Goal: Task Accomplishment & Management: Manage account settings

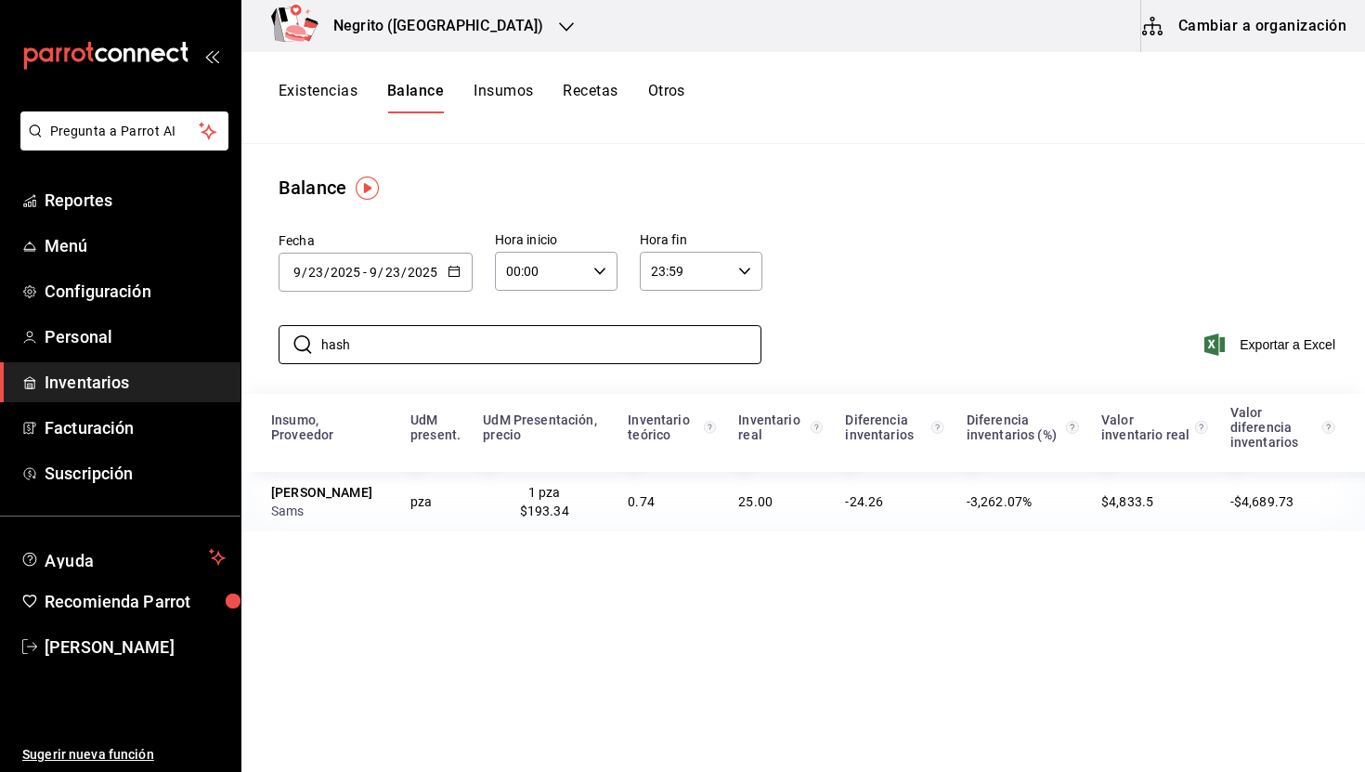
click at [395, 356] on input "hash" at bounding box center [541, 344] width 440 height 37
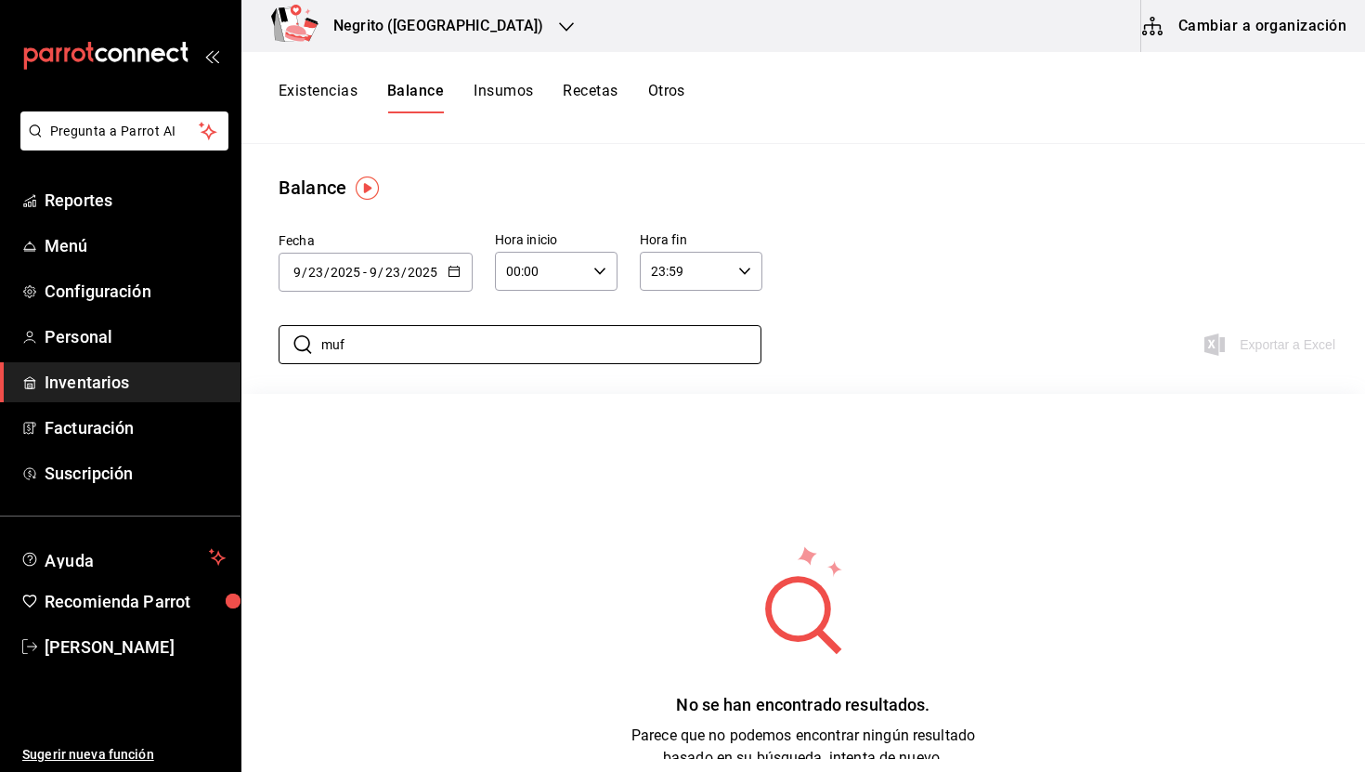
type input "muf"
click at [486, 85] on button "Insumos" at bounding box center [503, 98] width 59 height 32
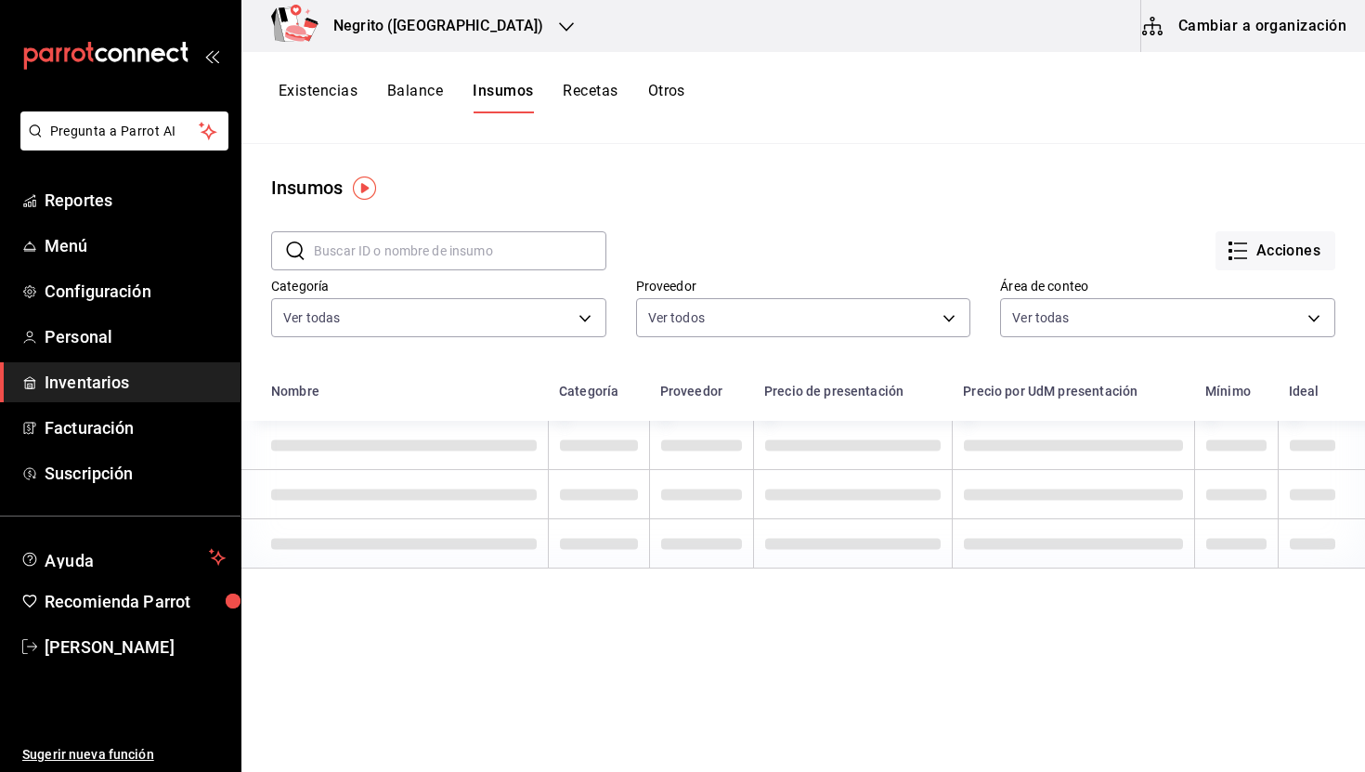
click at [318, 98] on button "Existencias" at bounding box center [318, 98] width 79 height 32
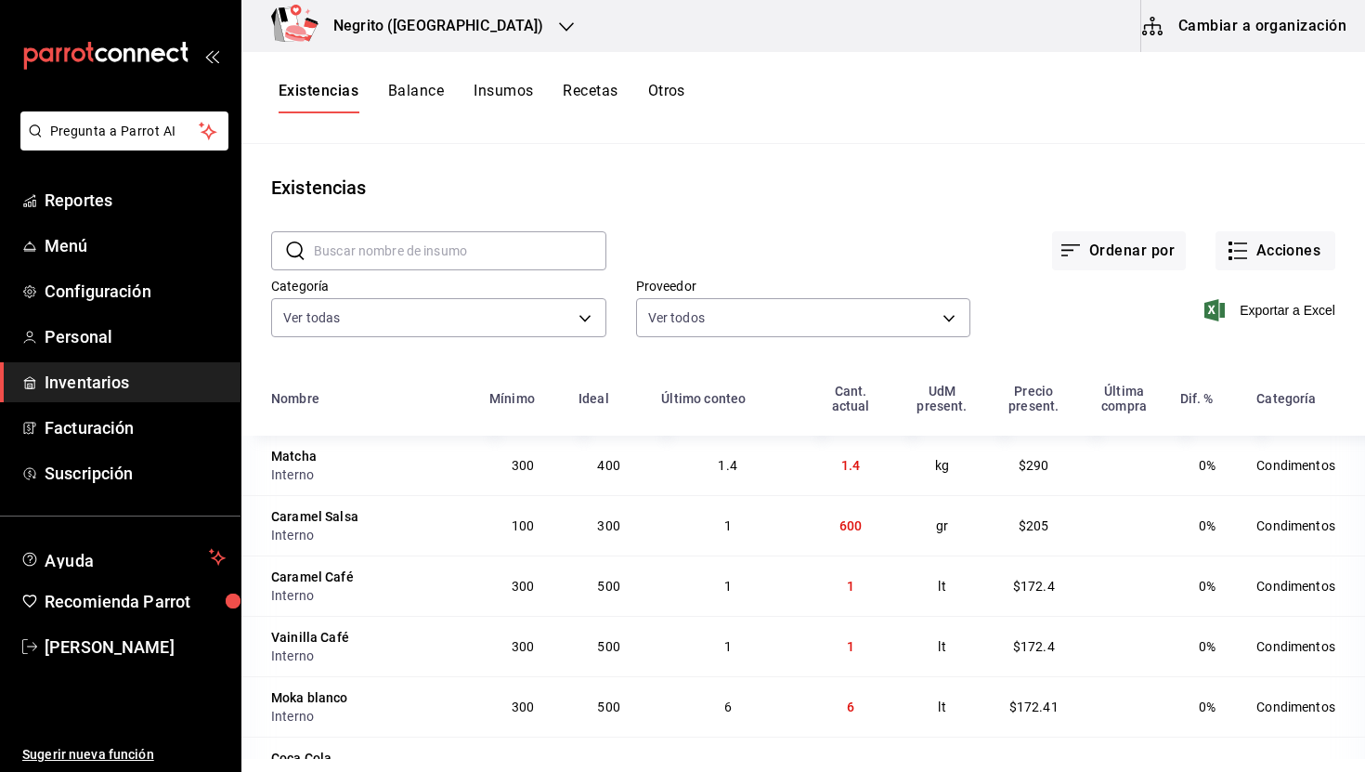
click at [379, 241] on input "text" at bounding box center [460, 250] width 293 height 37
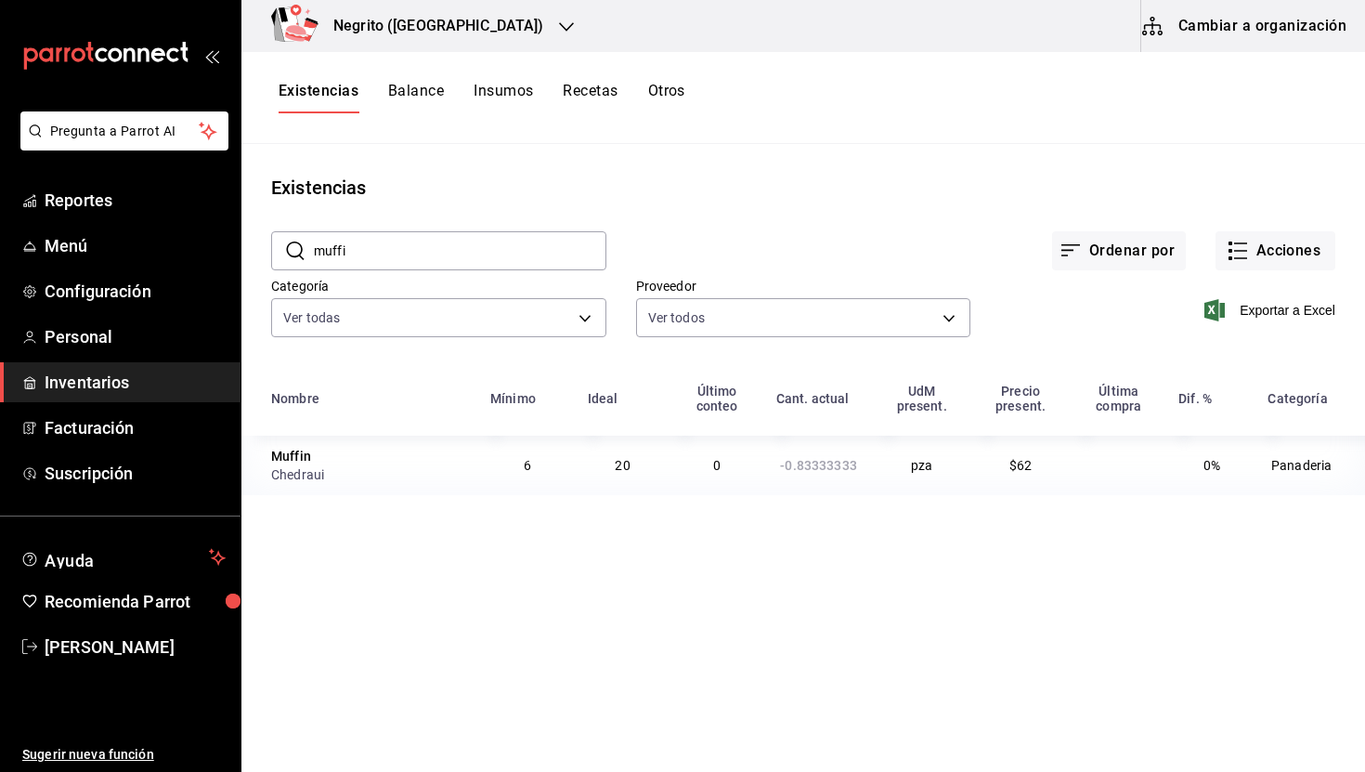
type input "muffi"
click at [293, 456] on div "Muffin" at bounding box center [291, 456] width 40 height 19
click at [270, 476] on td "Muffin Chedraui" at bounding box center [360, 465] width 238 height 59
click at [293, 469] on div "Chedraui" at bounding box center [369, 474] width 197 height 19
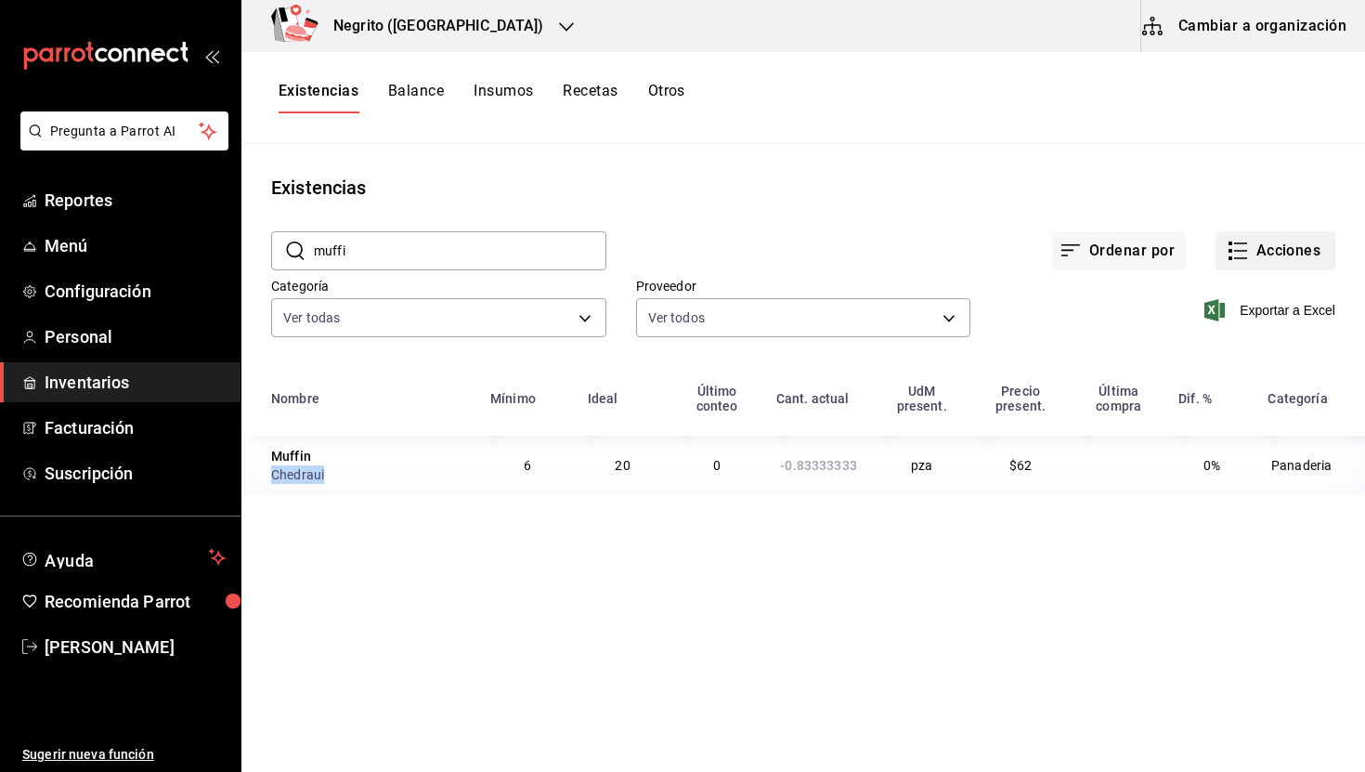
click at [1277, 268] on button "Acciones" at bounding box center [1276, 250] width 120 height 39
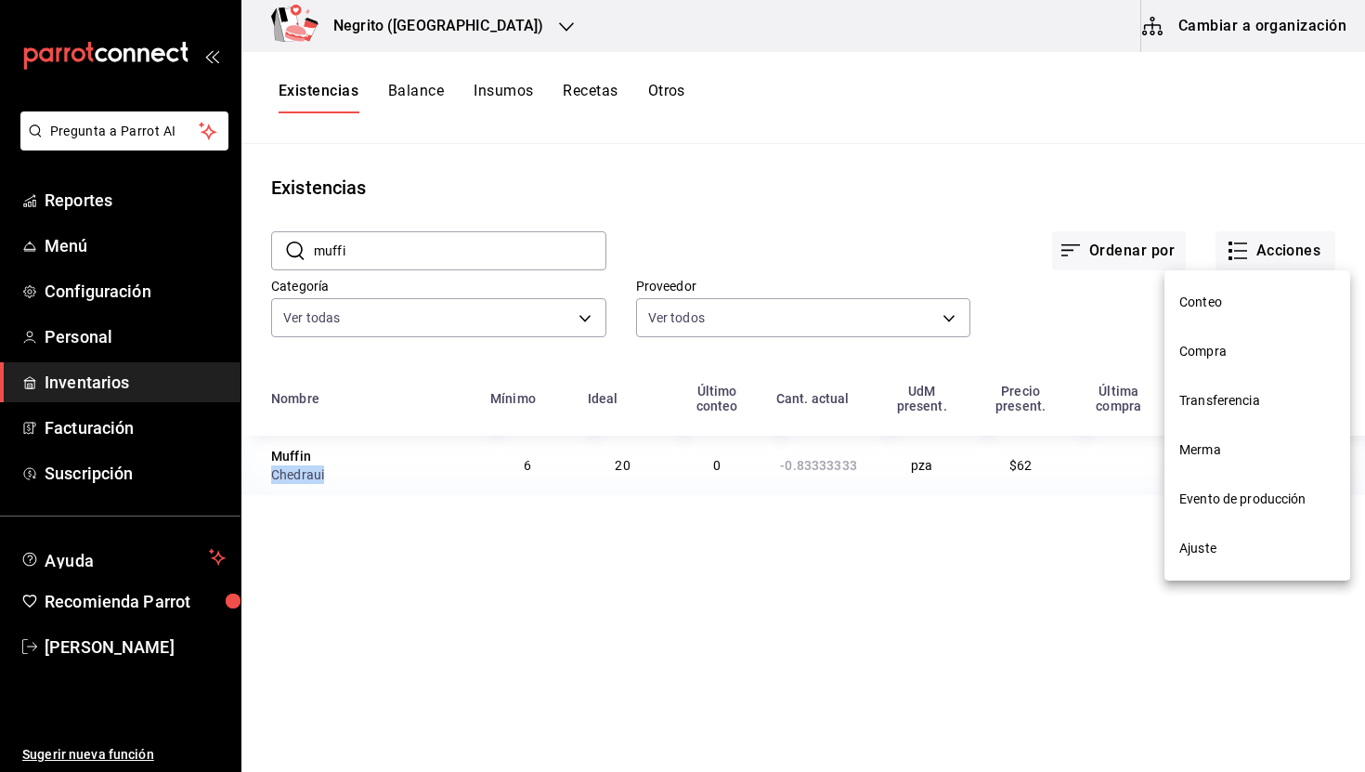
click at [1251, 541] on span "Ajuste" at bounding box center [1258, 549] width 156 height 20
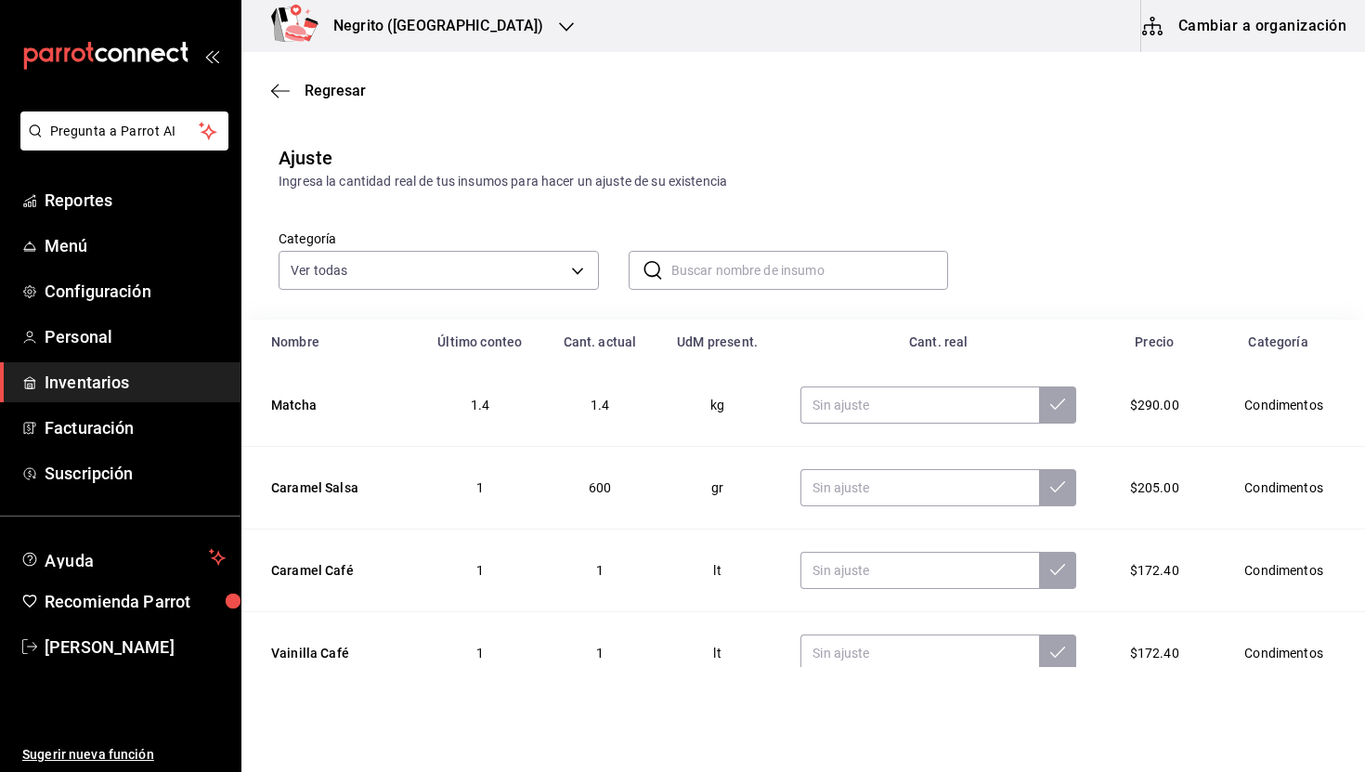
click at [709, 262] on input "text" at bounding box center [811, 270] width 278 height 37
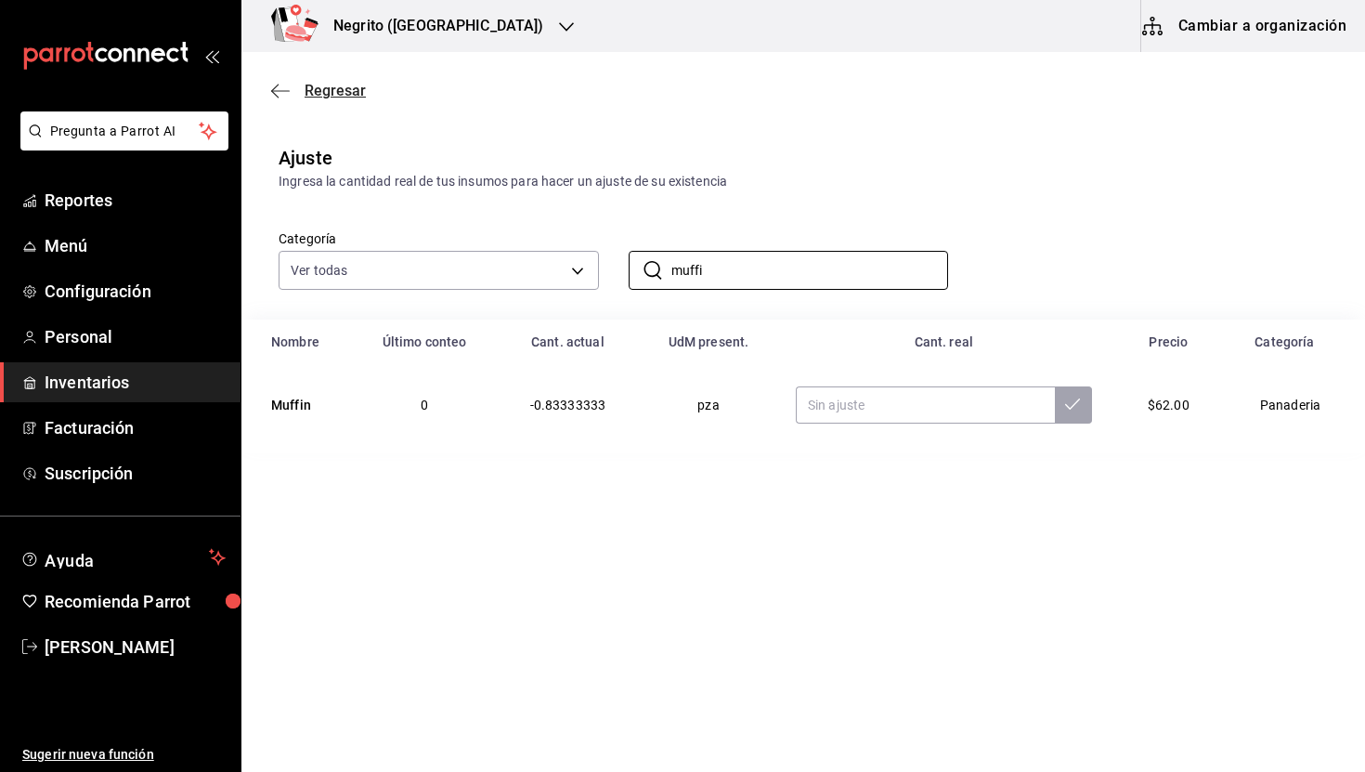
type input "muffi"
click at [328, 90] on span "Regresar" at bounding box center [335, 91] width 61 height 18
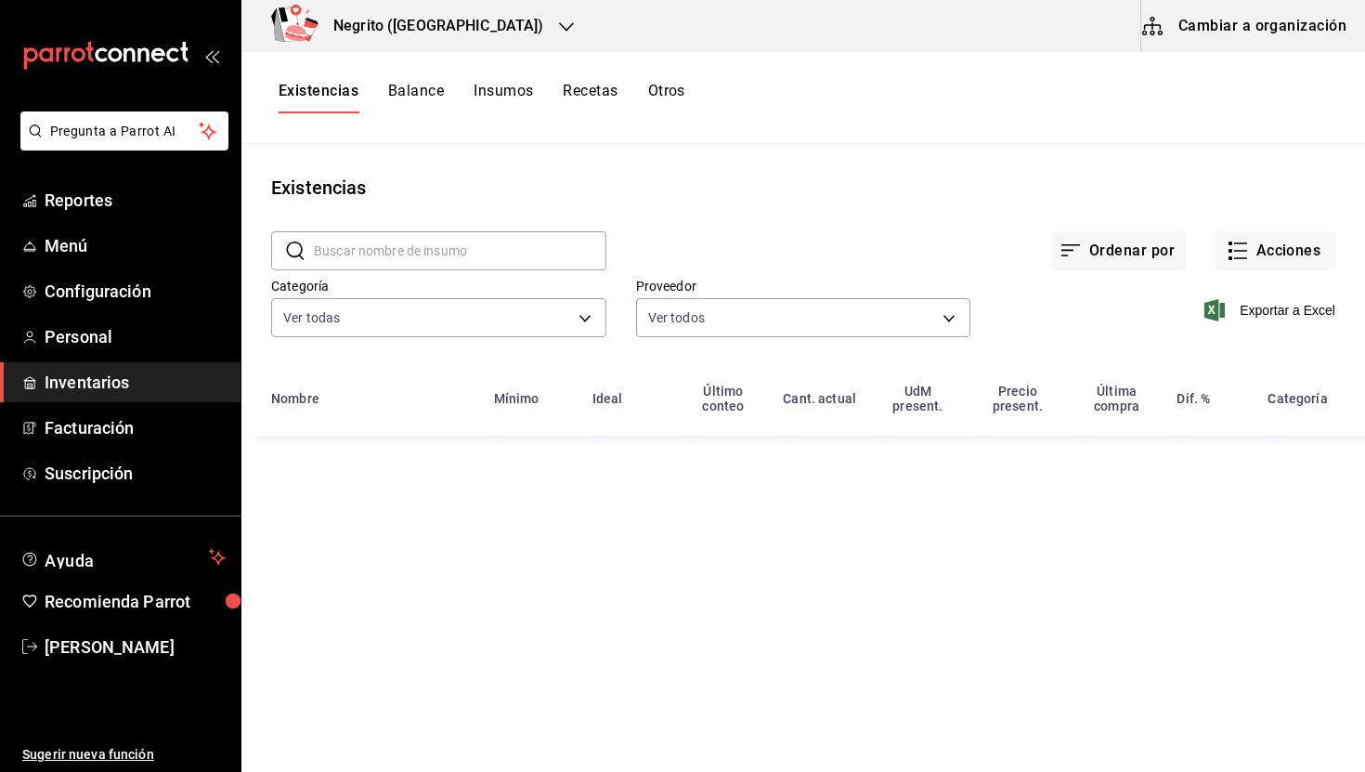
click at [496, 91] on button "Insumos" at bounding box center [503, 98] width 59 height 32
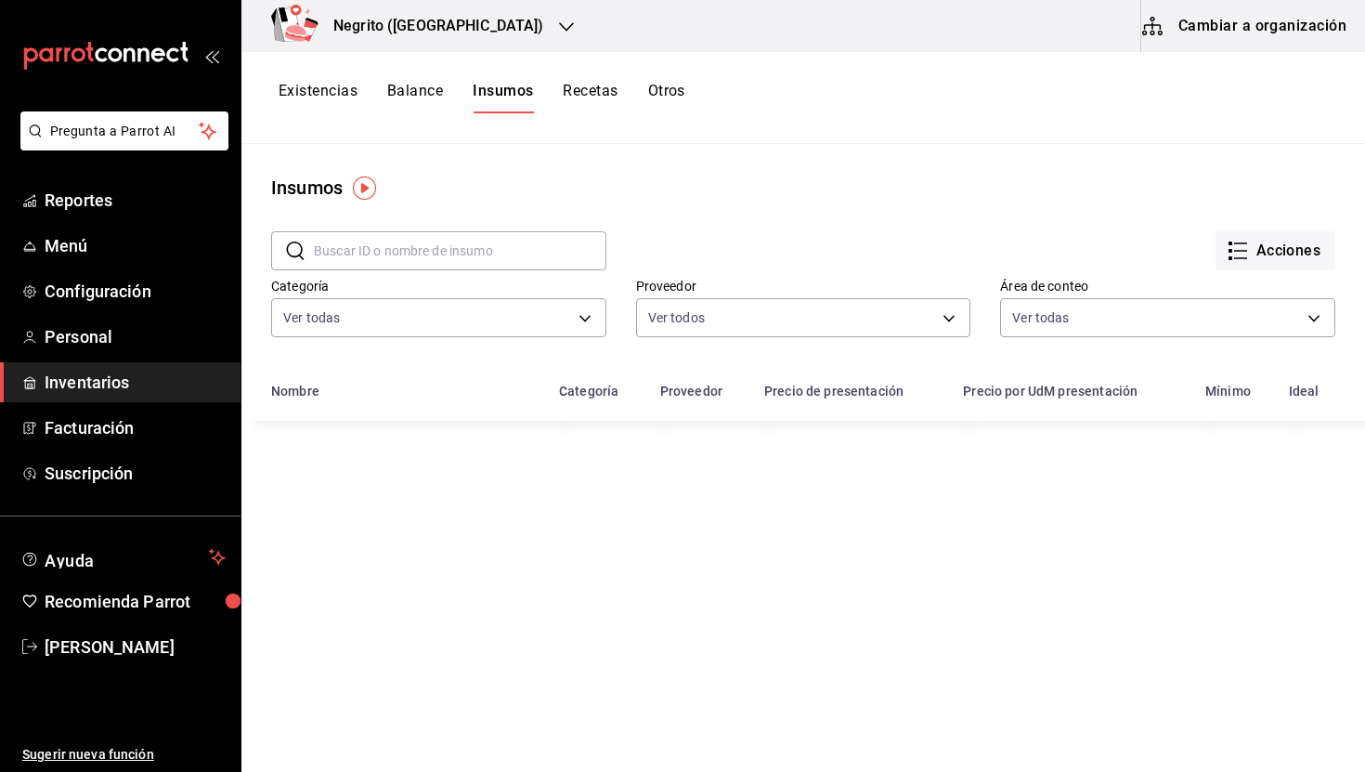
click at [434, 241] on input "text" at bounding box center [460, 250] width 293 height 37
type input "muffin"
click at [303, 452] on div "Muffin" at bounding box center [295, 445] width 40 height 19
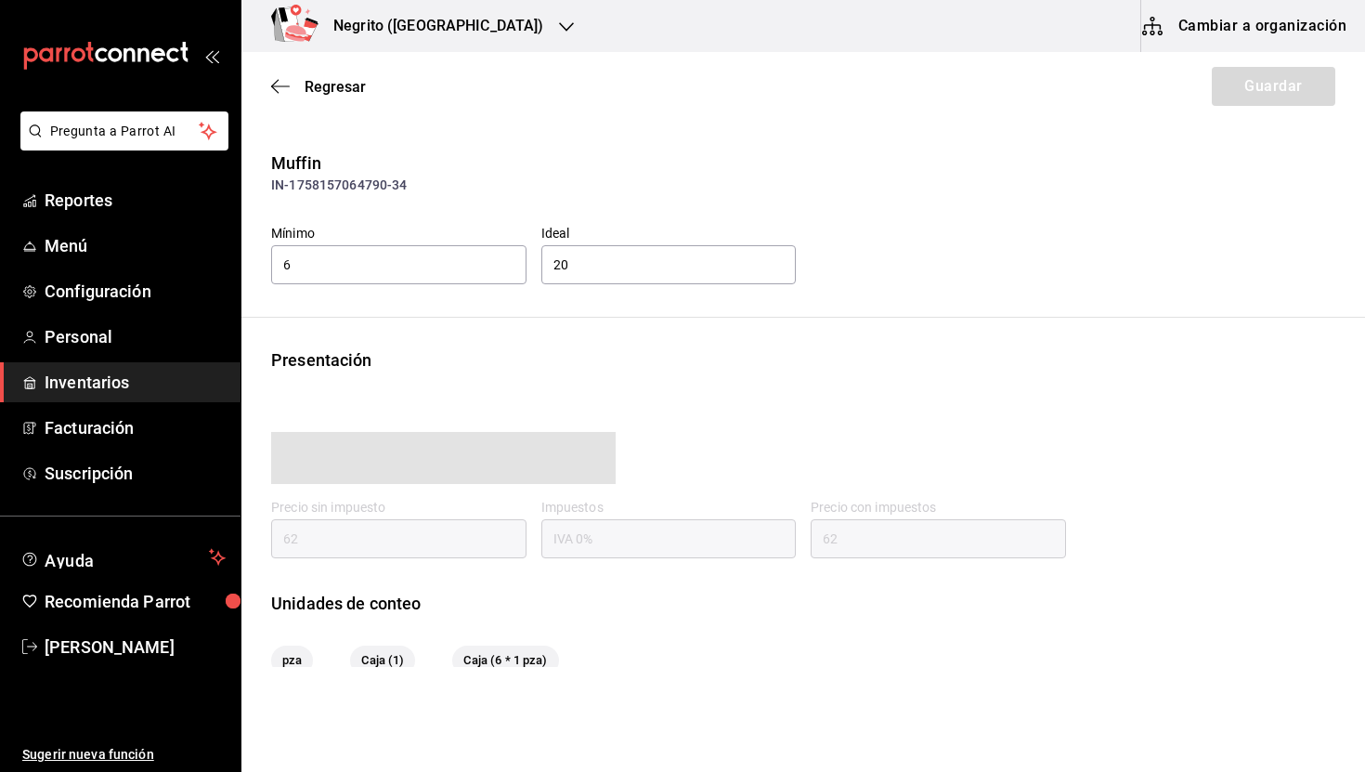
type input "62.00"
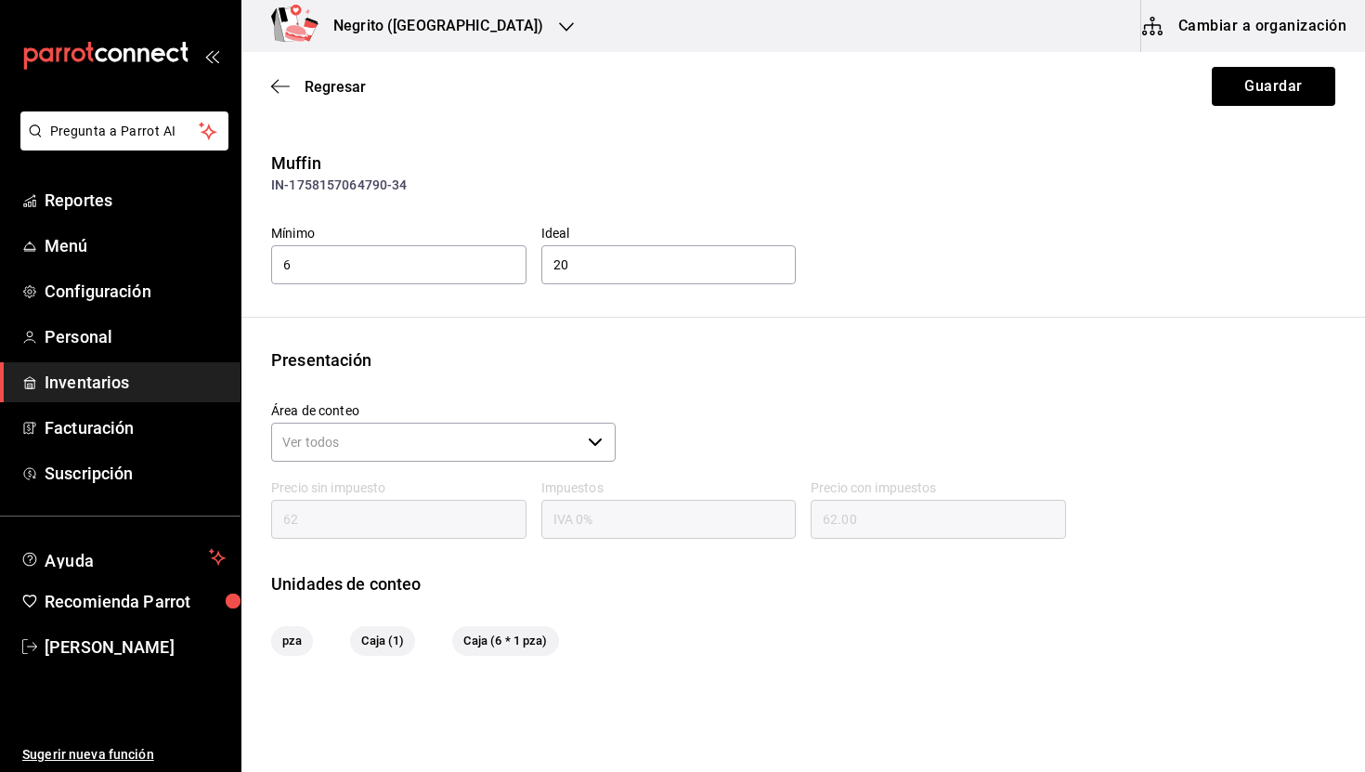
scroll to position [108, 0]
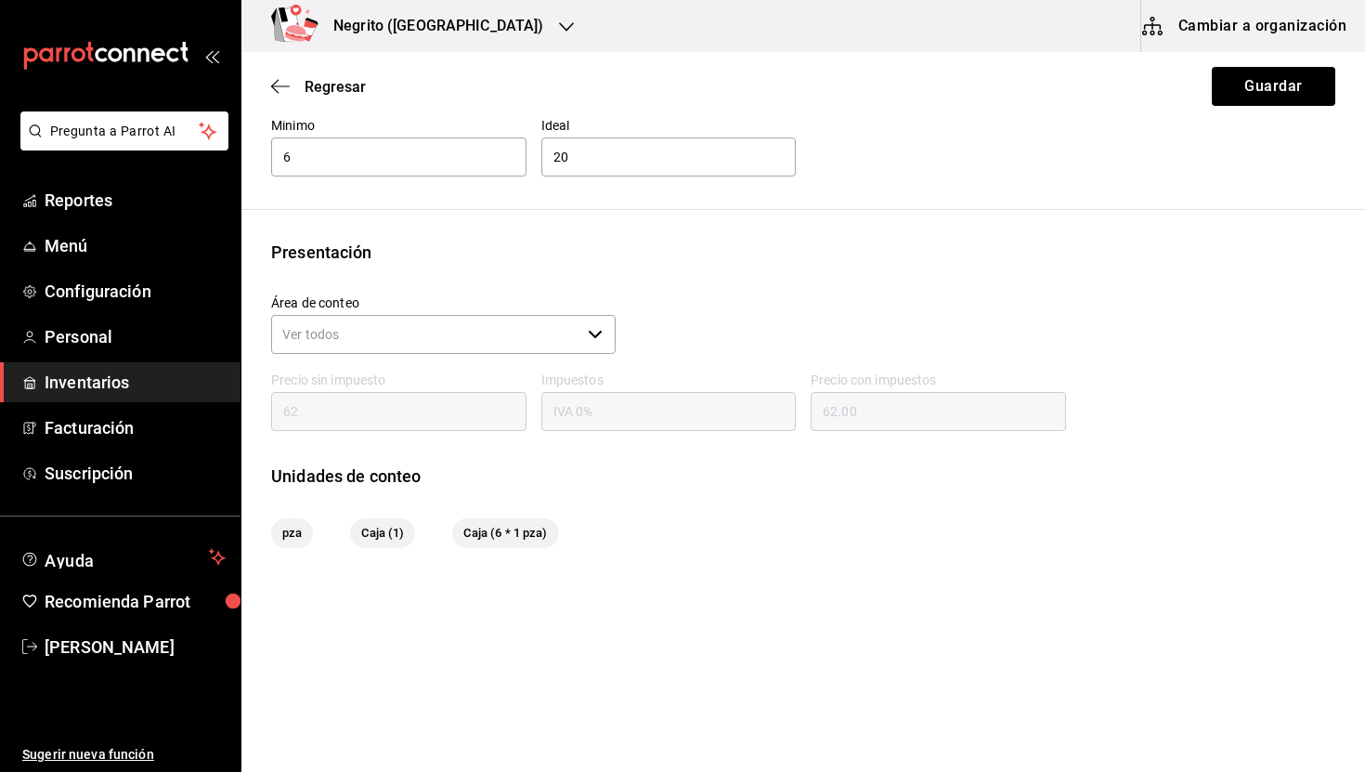
click at [566, 333] on input "Área de conteo" at bounding box center [425, 334] width 309 height 39
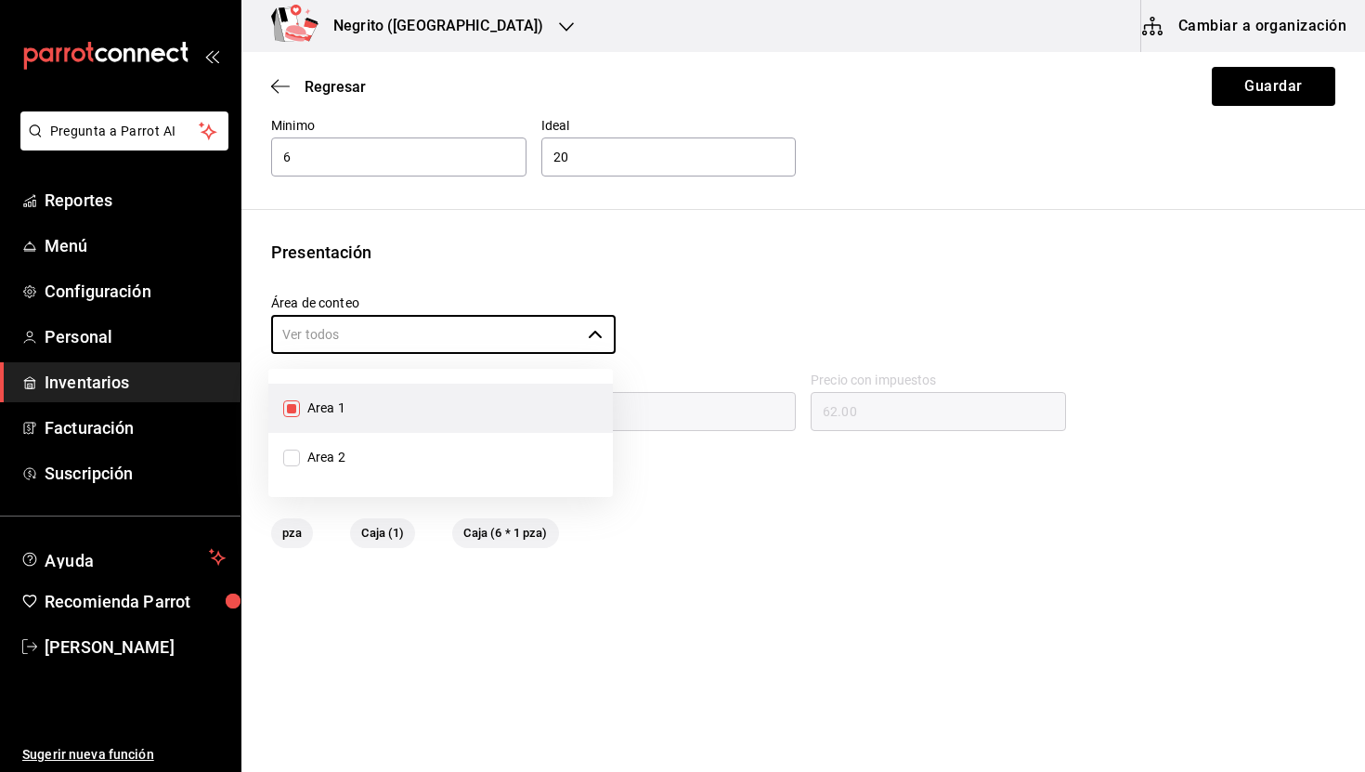
click at [823, 320] on div "Área de conteo ​" at bounding box center [795, 318] width 1079 height 77
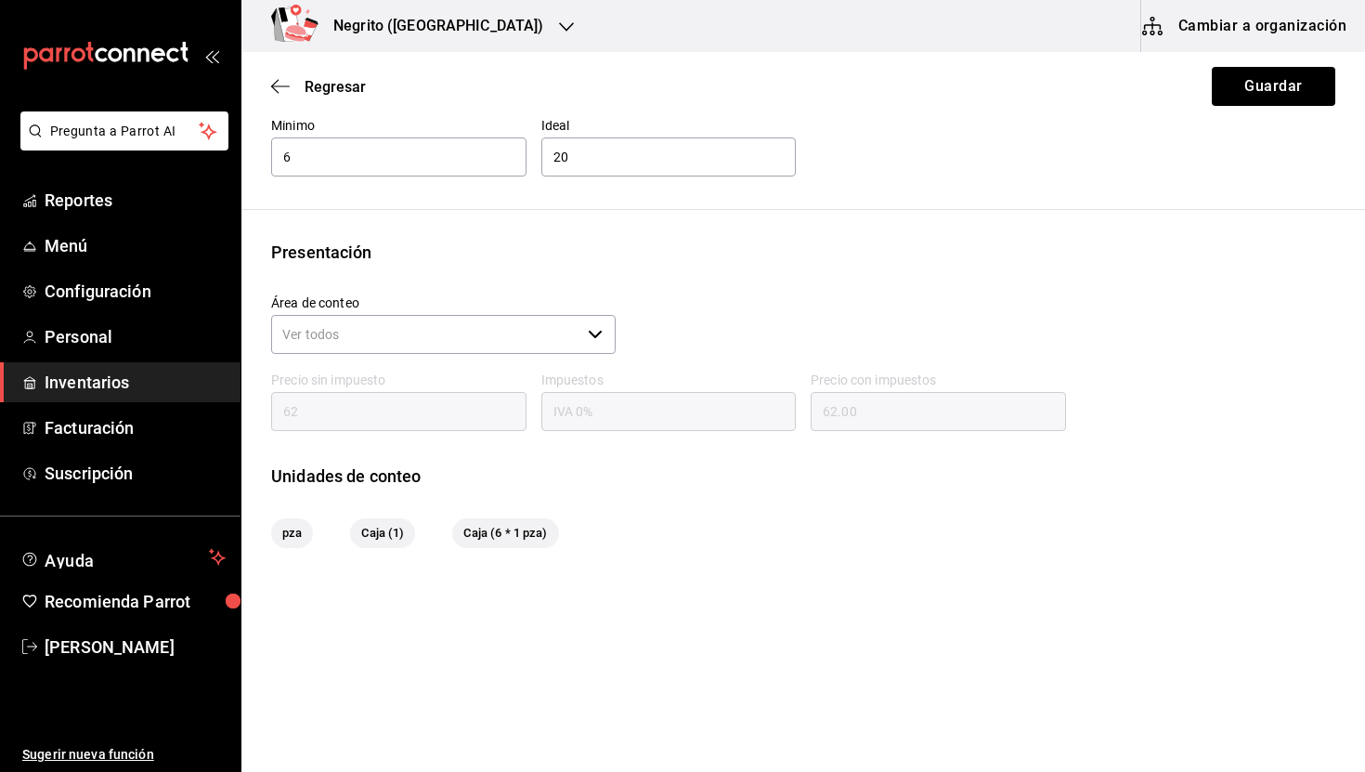
scroll to position [0, 0]
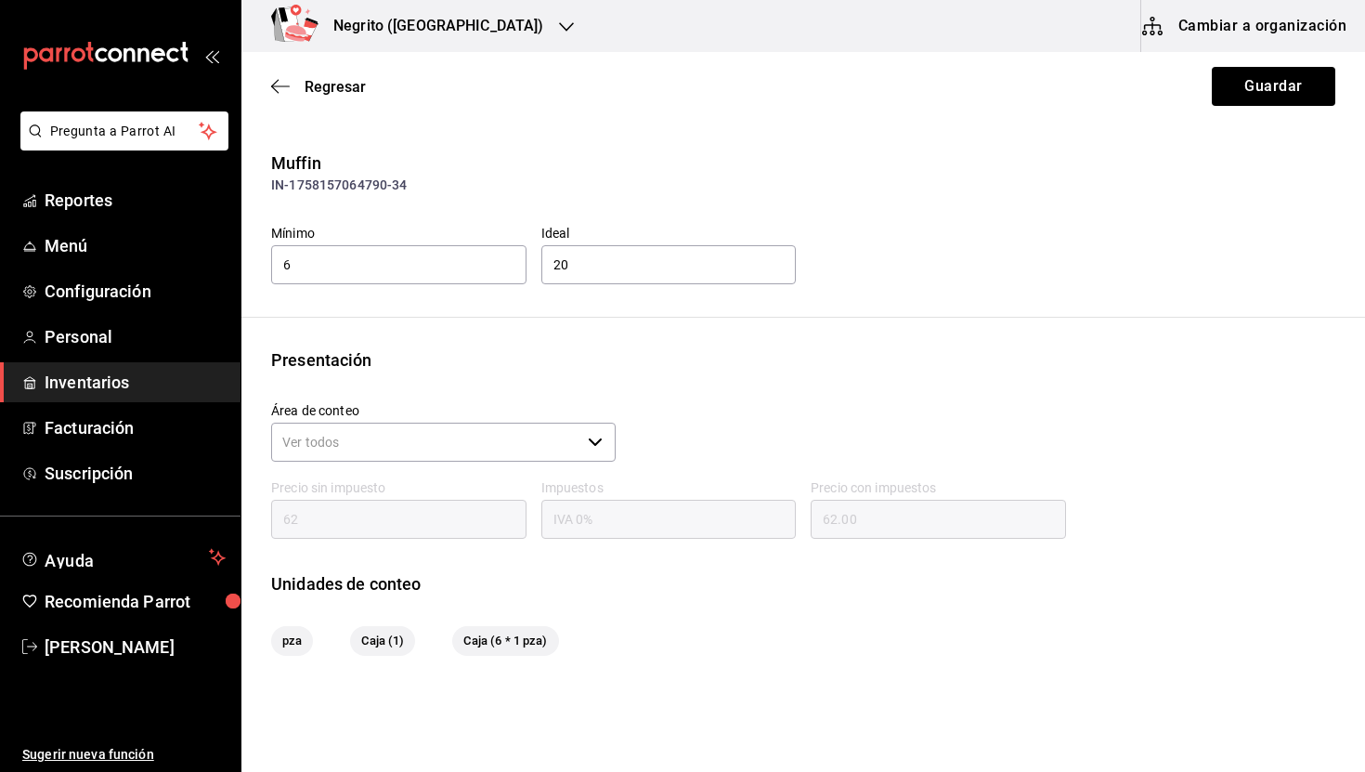
click at [382, 525] on input "62" at bounding box center [398, 519] width 255 height 39
click at [306, 89] on span "Regresar" at bounding box center [335, 87] width 61 height 18
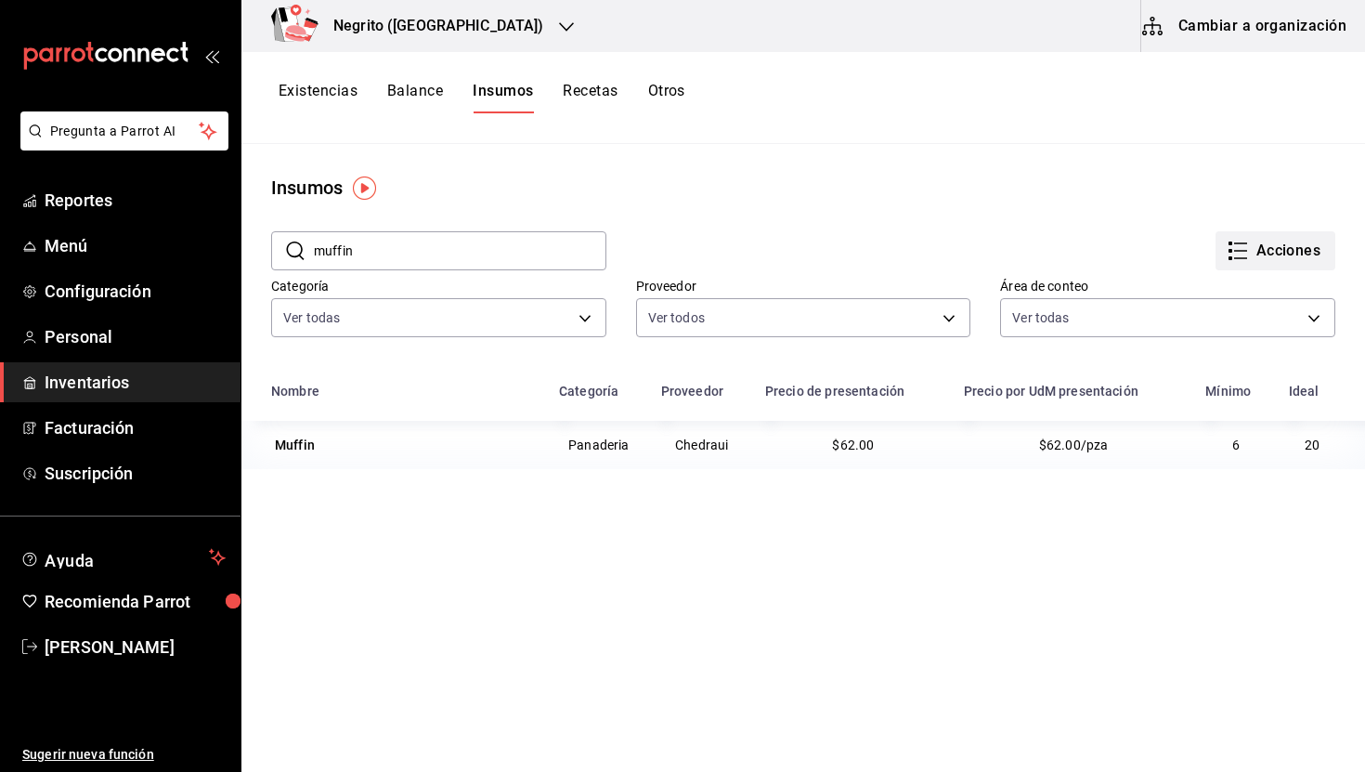
click at [1287, 251] on button "Acciones" at bounding box center [1276, 250] width 120 height 39
click at [941, 162] on div at bounding box center [682, 386] width 1365 height 772
click at [428, 103] on button "Balance" at bounding box center [415, 98] width 56 height 32
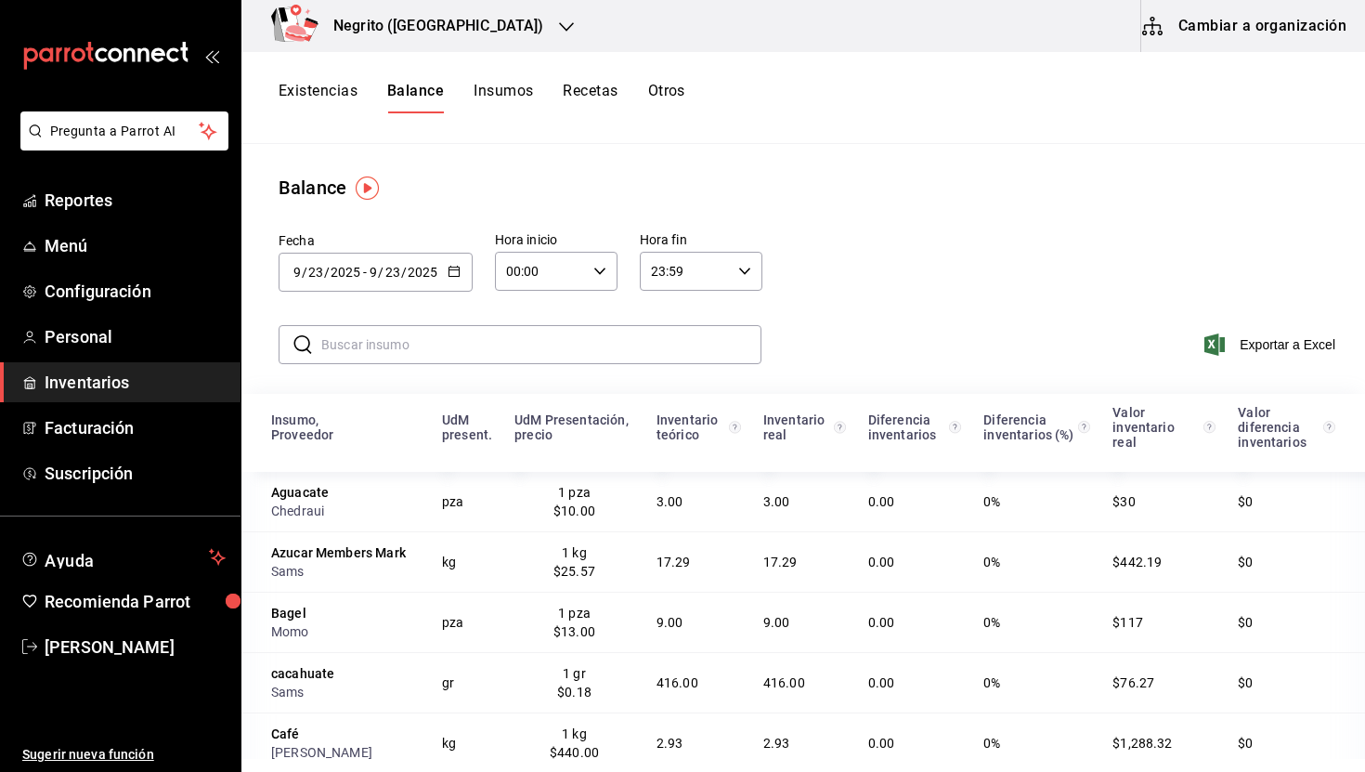
click at [399, 337] on input "text" at bounding box center [541, 344] width 440 height 37
click at [312, 83] on button "Existencias" at bounding box center [318, 98] width 79 height 32
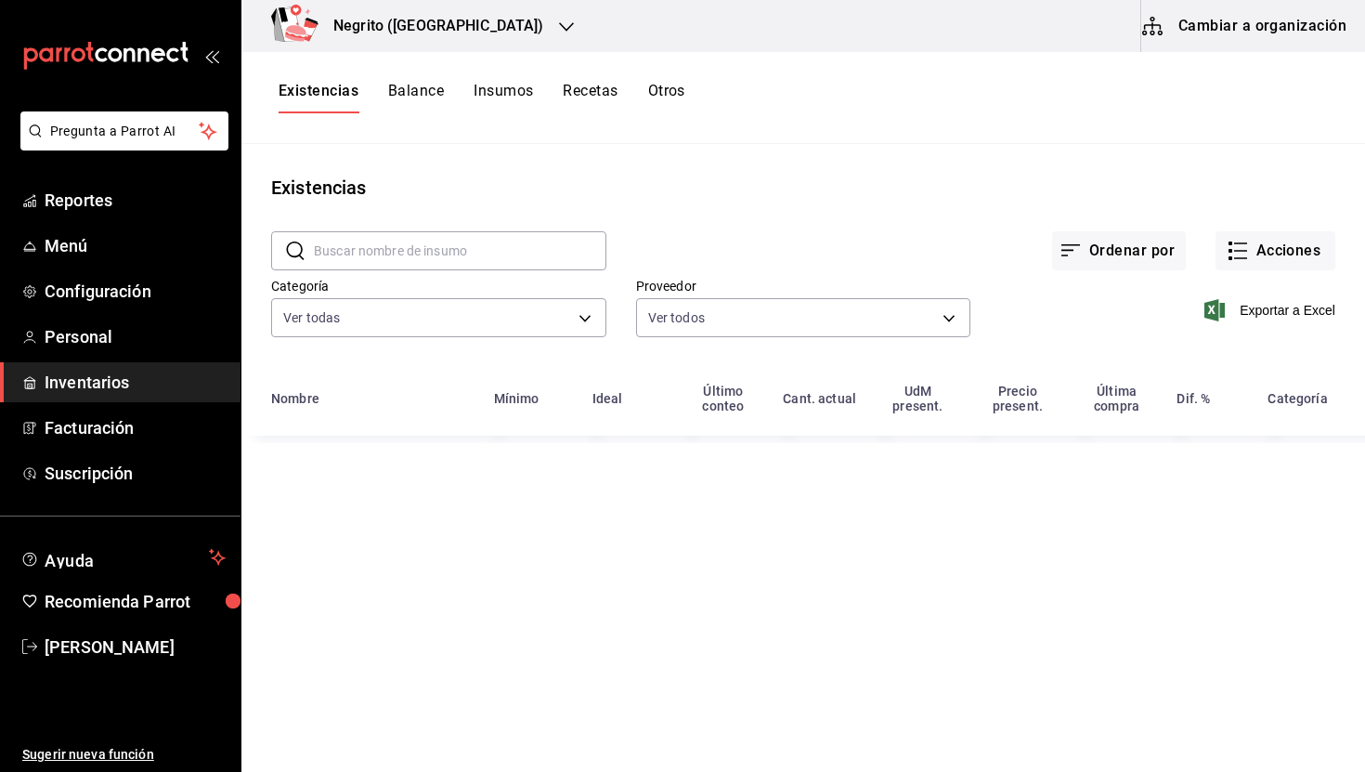
click at [365, 251] on input "text" at bounding box center [460, 250] width 293 height 37
type input "muffi"
click at [874, 478] on td "pza" at bounding box center [921, 465] width 98 height 59
click at [1136, 260] on button "Ordenar por" at bounding box center [1119, 250] width 134 height 39
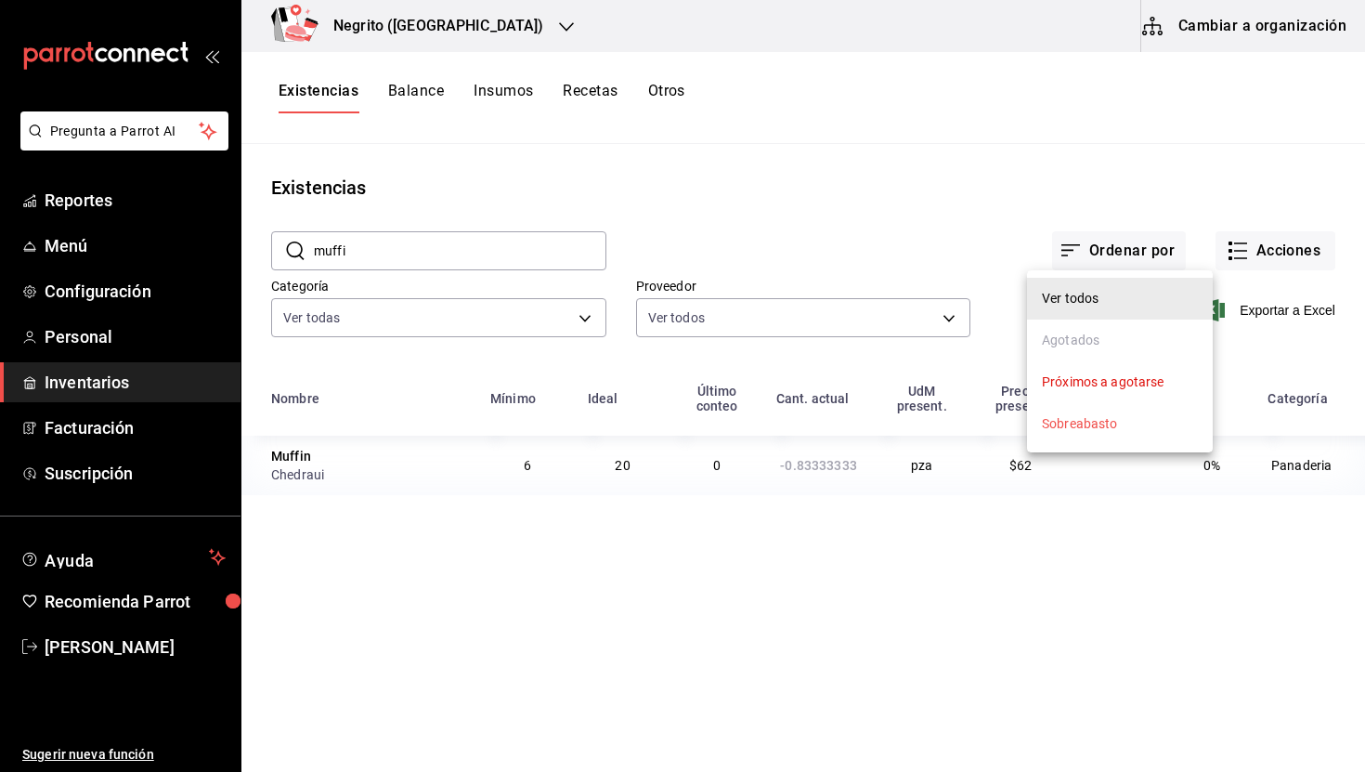
click at [1265, 242] on div at bounding box center [682, 386] width 1365 height 772
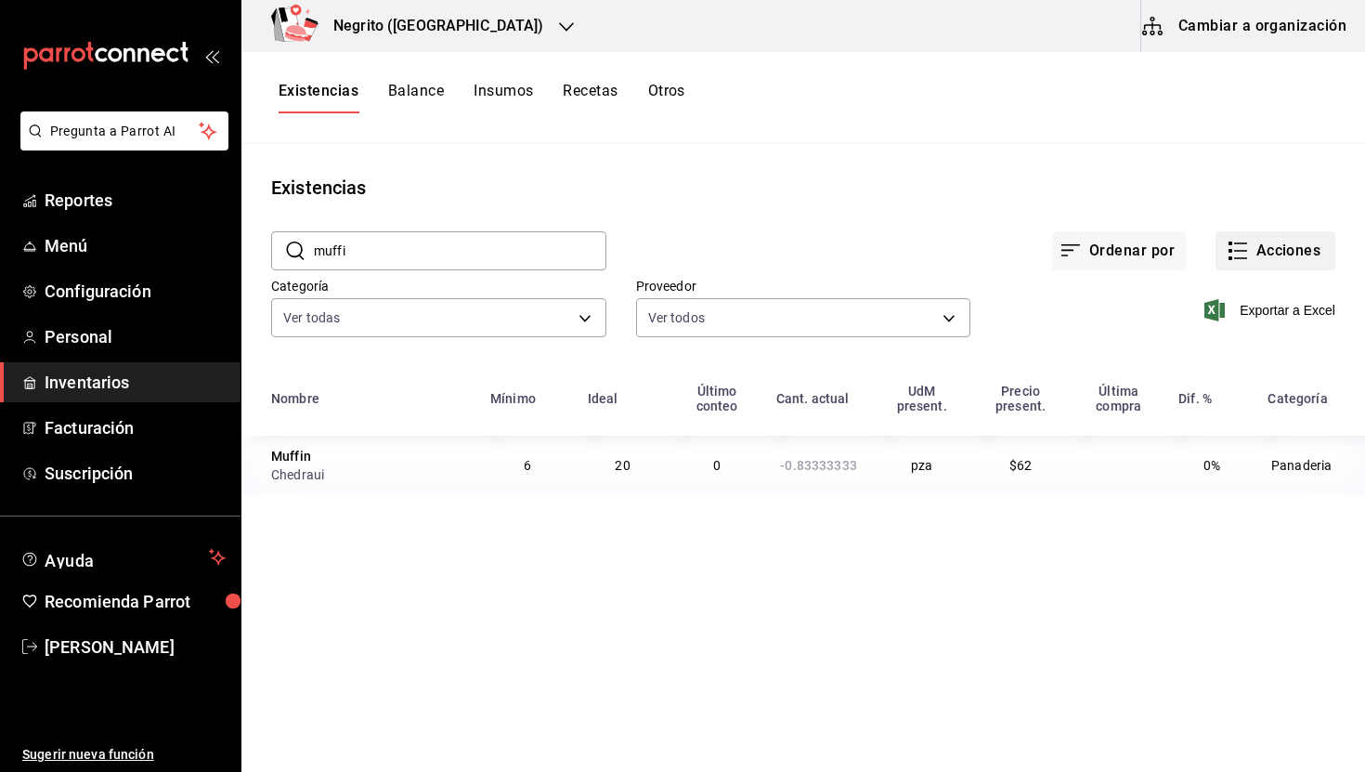
click at [1273, 254] on button "Acciones" at bounding box center [1276, 250] width 120 height 39
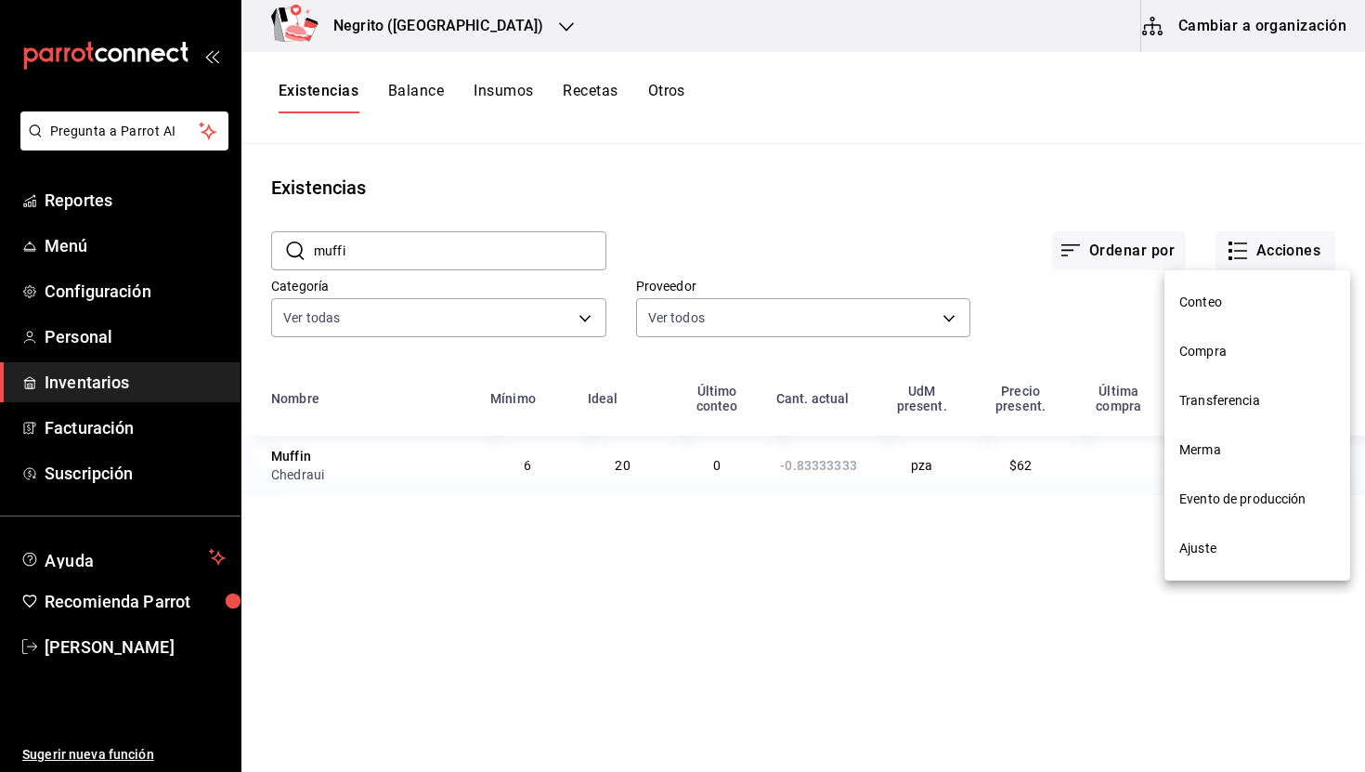
click at [1238, 342] on span "Compra" at bounding box center [1258, 352] width 156 height 20
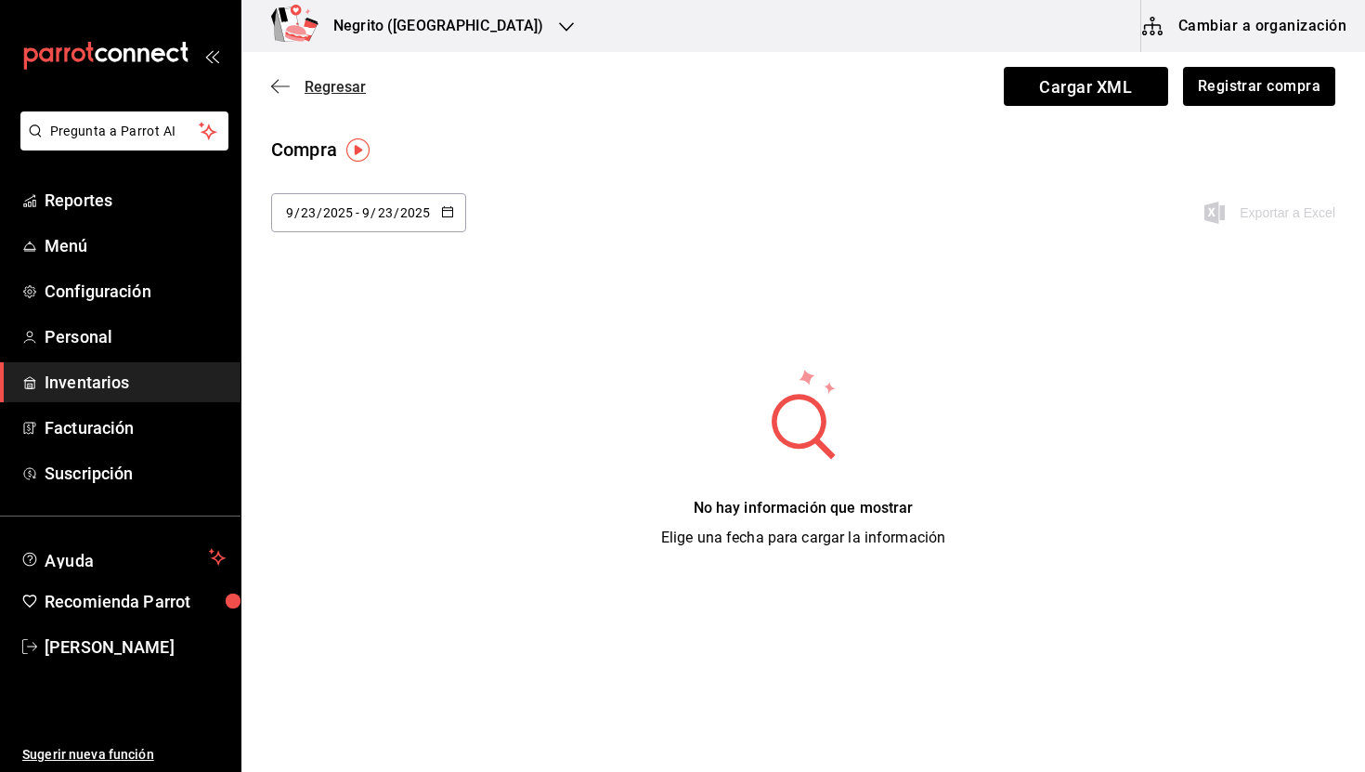
click at [281, 85] on icon "button" at bounding box center [280, 86] width 19 height 17
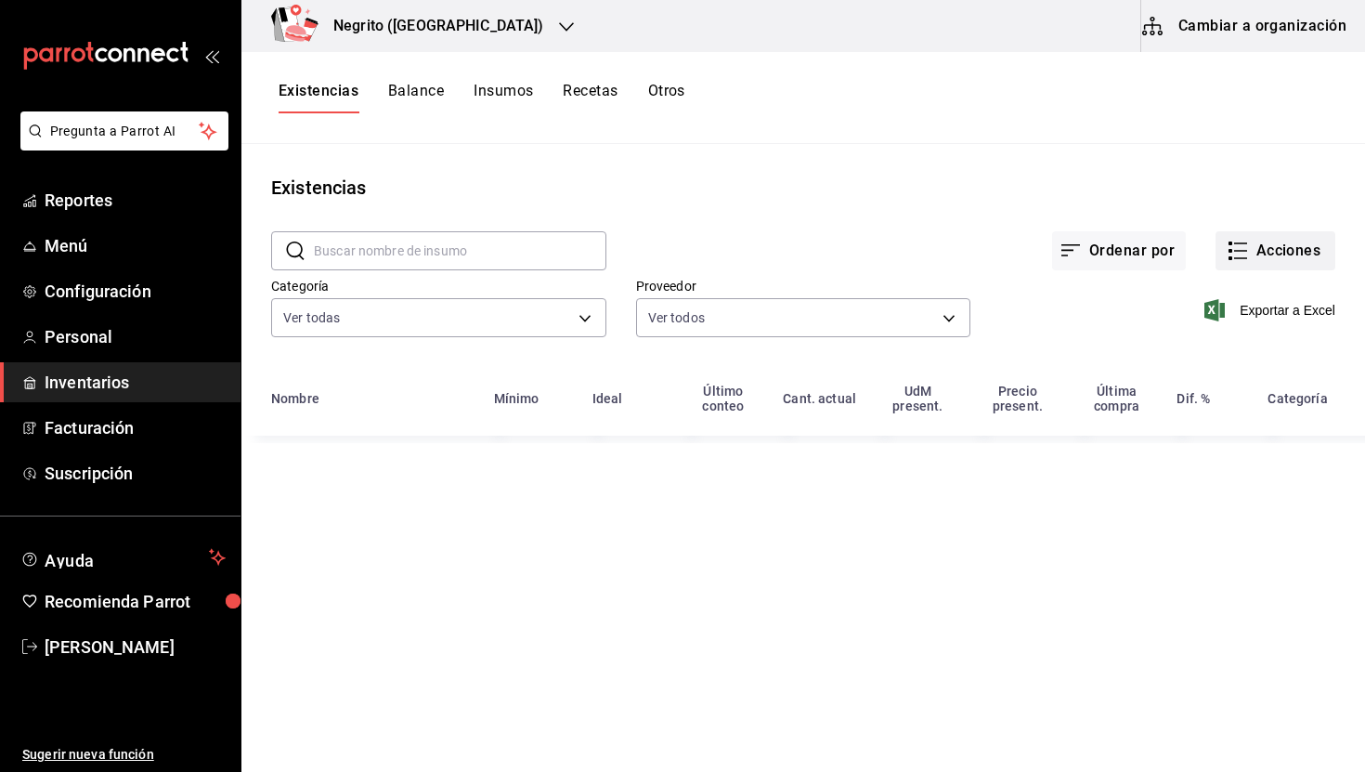
click at [1265, 261] on button "Acciones" at bounding box center [1276, 250] width 120 height 39
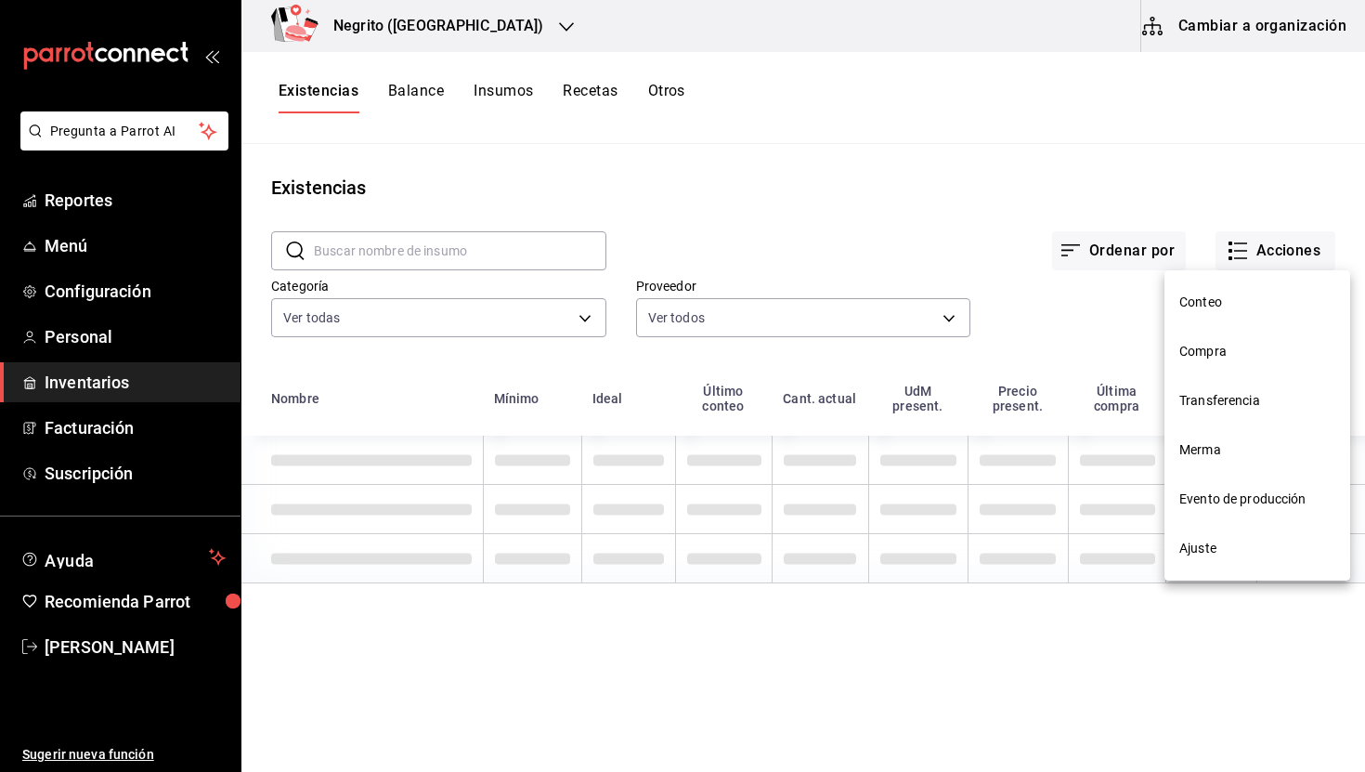
click at [1265, 533] on li "Ajuste" at bounding box center [1258, 548] width 186 height 49
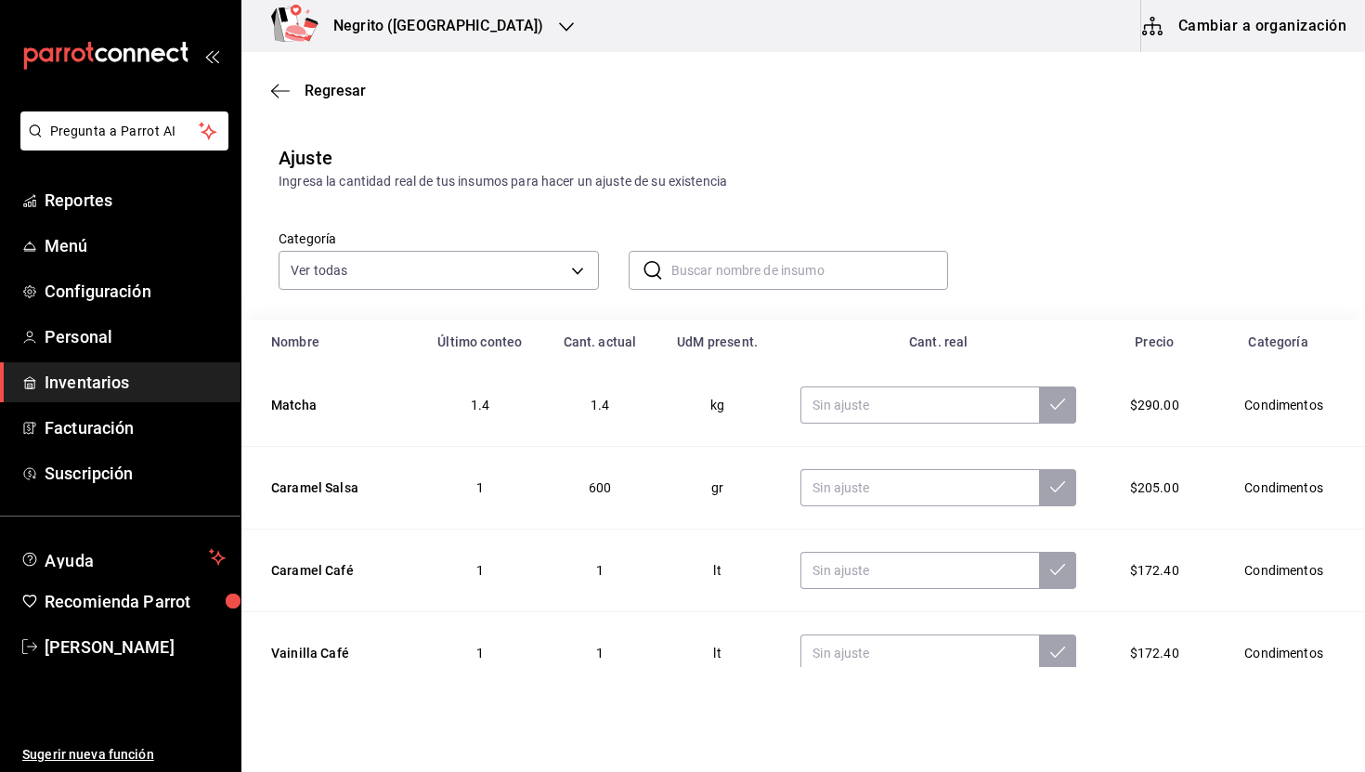
click at [706, 276] on input "text" at bounding box center [811, 270] width 278 height 37
type input "muffi"
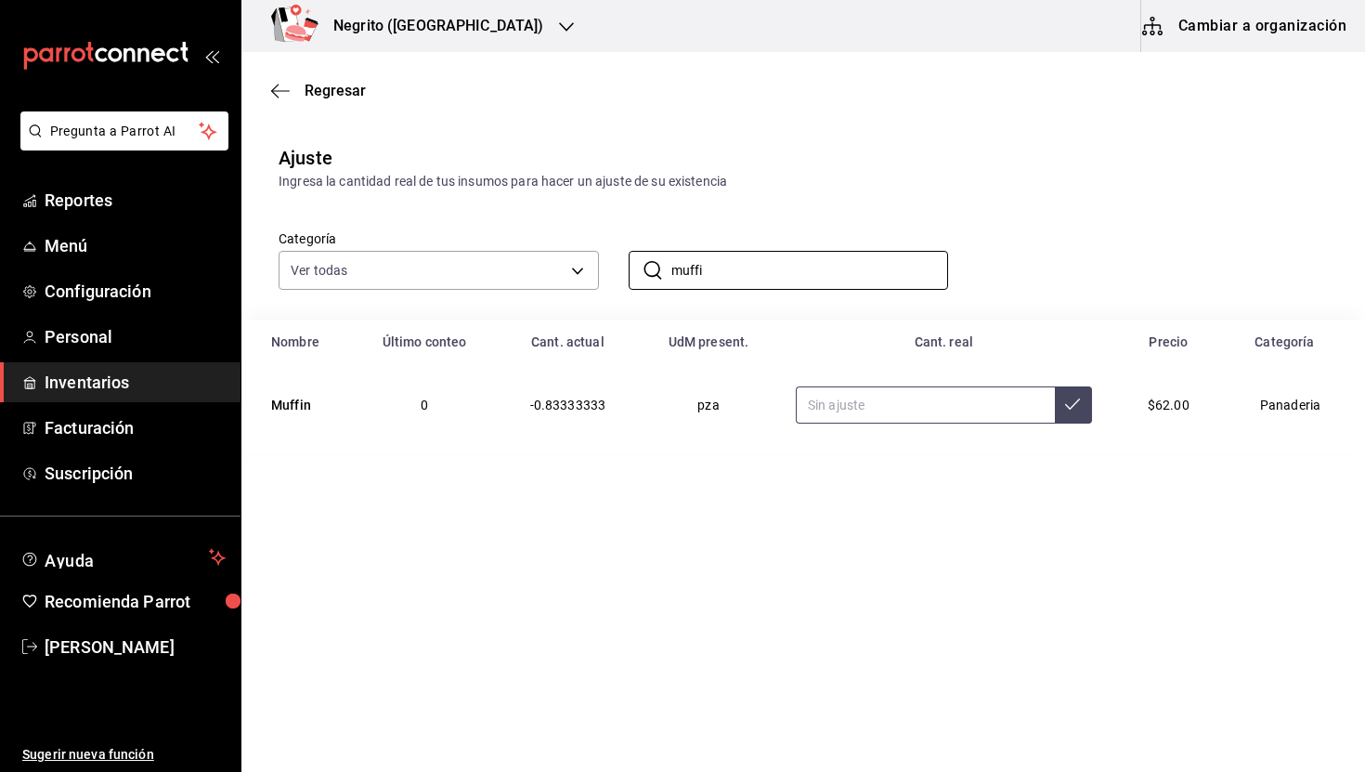
click at [874, 395] on input "text" at bounding box center [925, 404] width 259 height 37
type input "60.00"
click at [1071, 404] on icon at bounding box center [1072, 404] width 15 height 15
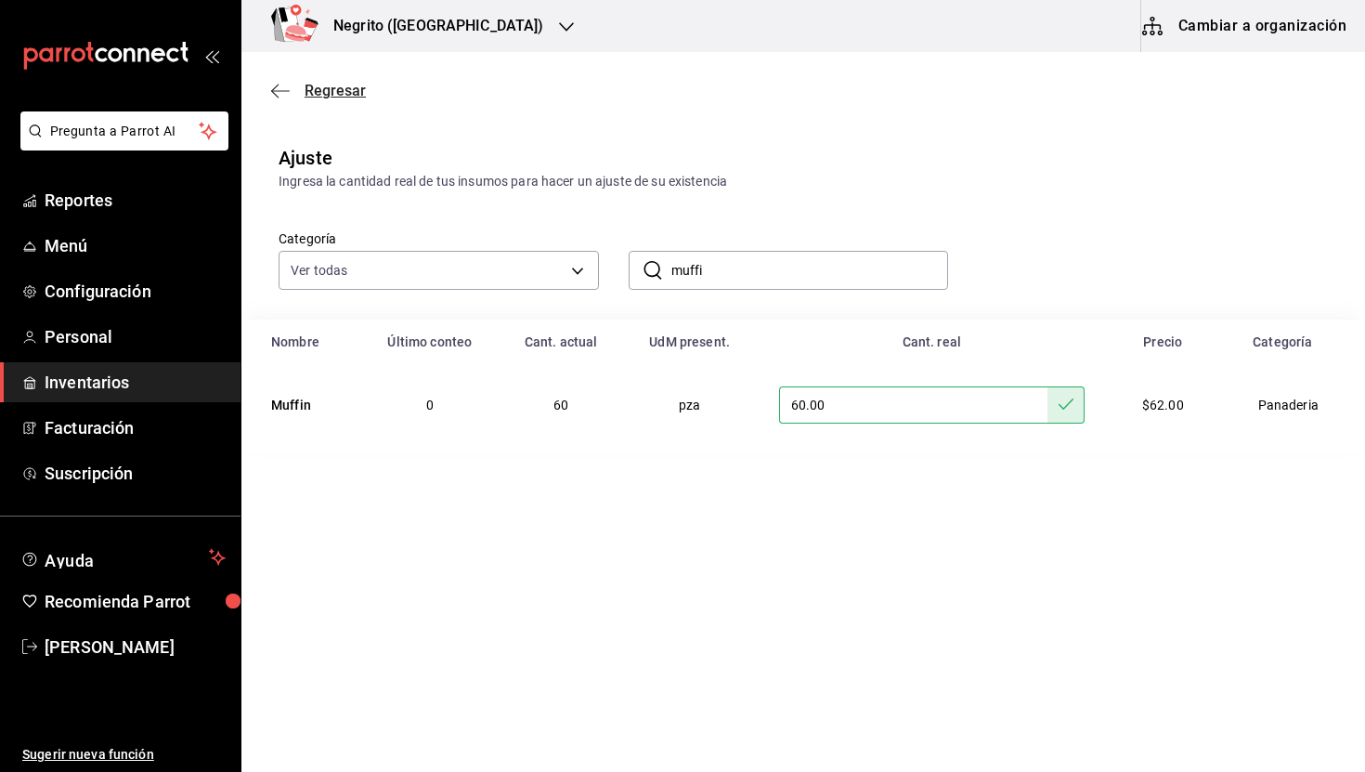
click at [343, 97] on span "Regresar" at bounding box center [335, 91] width 61 height 18
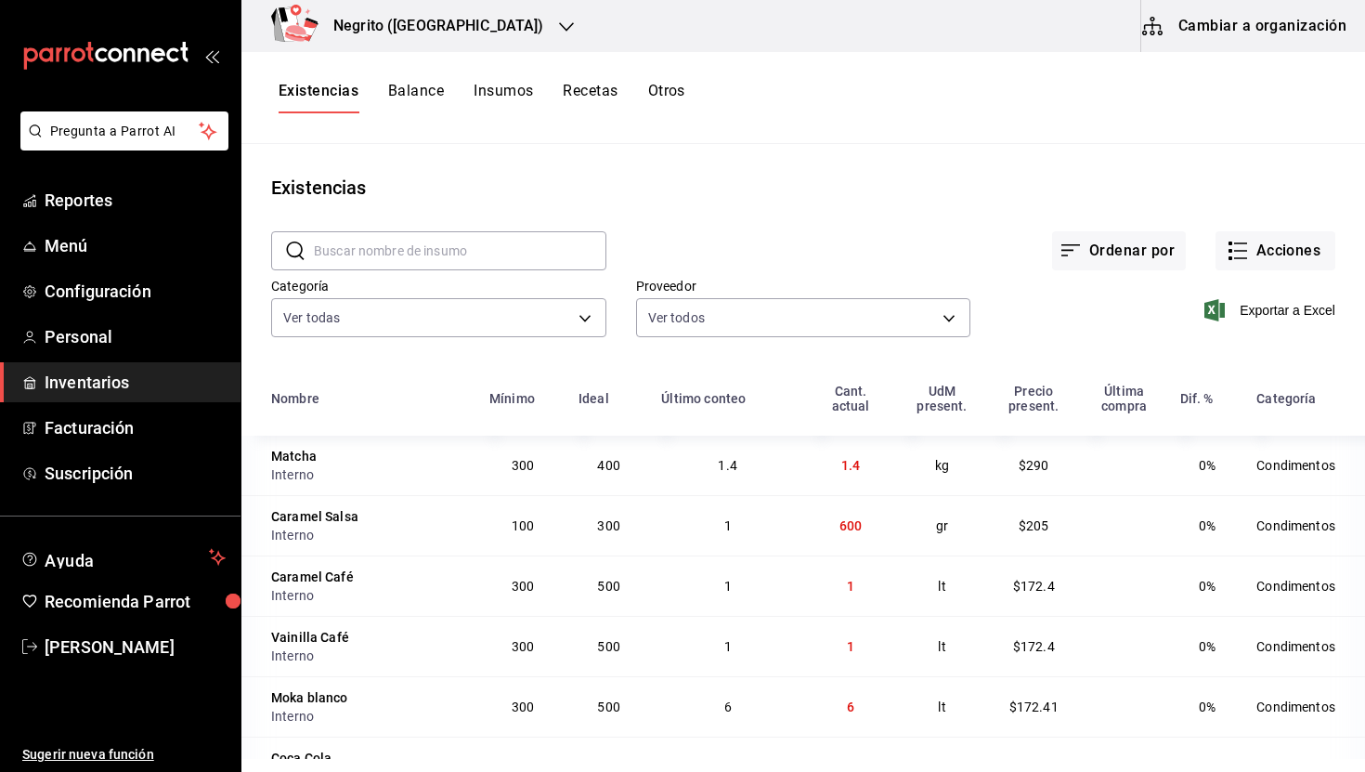
click at [415, 88] on button "Balance" at bounding box center [416, 98] width 56 height 32
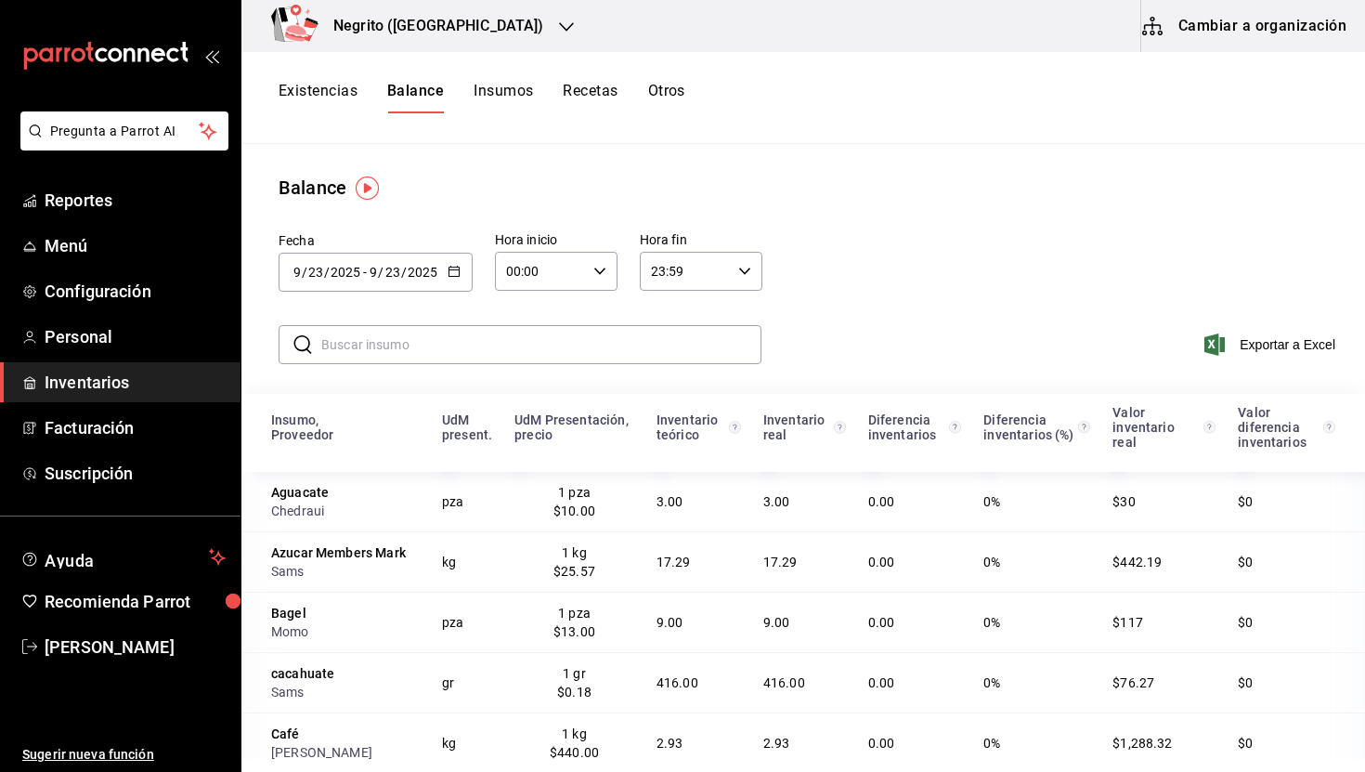
click at [444, 343] on input "text" at bounding box center [541, 344] width 440 height 37
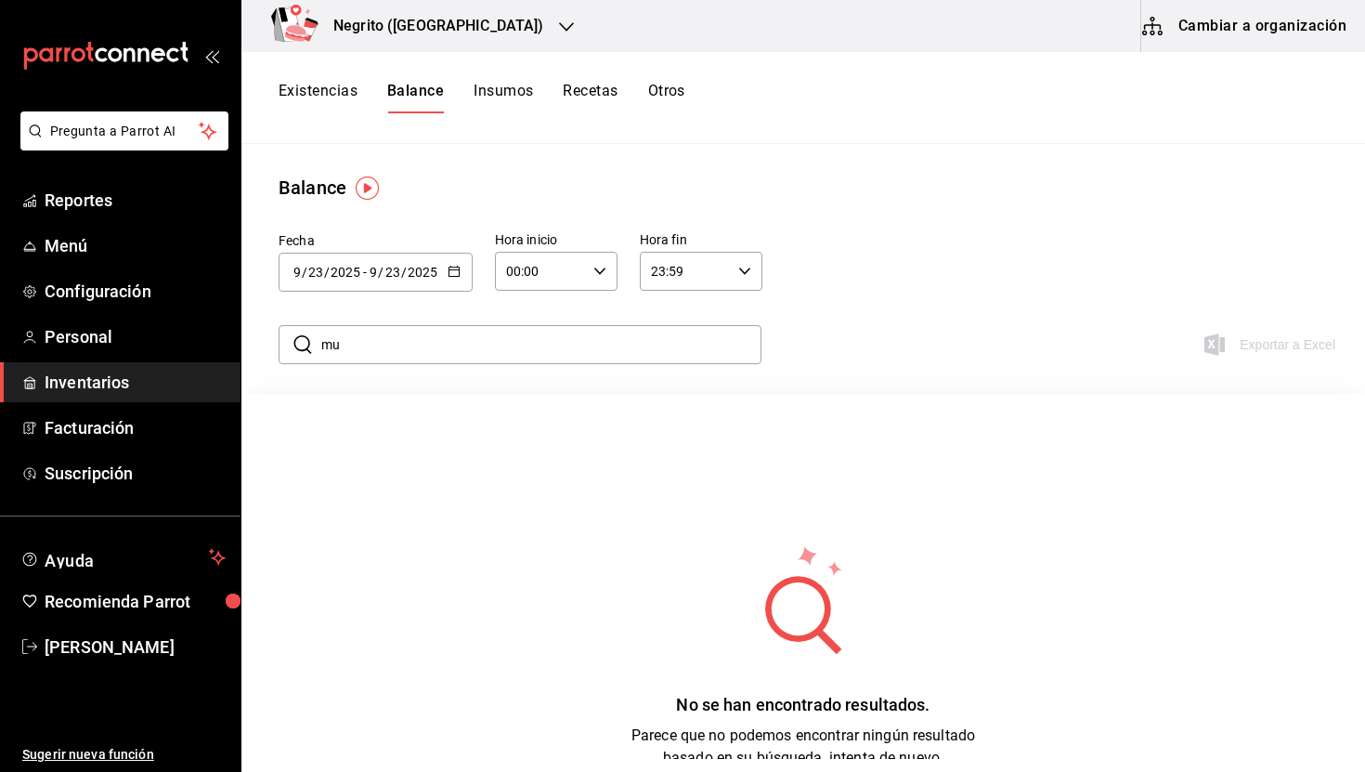
type input "m"
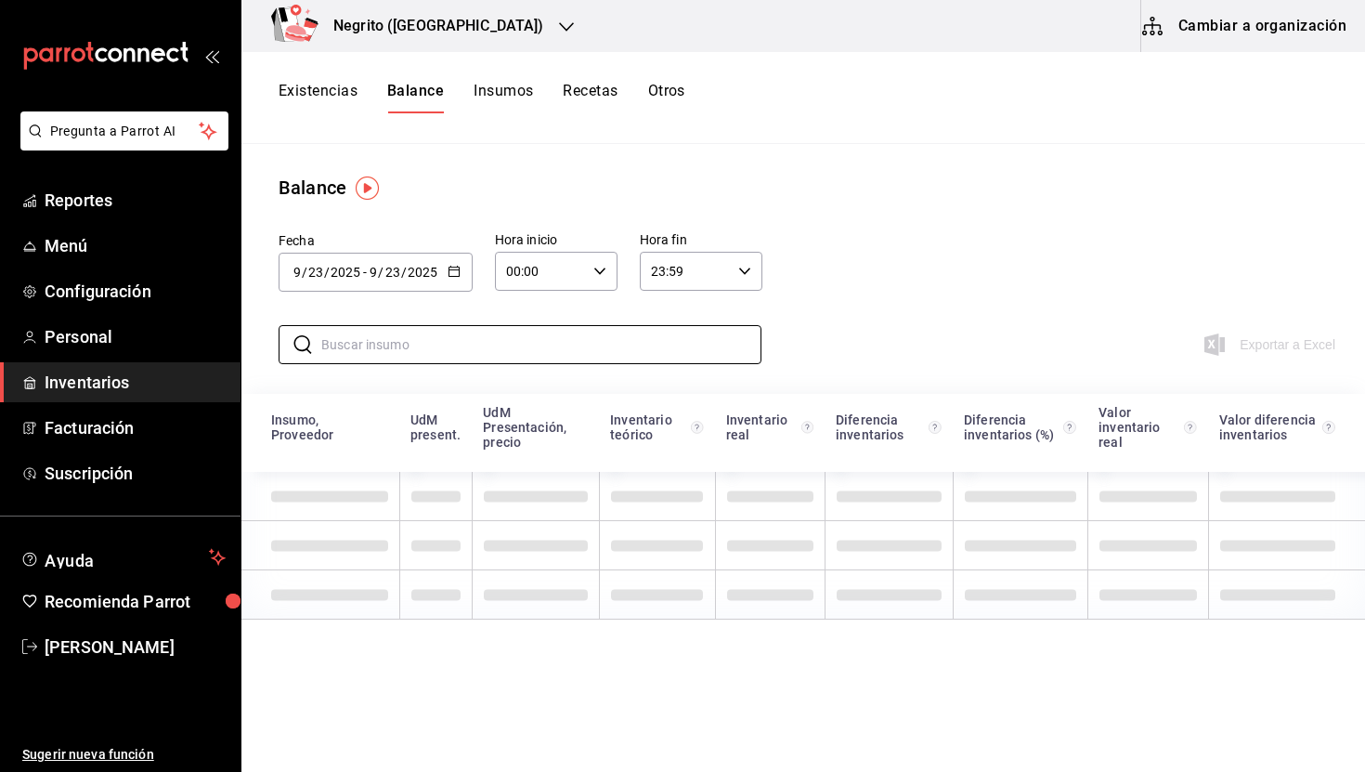
click at [307, 104] on button "Existencias" at bounding box center [318, 98] width 79 height 32
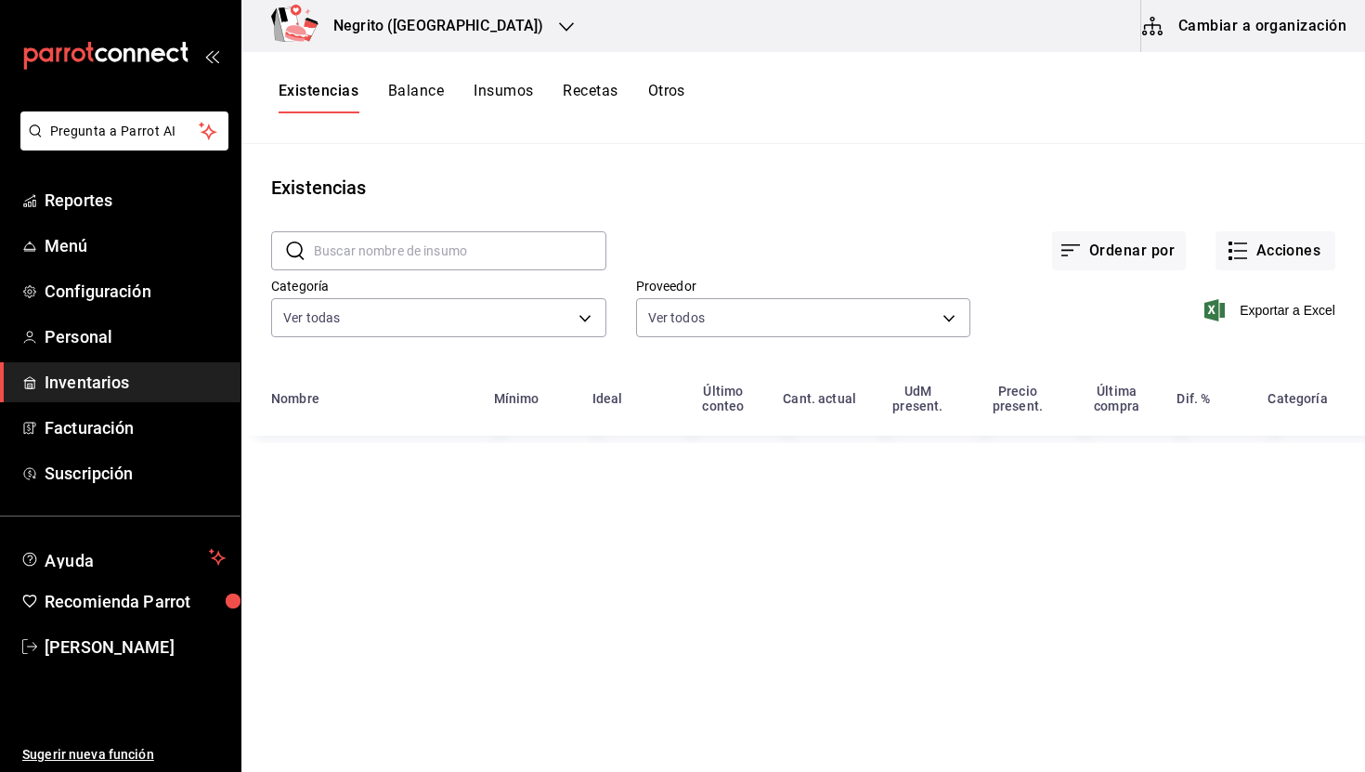
click at [364, 227] on div "​ ​" at bounding box center [423, 236] width 365 height 69
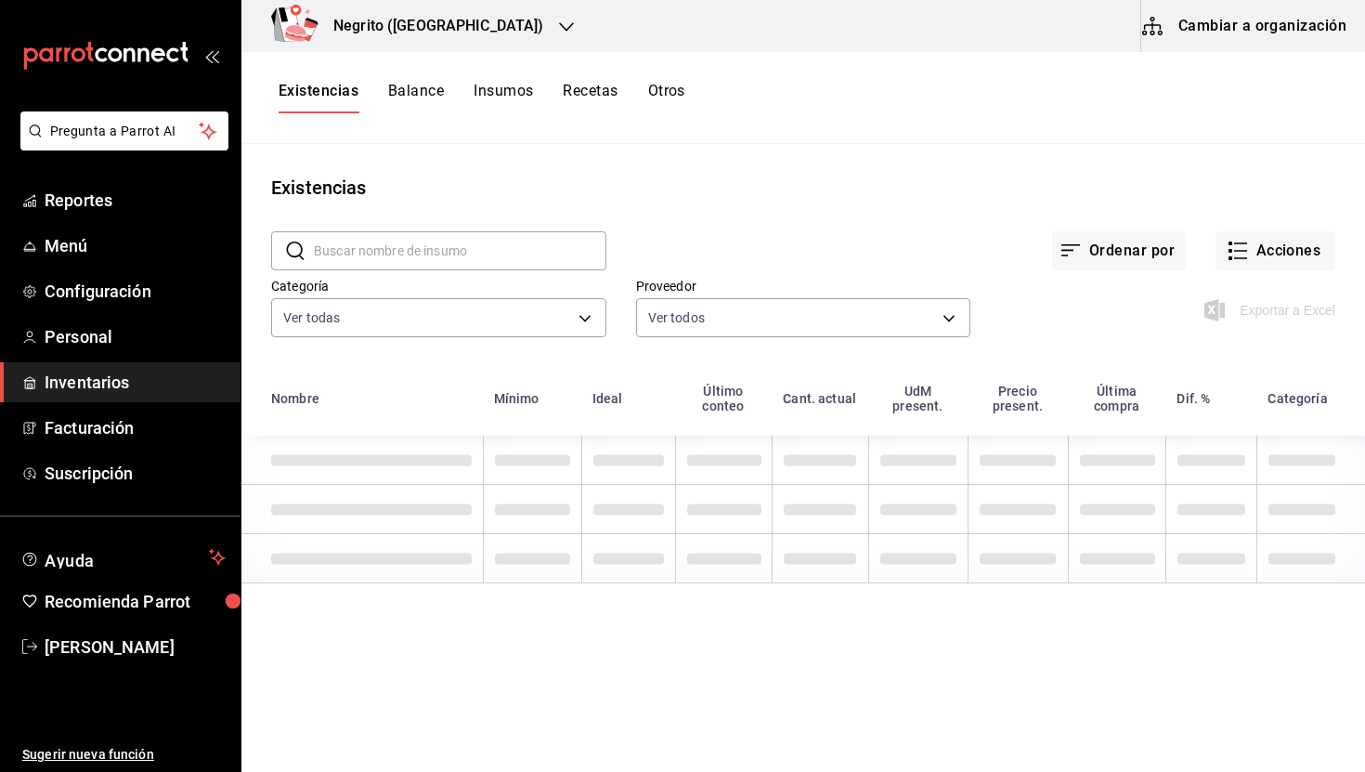
click at [361, 248] on input "text" at bounding box center [460, 250] width 293 height 37
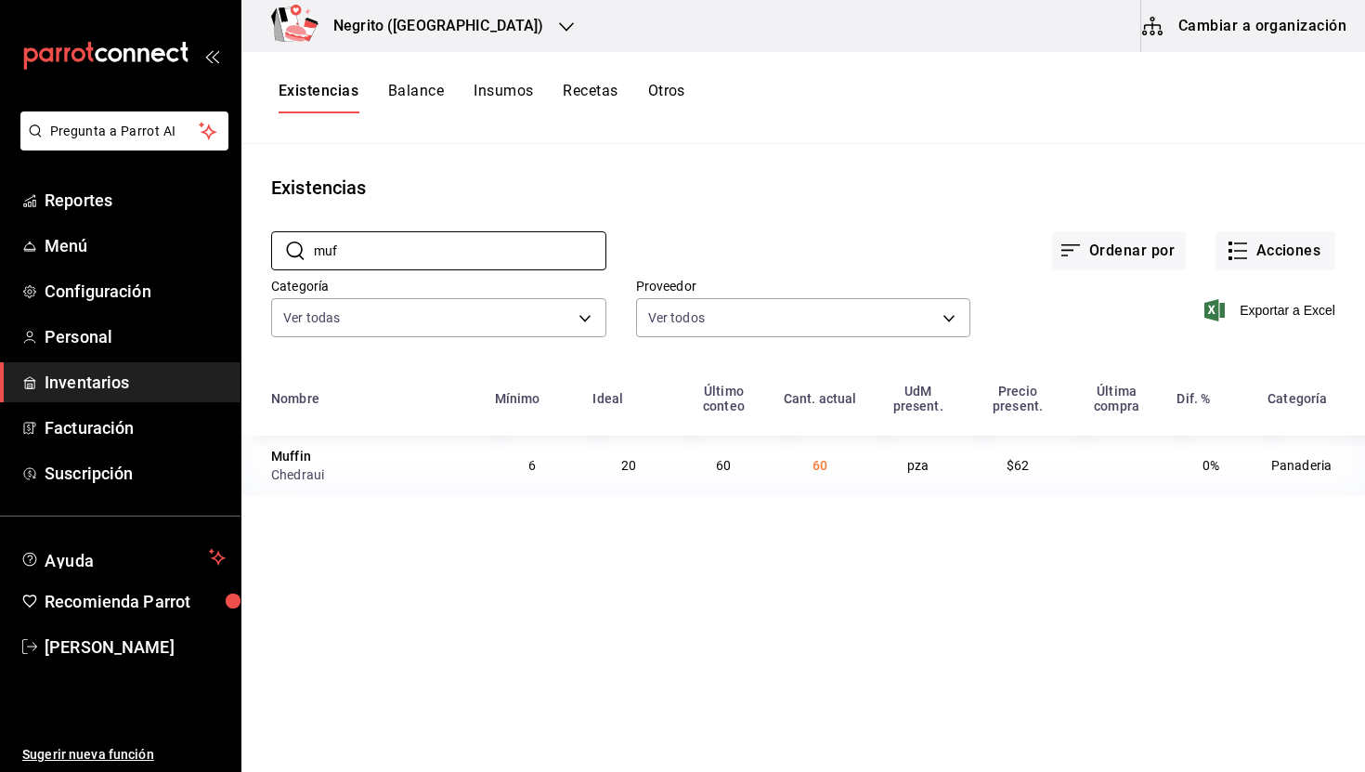
type input "muf"
click at [510, 90] on button "Insumos" at bounding box center [503, 98] width 59 height 32
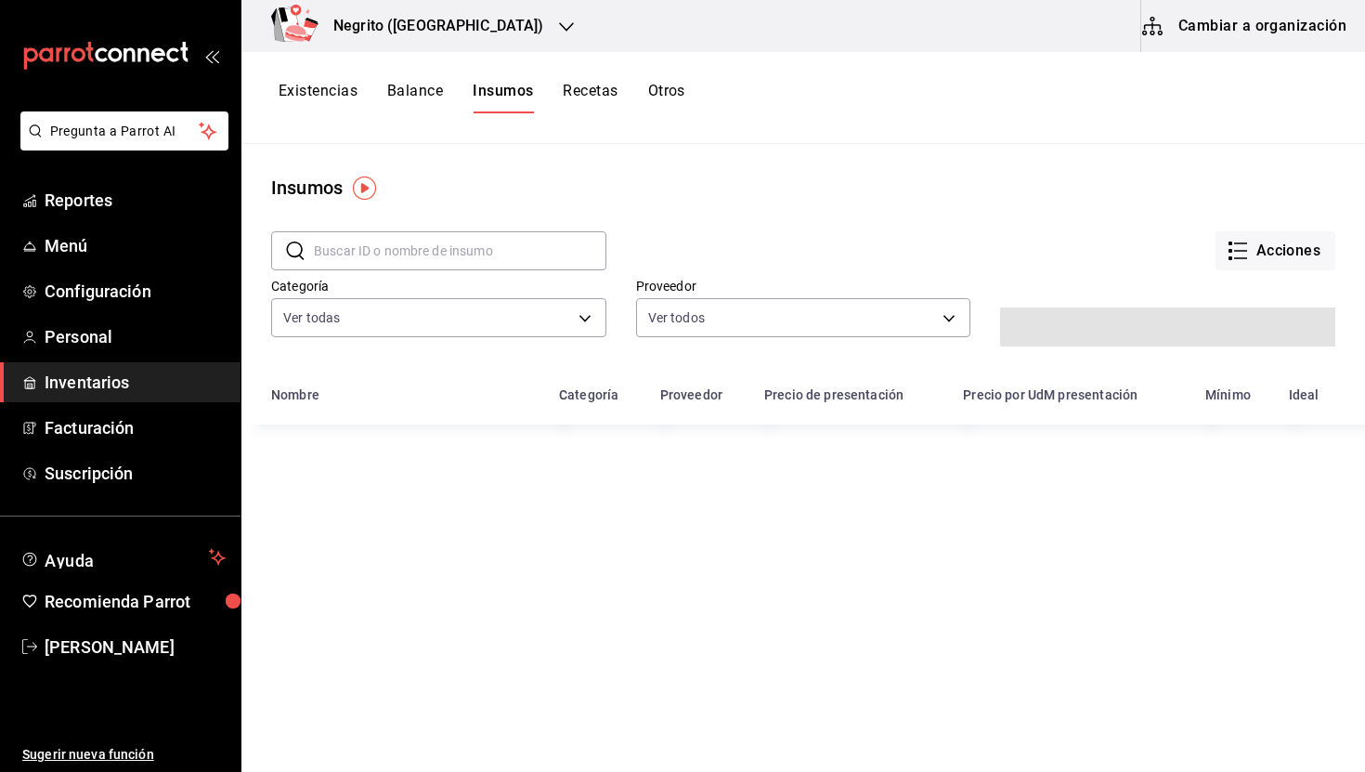
click at [448, 242] on input "text" at bounding box center [460, 250] width 293 height 37
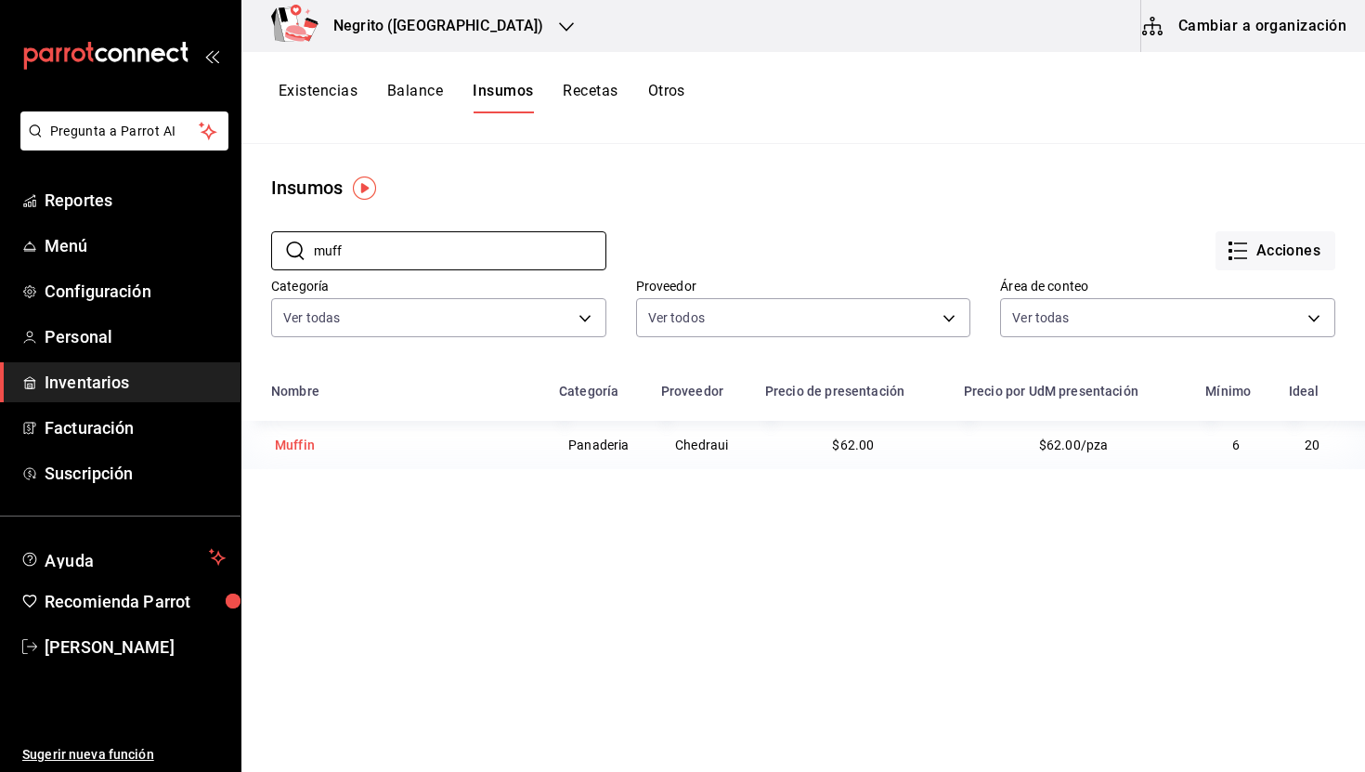
type input "muff"
click at [291, 445] on div "Muffin" at bounding box center [295, 445] width 40 height 19
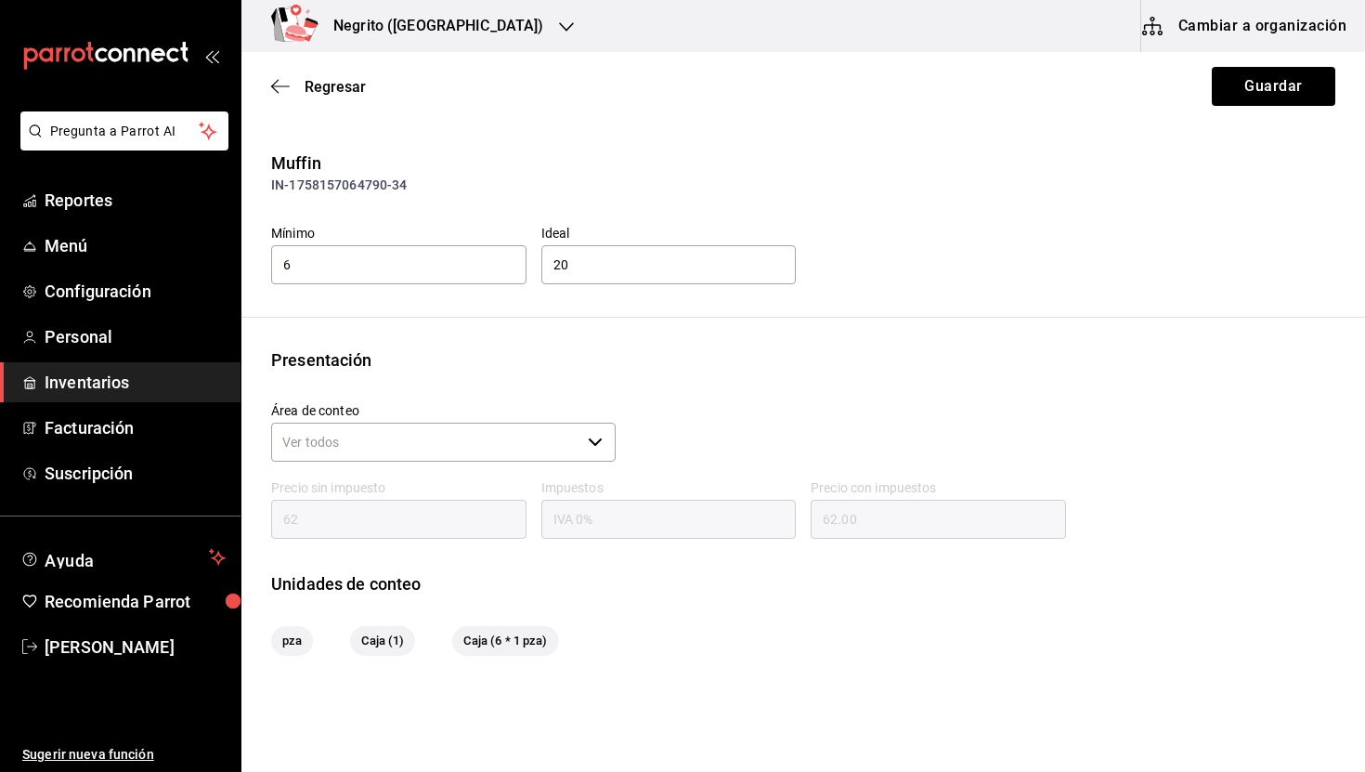
scroll to position [108, 0]
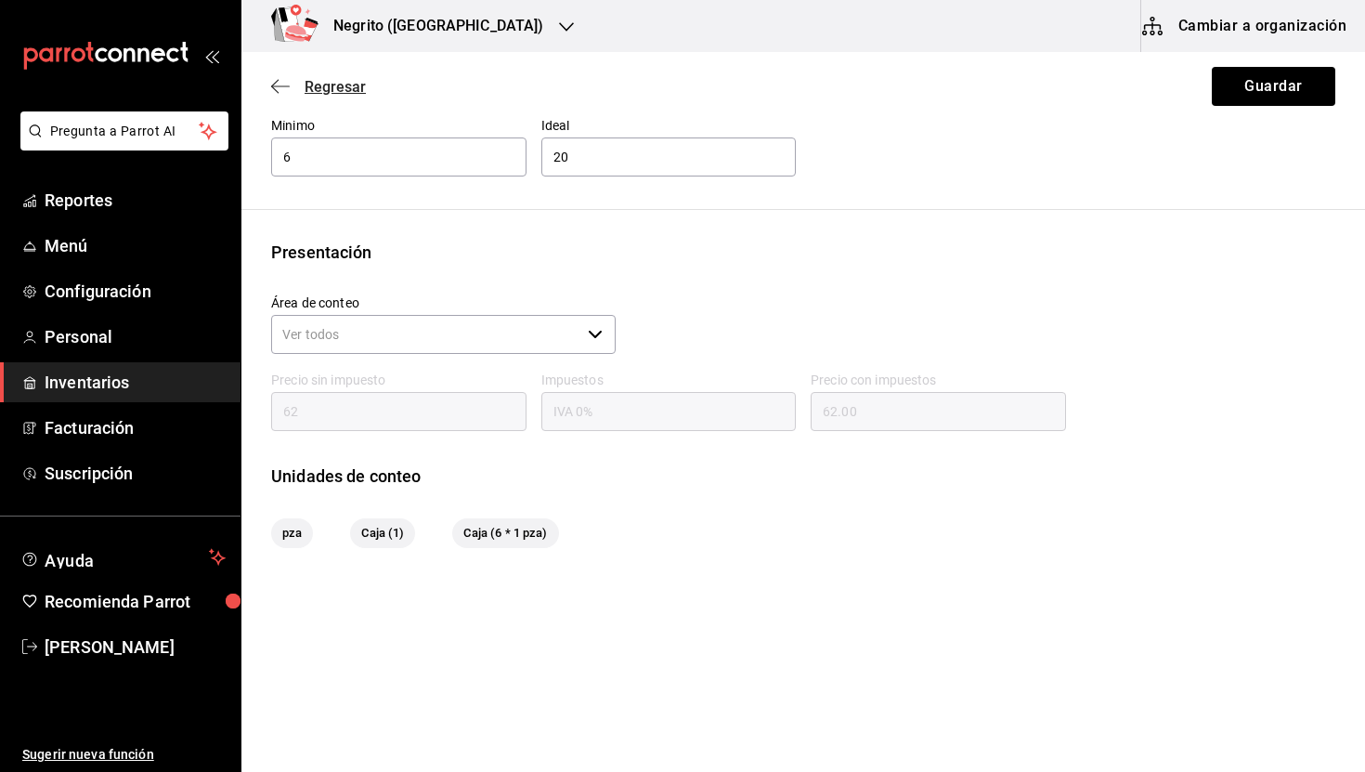
click at [345, 85] on span "Regresar" at bounding box center [335, 87] width 61 height 18
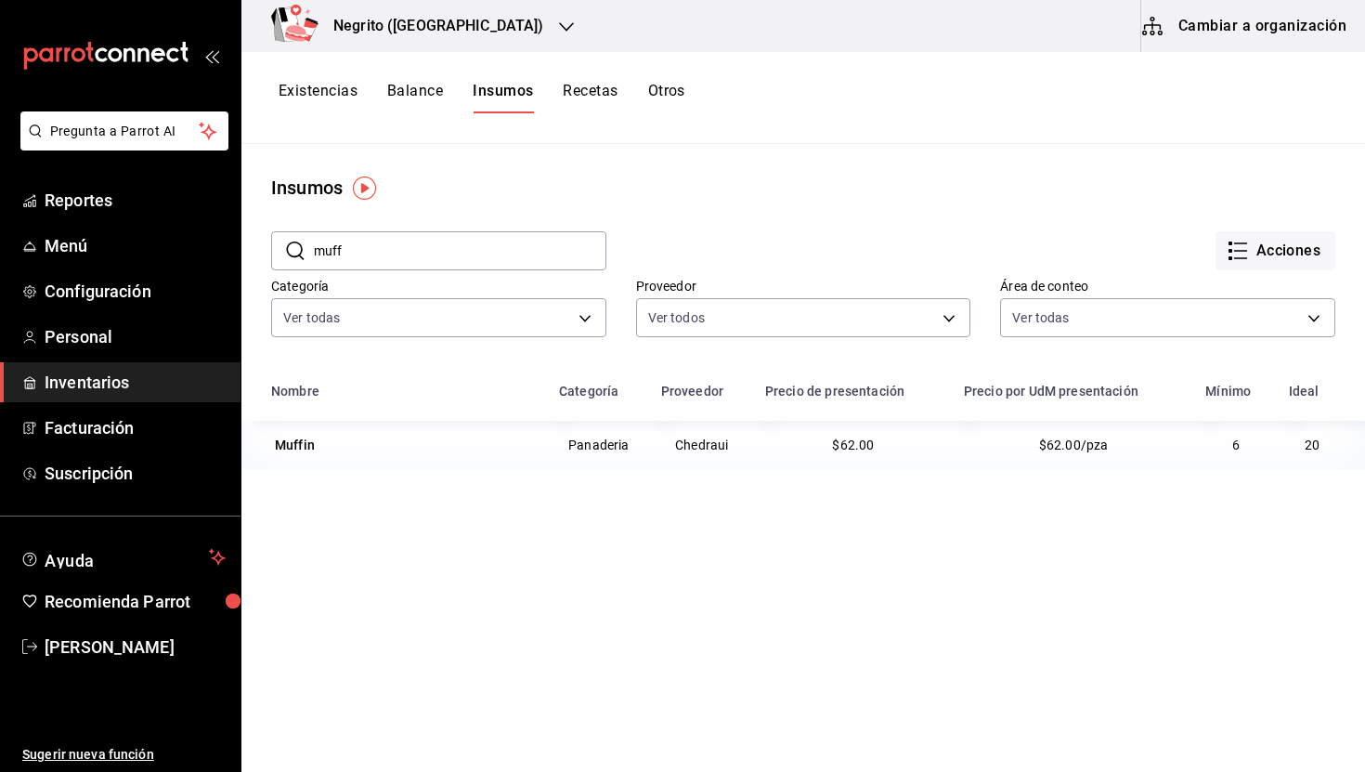
click at [301, 95] on button "Existencias" at bounding box center [318, 98] width 79 height 32
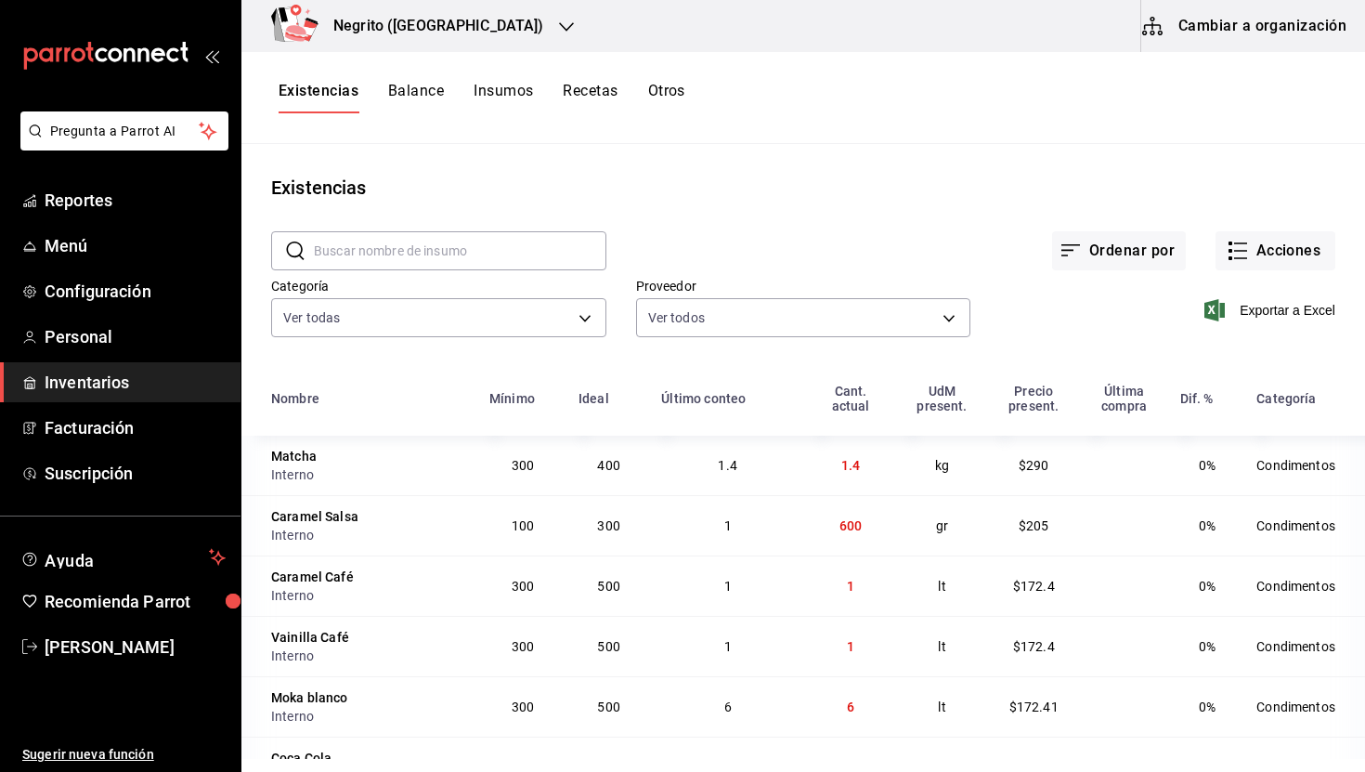
click at [1194, 41] on button "Cambiar a organización" at bounding box center [1246, 26] width 209 height 52
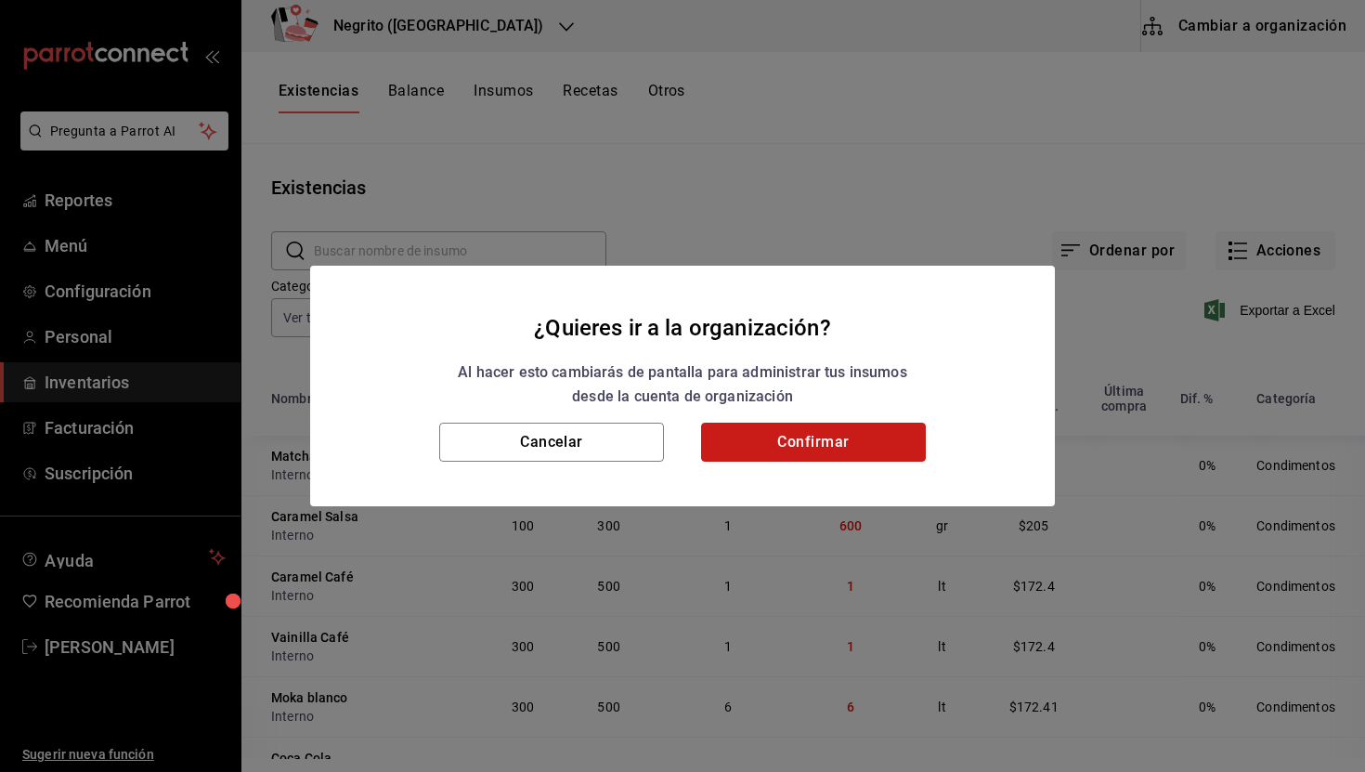
click at [868, 449] on button "Confirmar" at bounding box center [813, 442] width 225 height 39
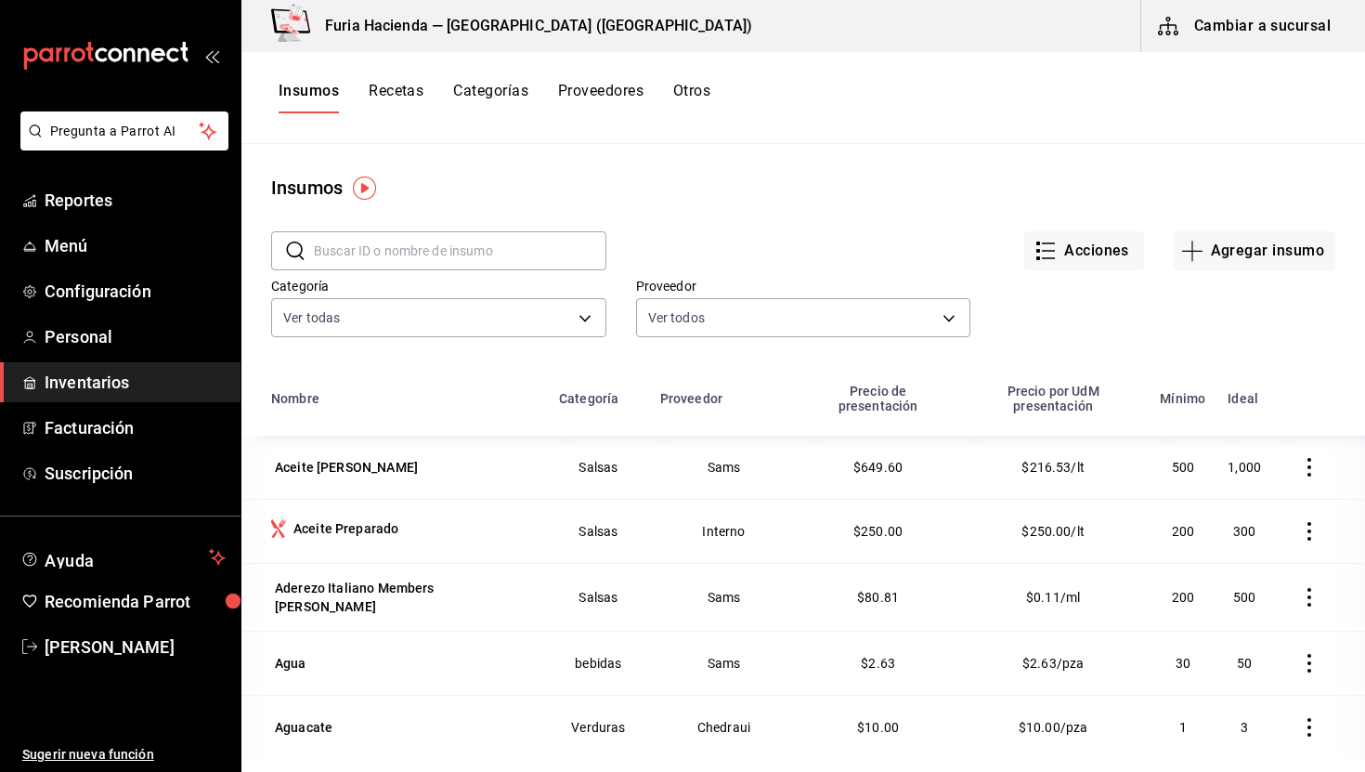
click at [399, 249] on input "text" at bounding box center [460, 250] width 293 height 37
click at [470, 175] on div "Insumos" at bounding box center [803, 188] width 1124 height 28
click at [96, 385] on span "Inventarios" at bounding box center [135, 382] width 181 height 25
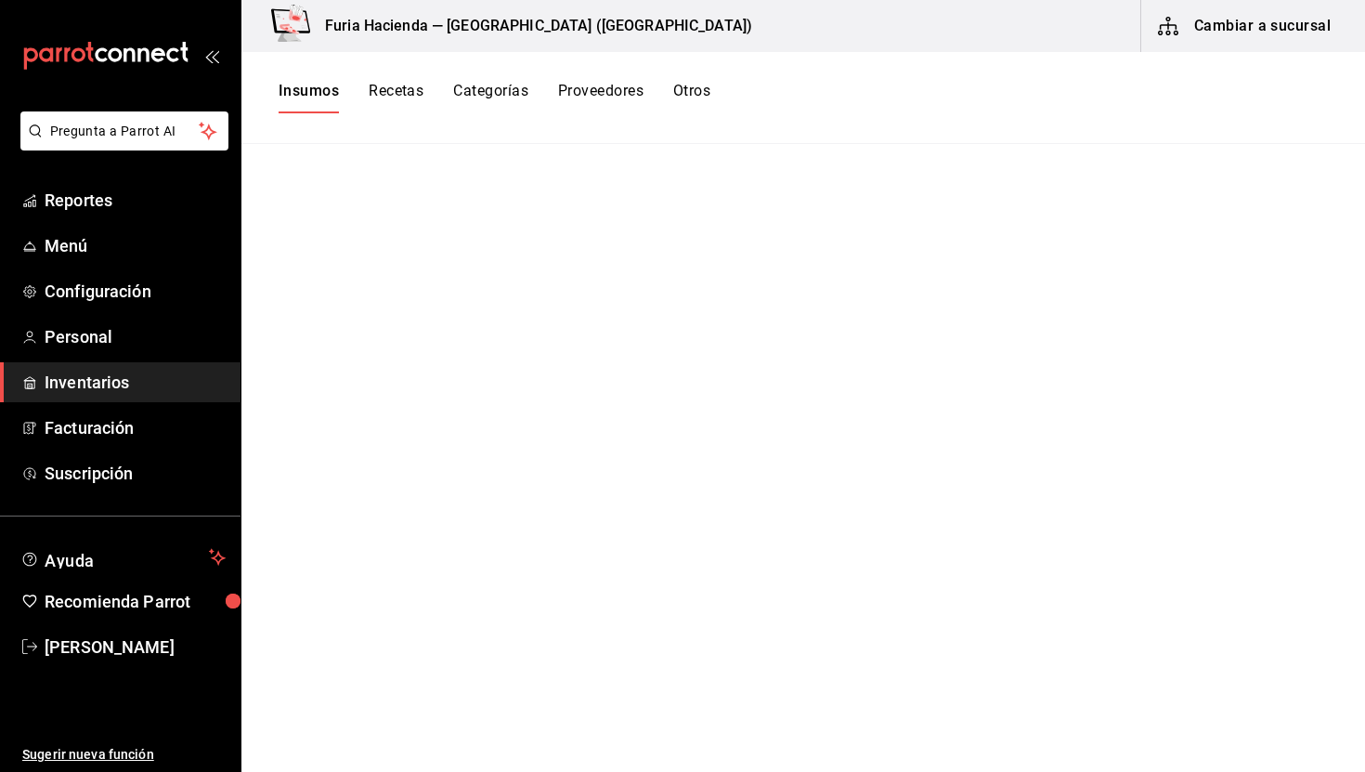
click at [1208, 33] on button "Cambiar a sucursal" at bounding box center [1246, 26] width 209 height 52
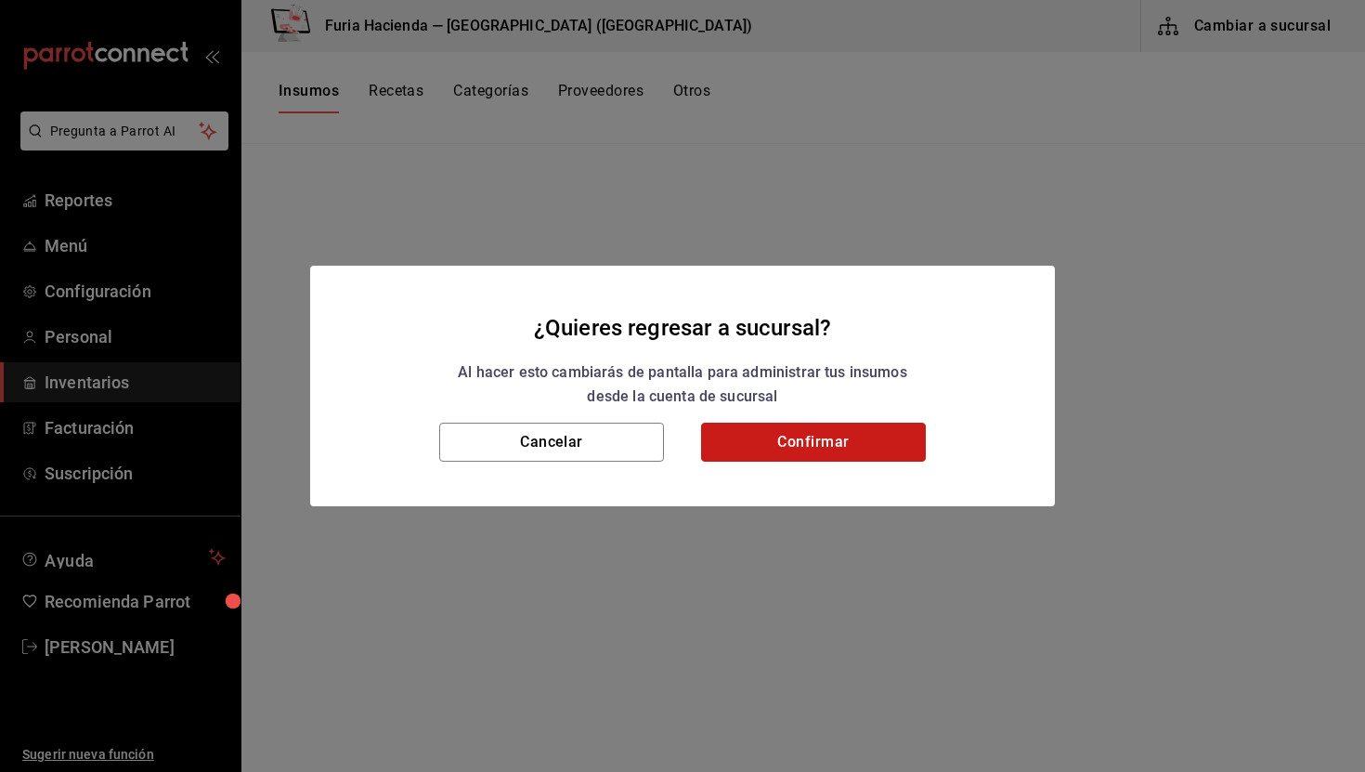
click at [849, 440] on button "Confirmar" at bounding box center [813, 442] width 225 height 39
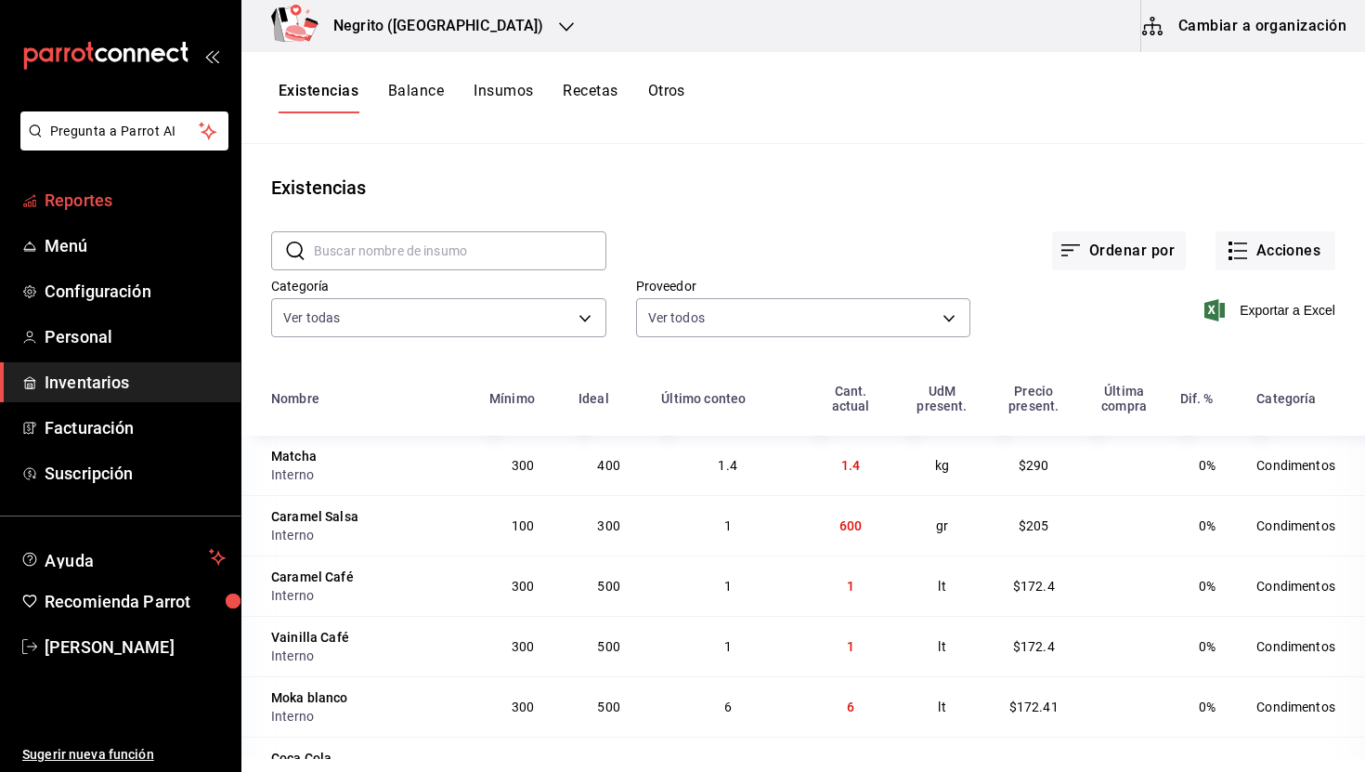
click at [118, 208] on span "Reportes" at bounding box center [135, 200] width 181 height 25
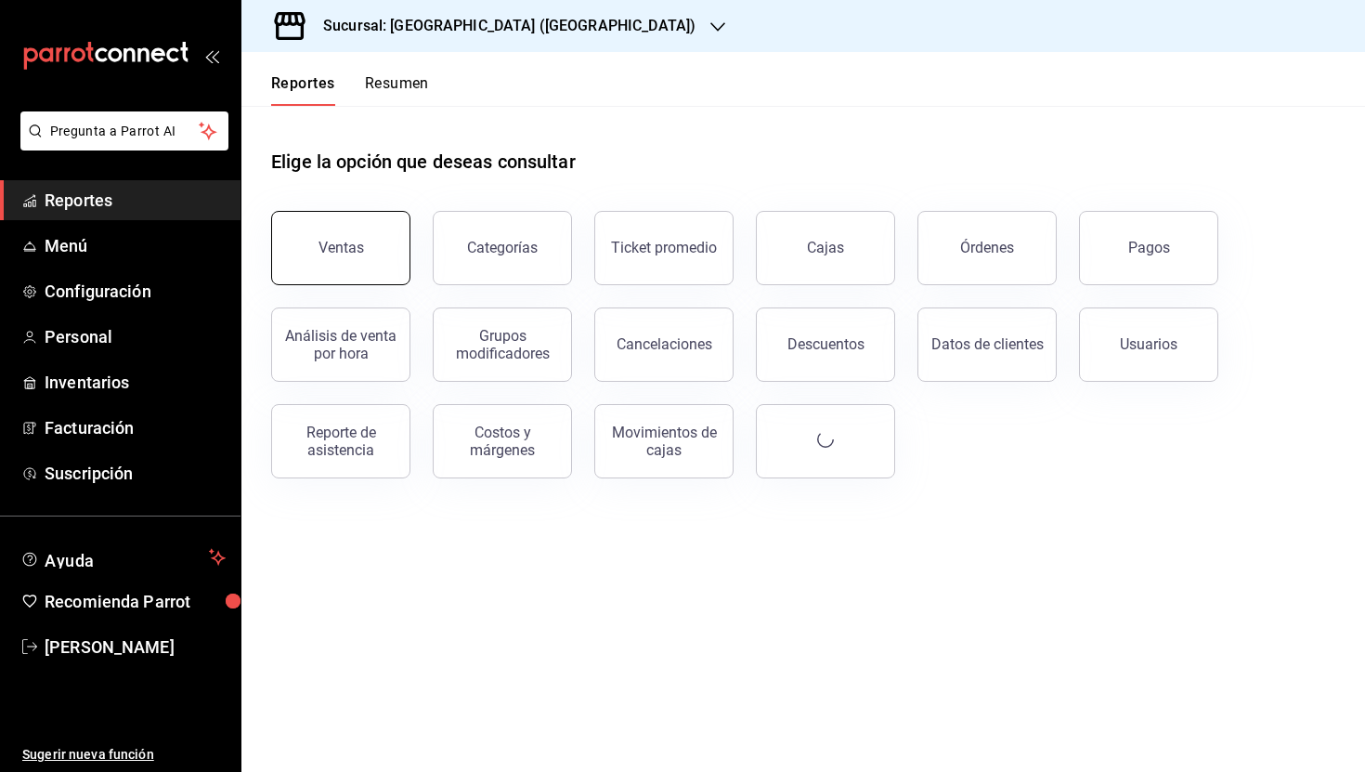
click at [353, 262] on button "Ventas" at bounding box center [340, 248] width 139 height 74
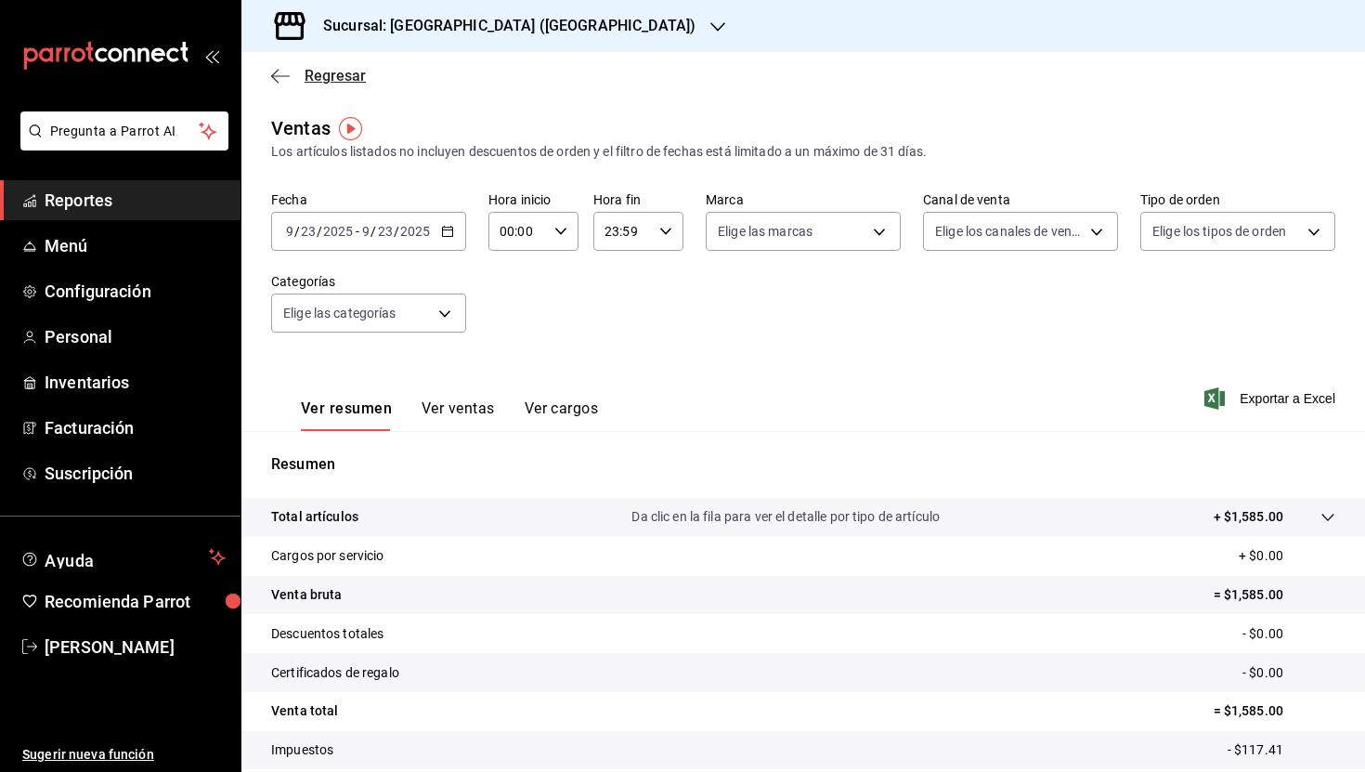
click at [326, 78] on span "Regresar" at bounding box center [335, 76] width 61 height 18
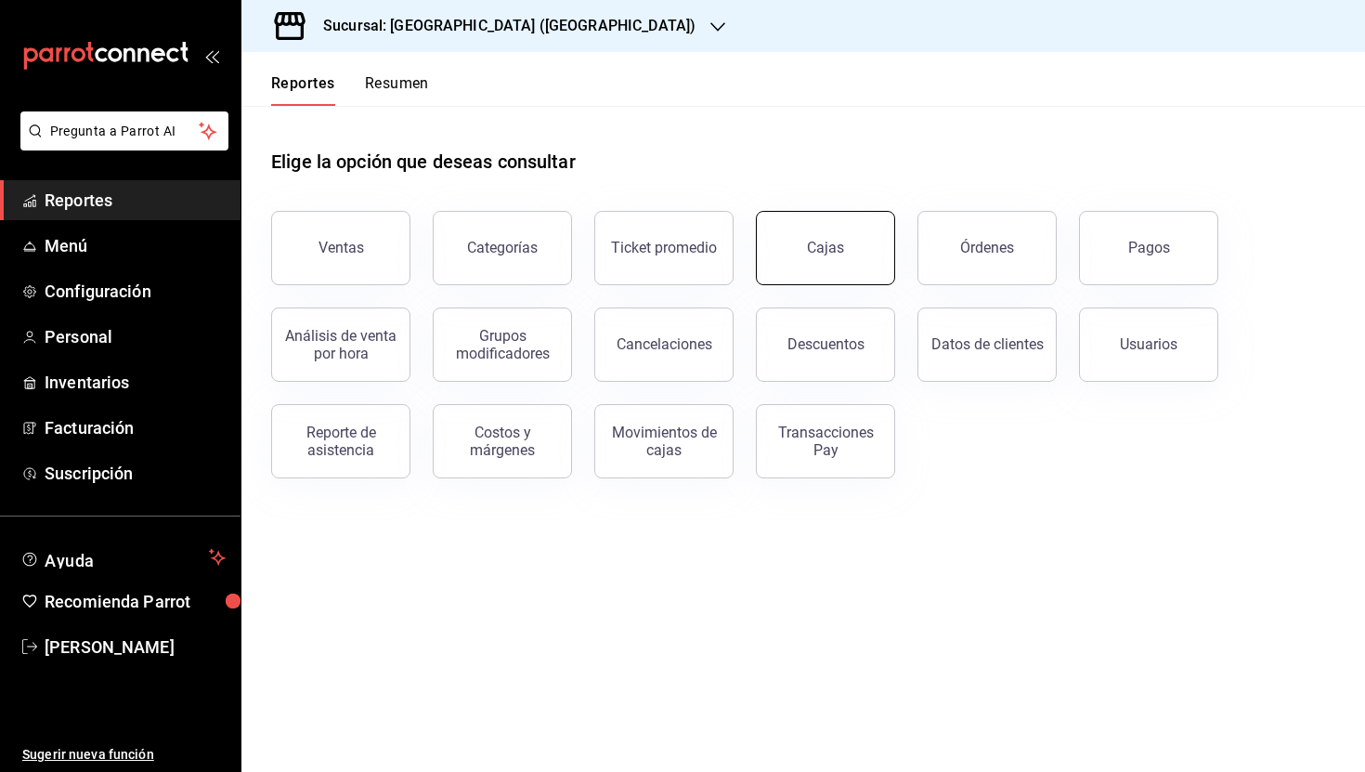
click at [861, 247] on link "Cajas" at bounding box center [825, 248] width 139 height 74
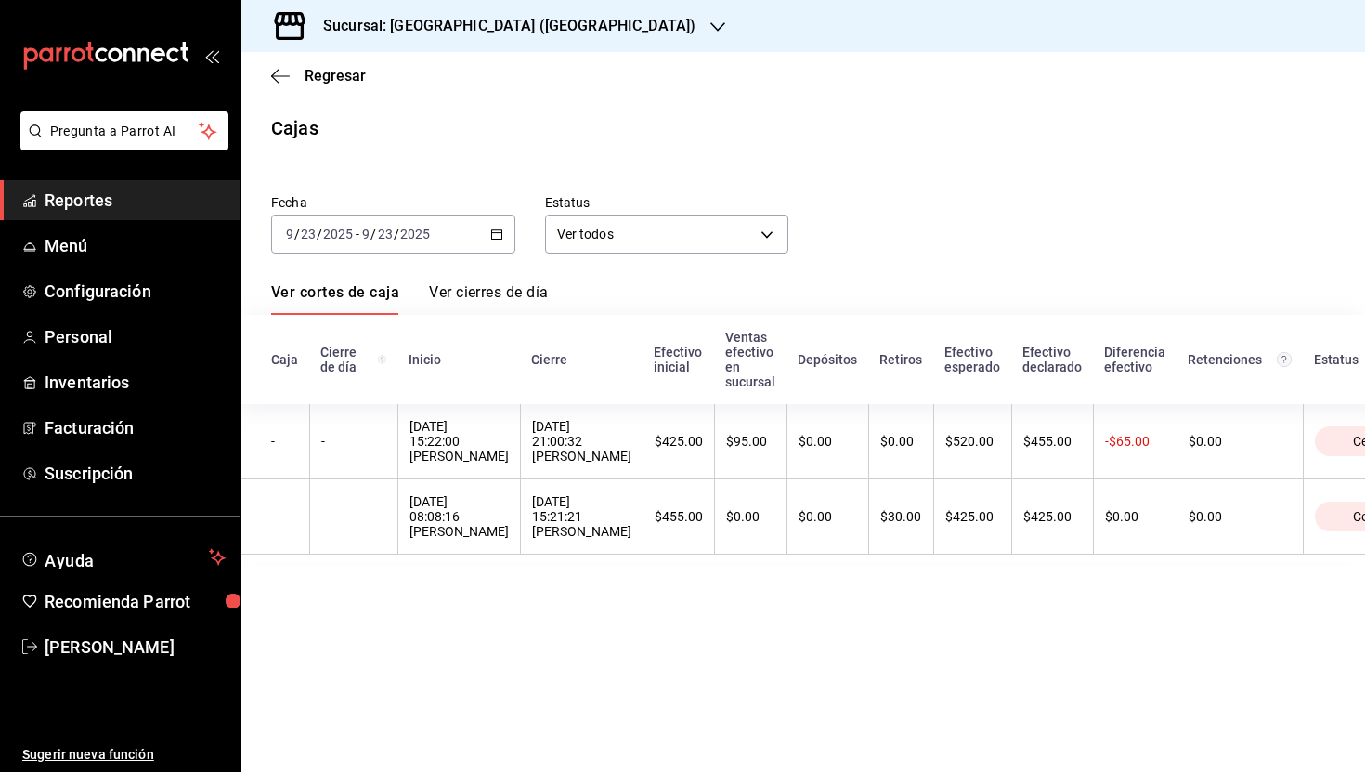
click at [338, 291] on link "Ver cortes de caja" at bounding box center [335, 299] width 128 height 32
click at [351, 80] on span "Regresar" at bounding box center [335, 76] width 61 height 18
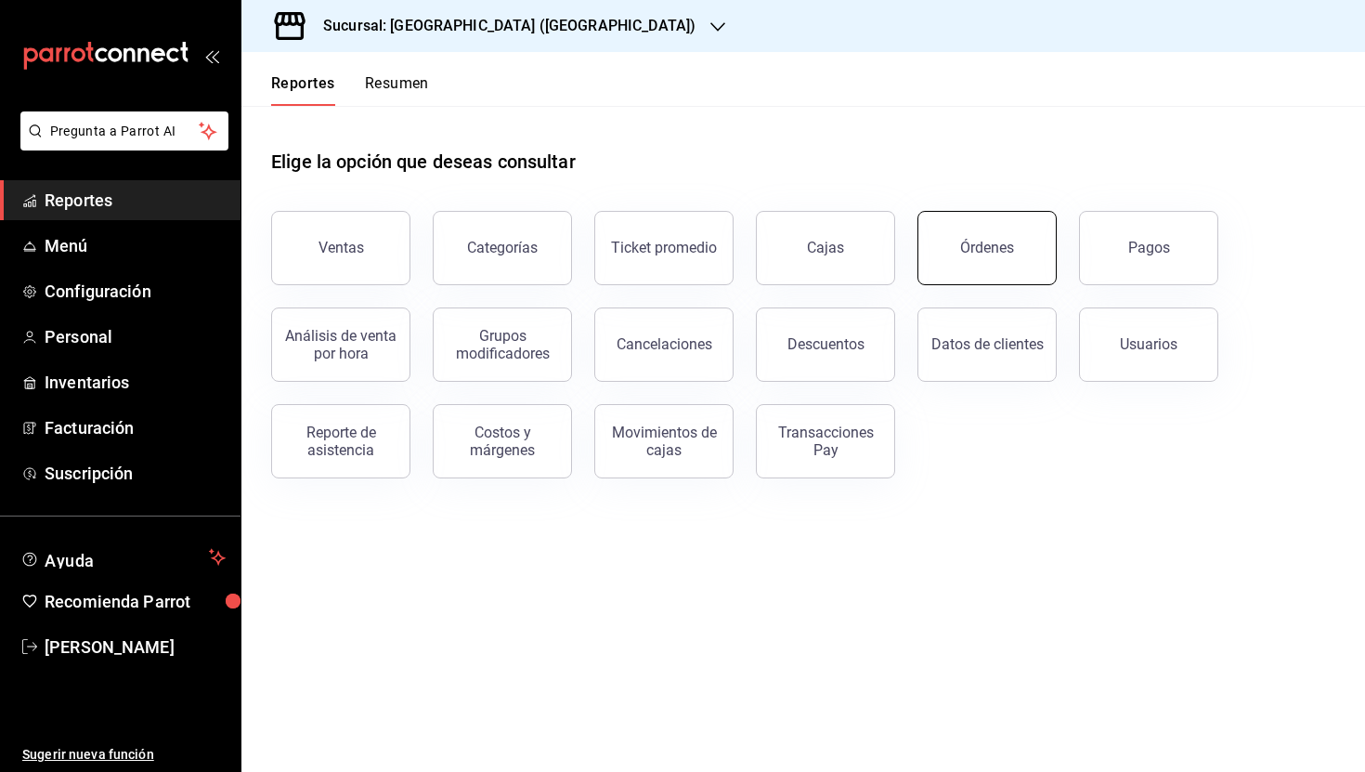
click at [979, 257] on button "Órdenes" at bounding box center [987, 248] width 139 height 74
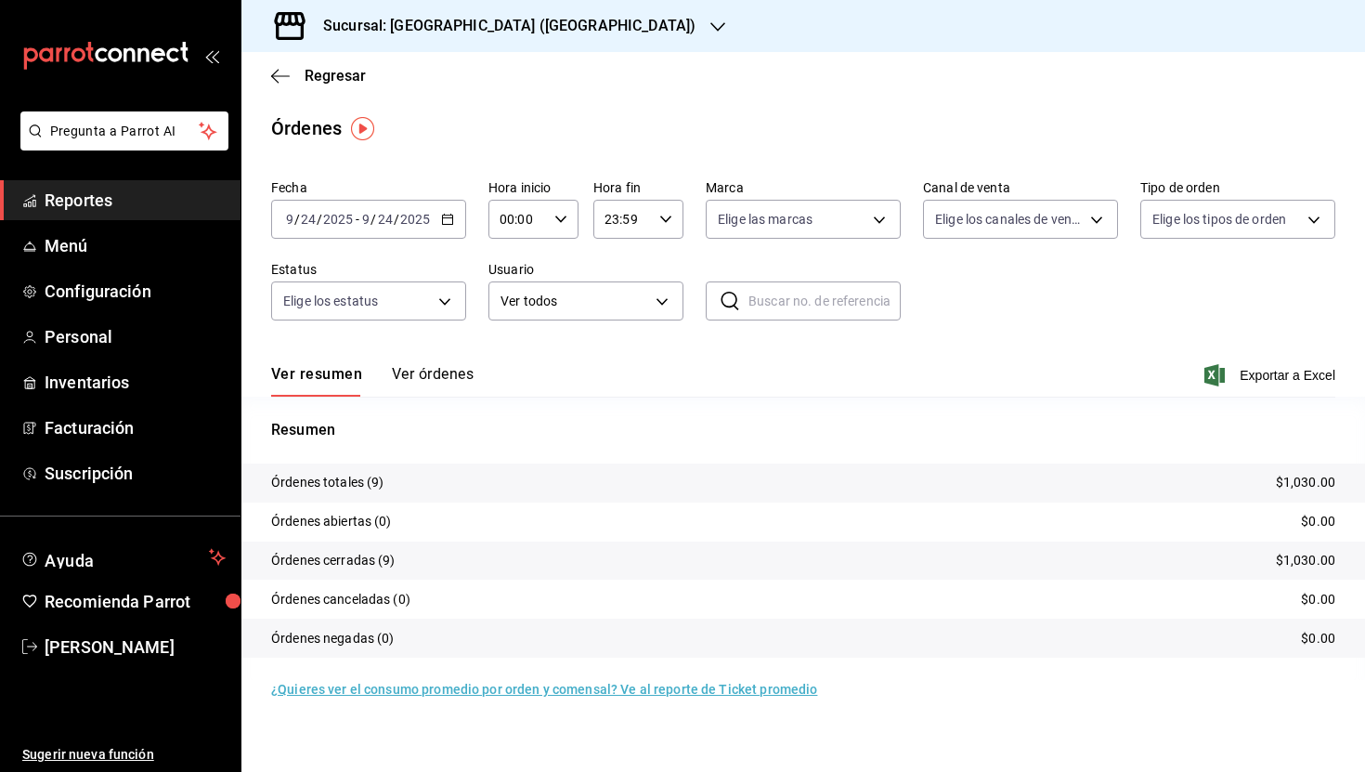
click at [432, 376] on button "Ver órdenes" at bounding box center [433, 381] width 82 height 32
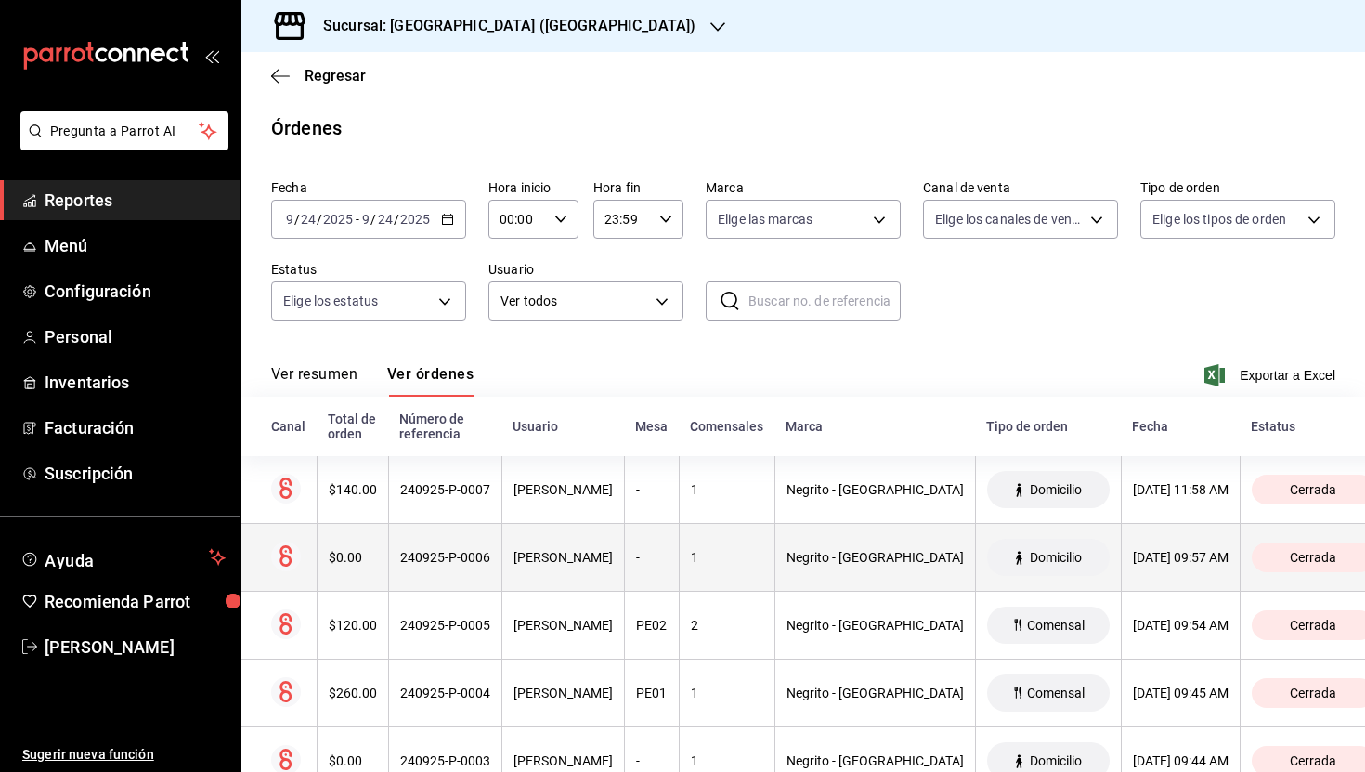
scroll to position [333, 0]
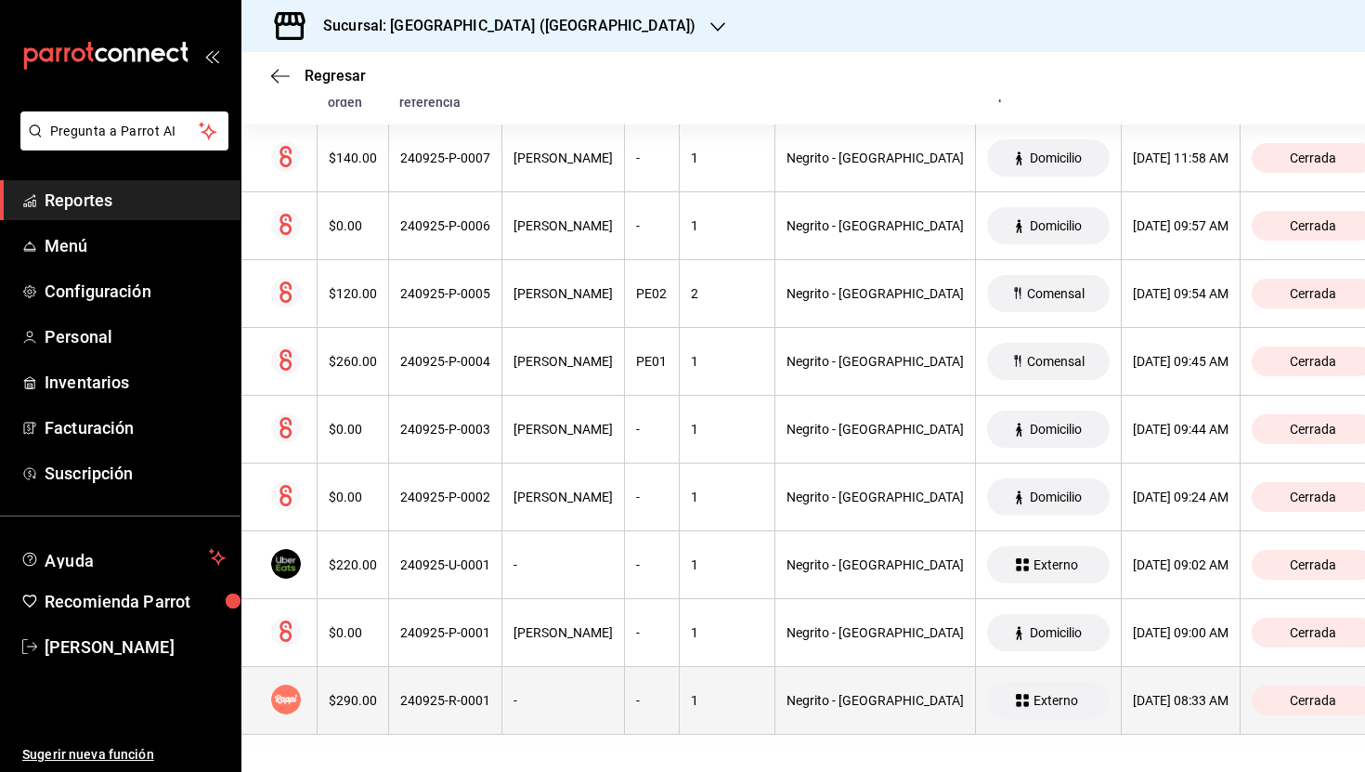
click at [502, 724] on th "240925-R-0001" at bounding box center [444, 701] width 113 height 68
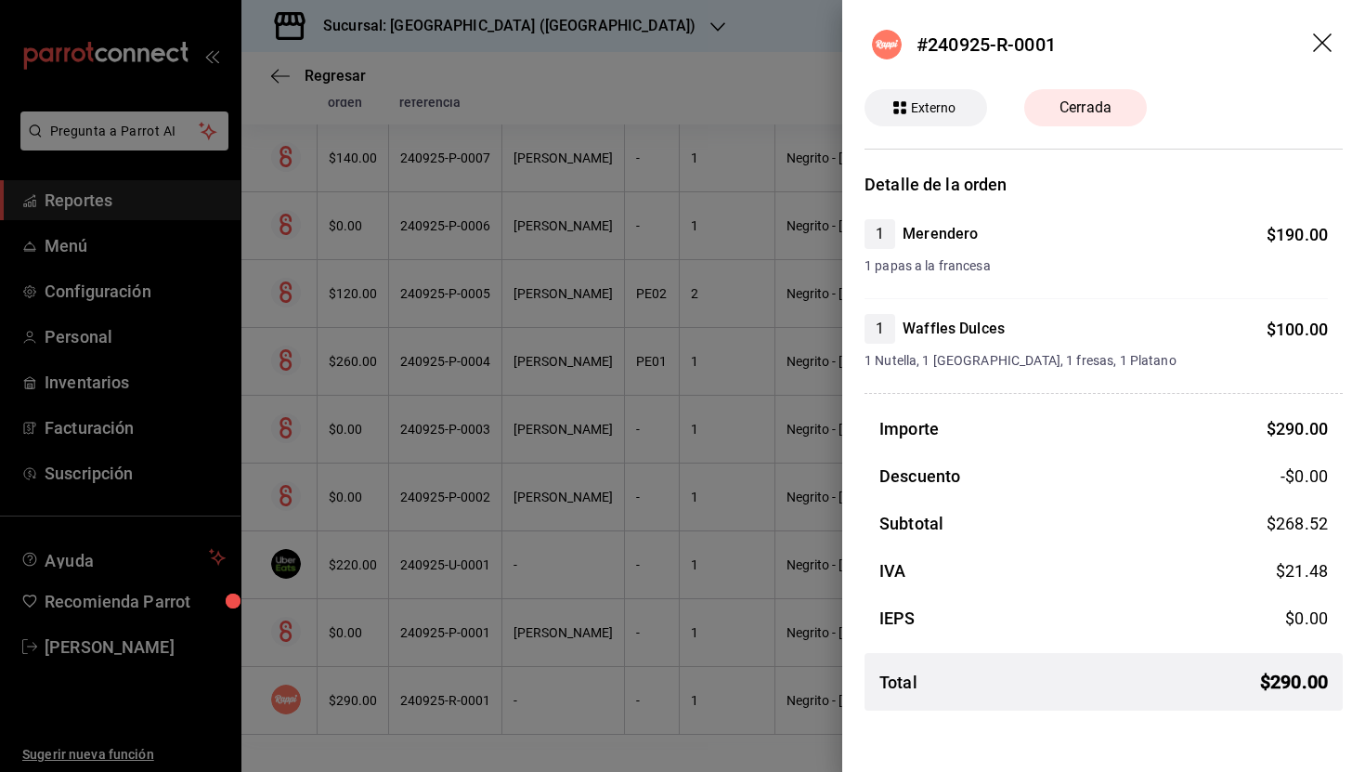
click at [1325, 37] on icon "drag" at bounding box center [1324, 44] width 22 height 22
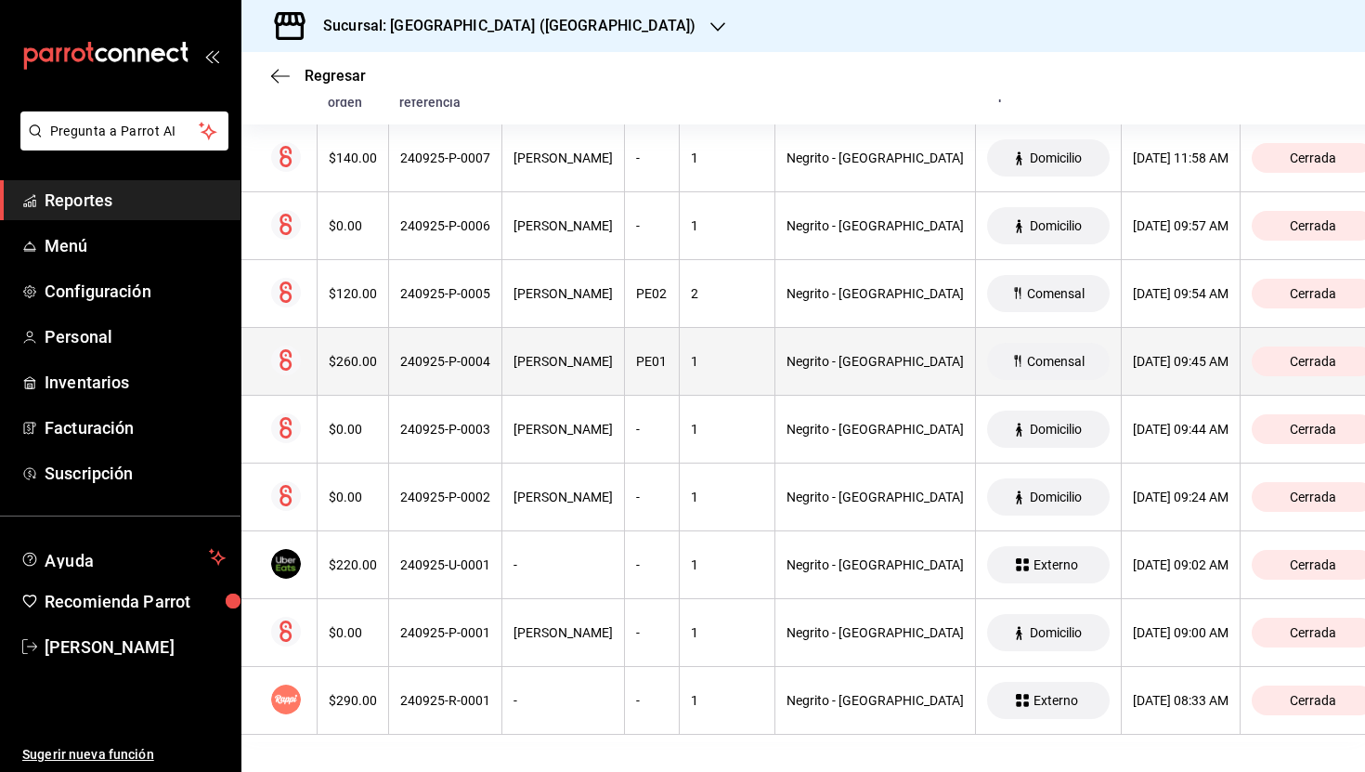
scroll to position [0, 0]
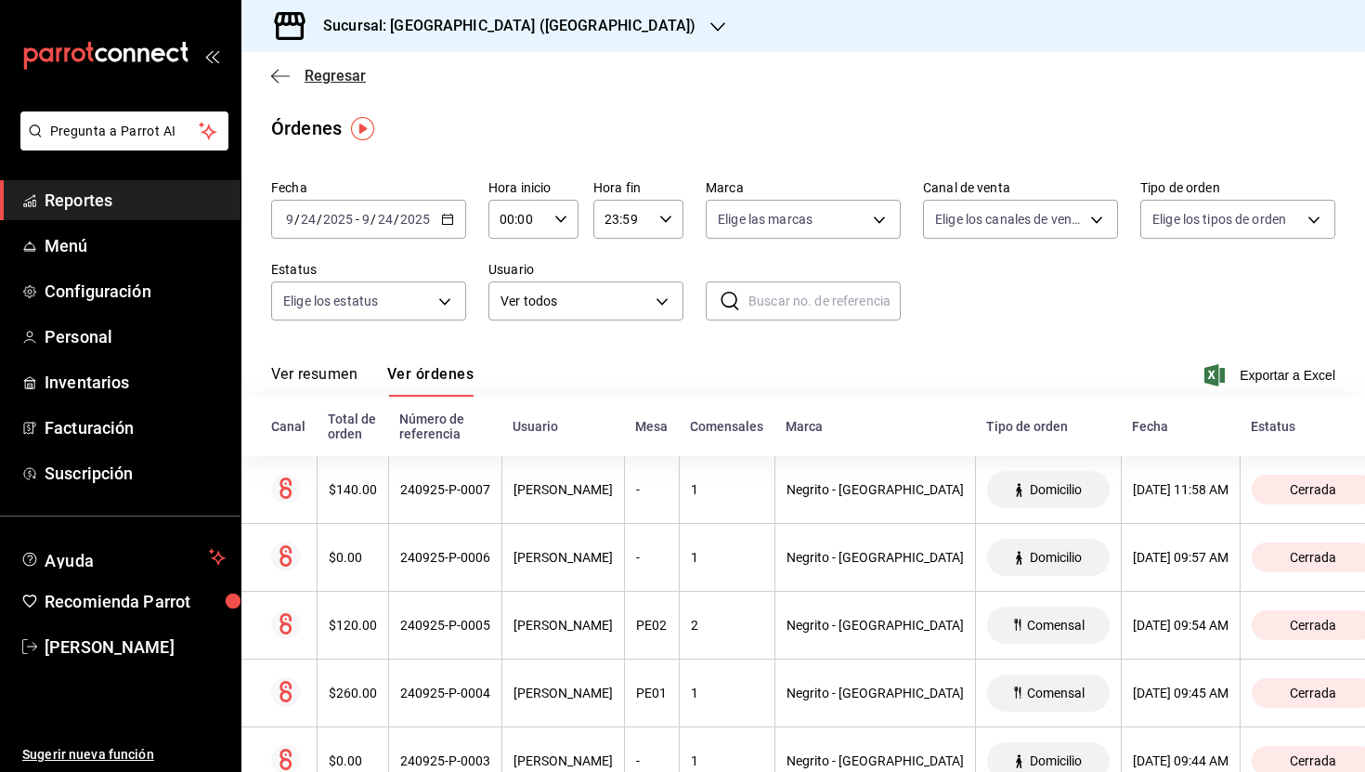
click at [325, 73] on span "Regresar" at bounding box center [335, 76] width 61 height 18
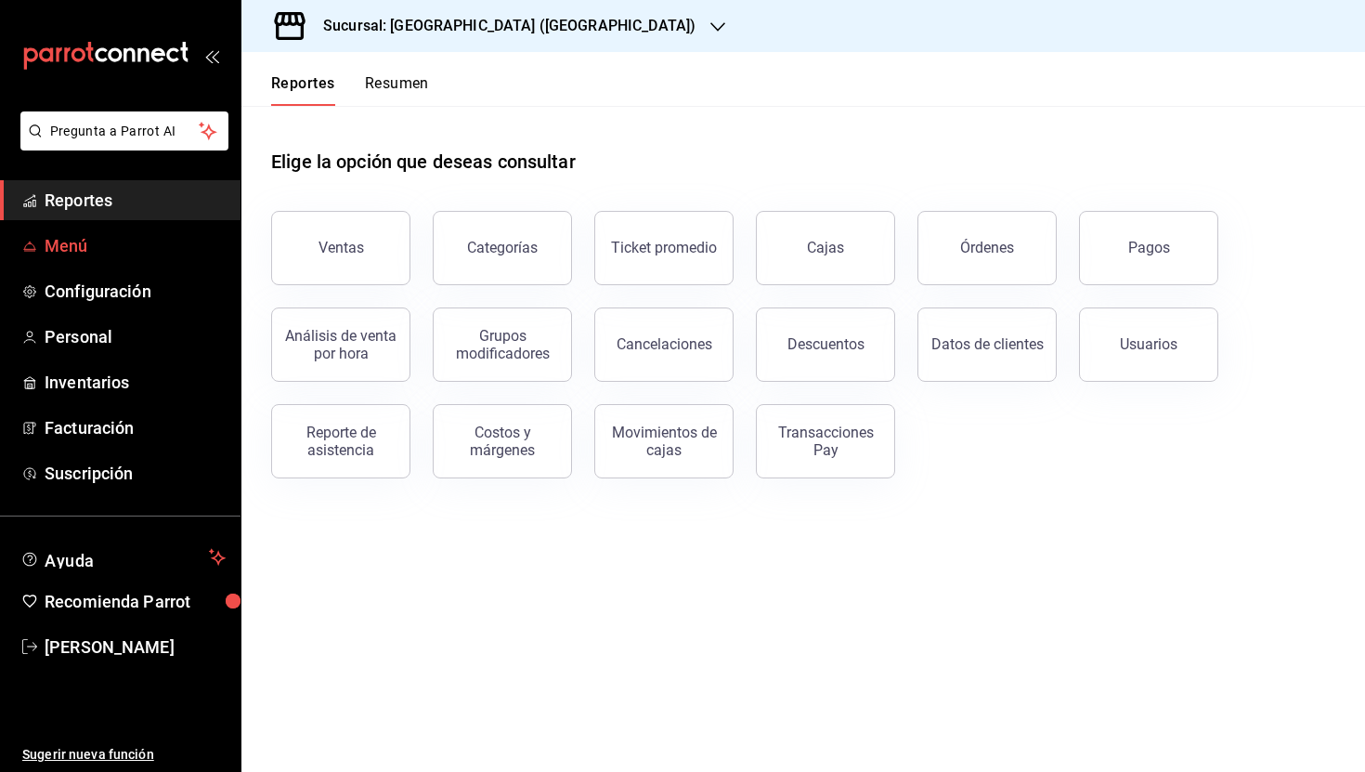
click at [85, 250] on span "Menú" at bounding box center [135, 245] width 181 height 25
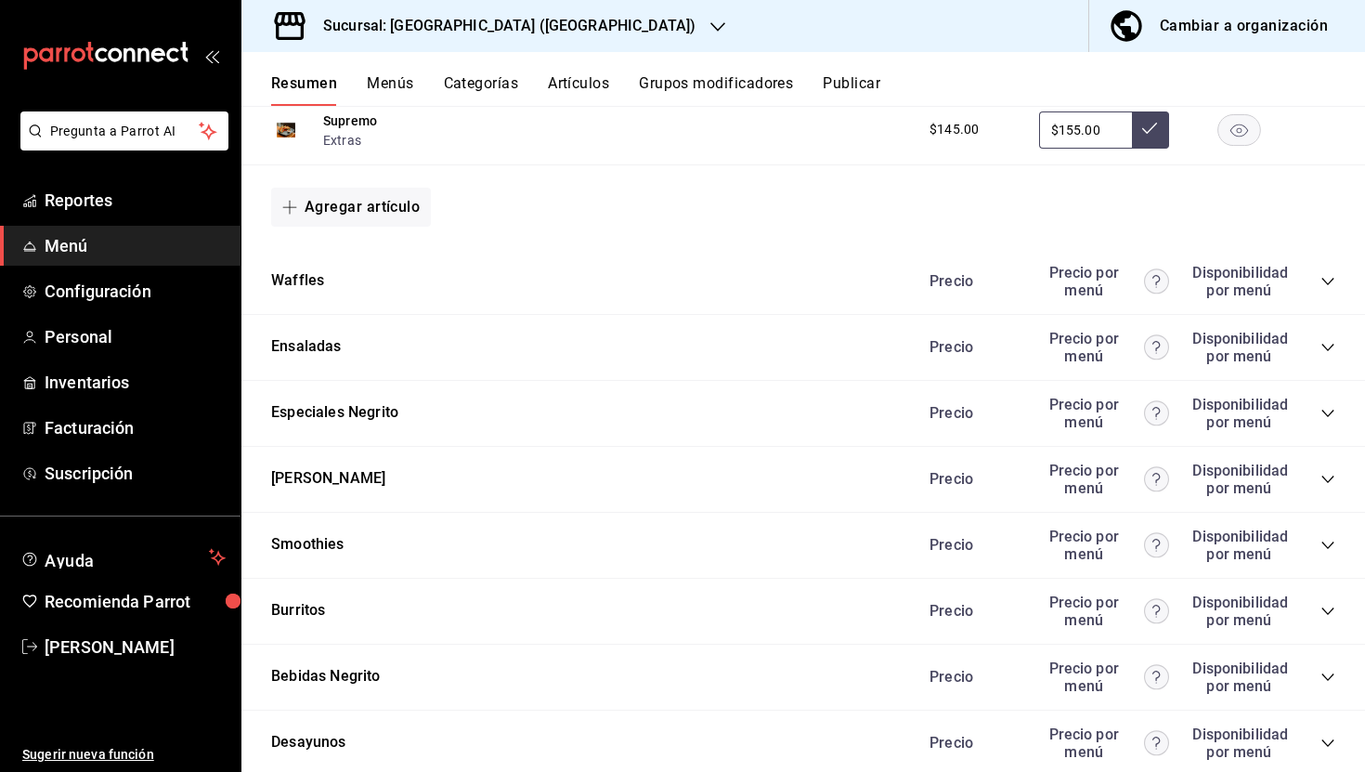
scroll to position [1588, 0]
click at [1322, 281] on icon "collapse-category-row" at bounding box center [1328, 283] width 15 height 15
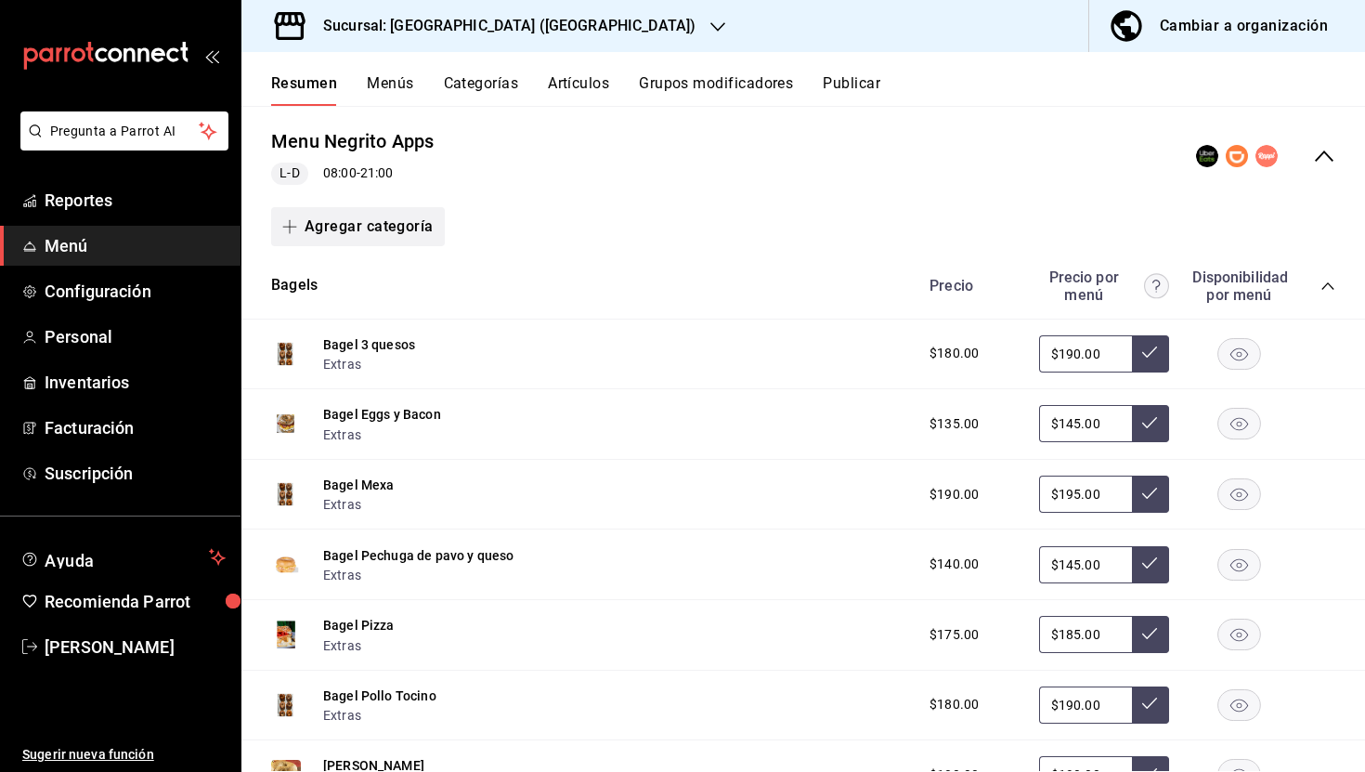
scroll to position [13, 0]
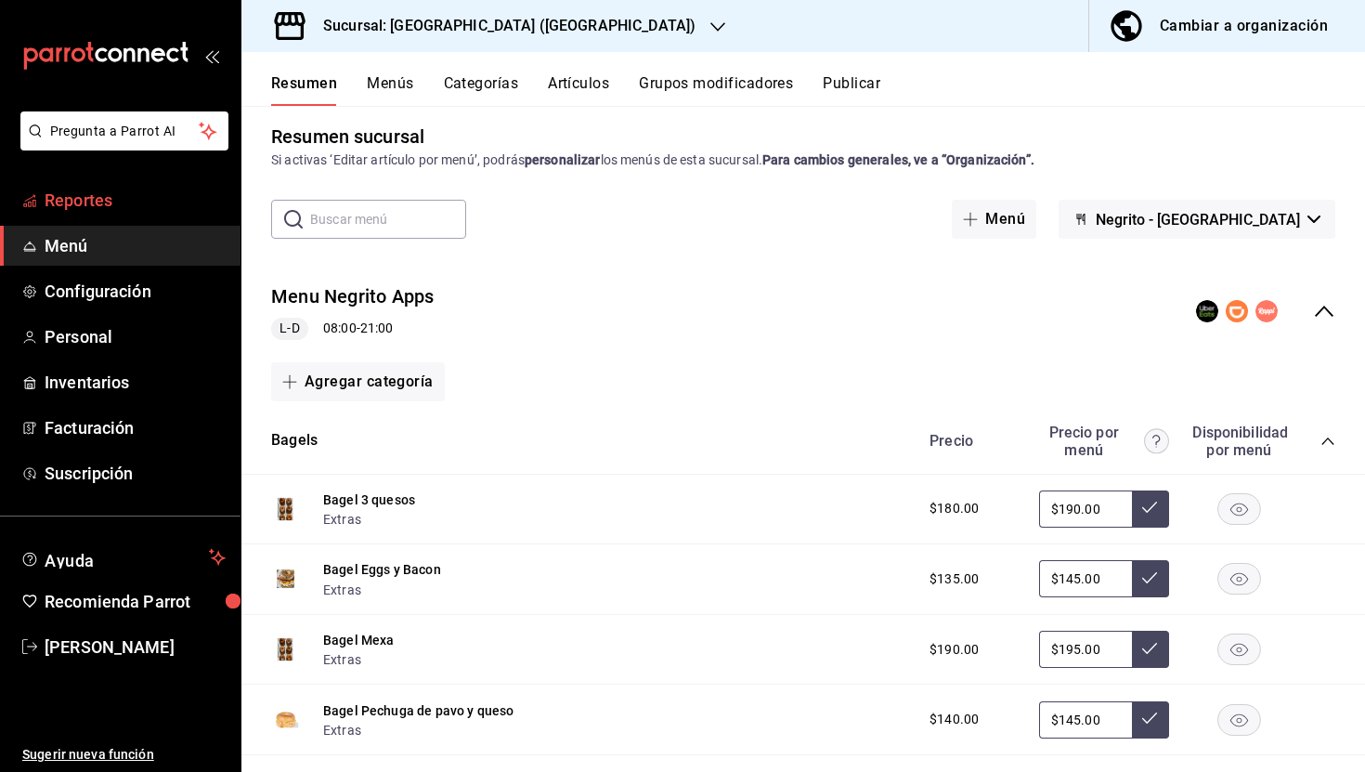
click at [93, 199] on span "Reportes" at bounding box center [135, 200] width 181 height 25
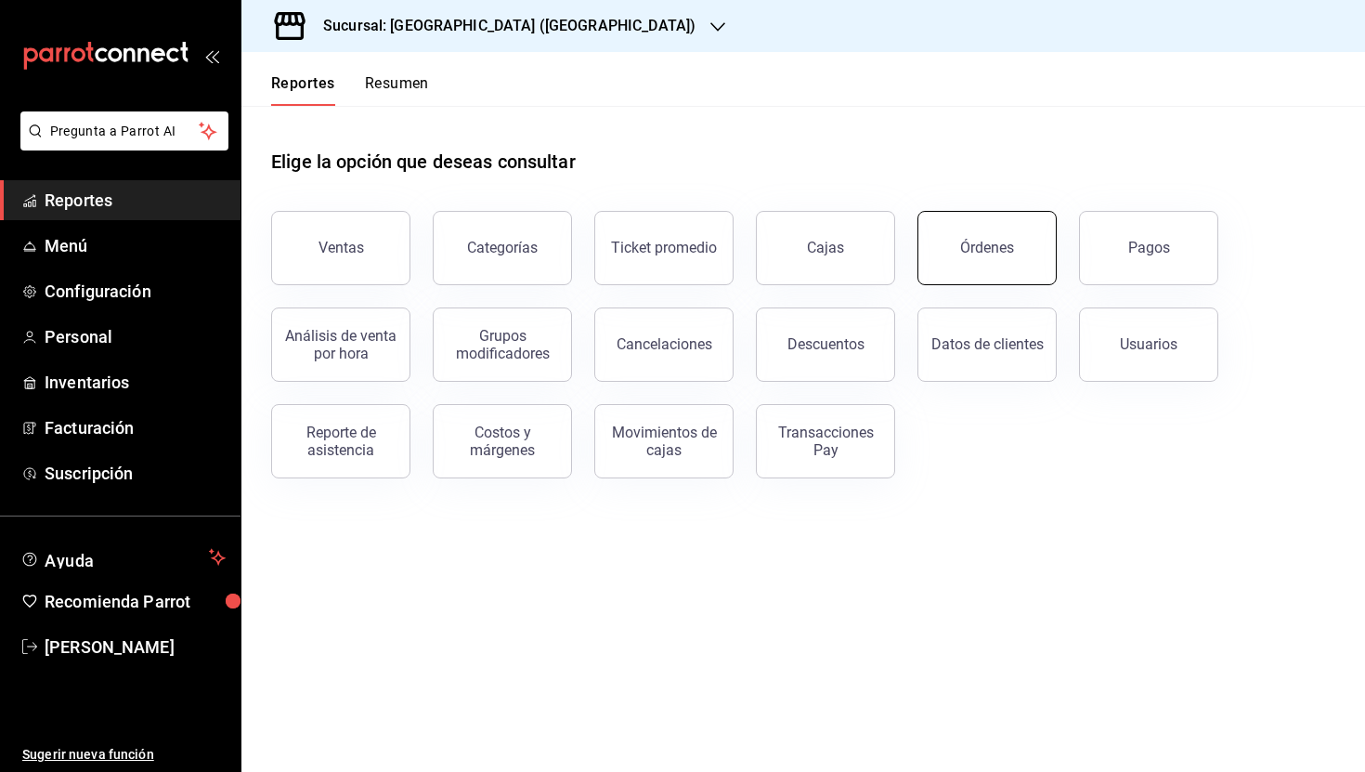
click at [977, 271] on button "Órdenes" at bounding box center [987, 248] width 139 height 74
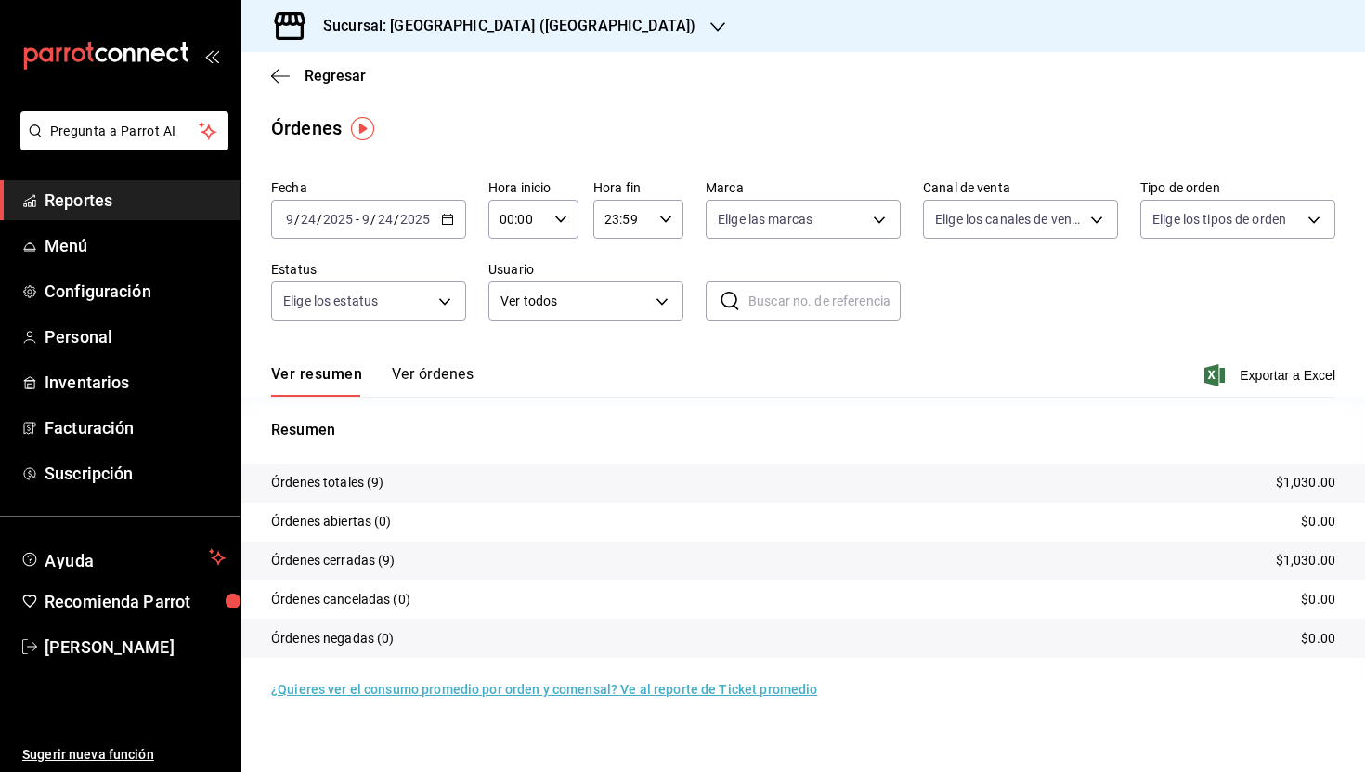
click at [433, 377] on button "Ver órdenes" at bounding box center [433, 381] width 82 height 32
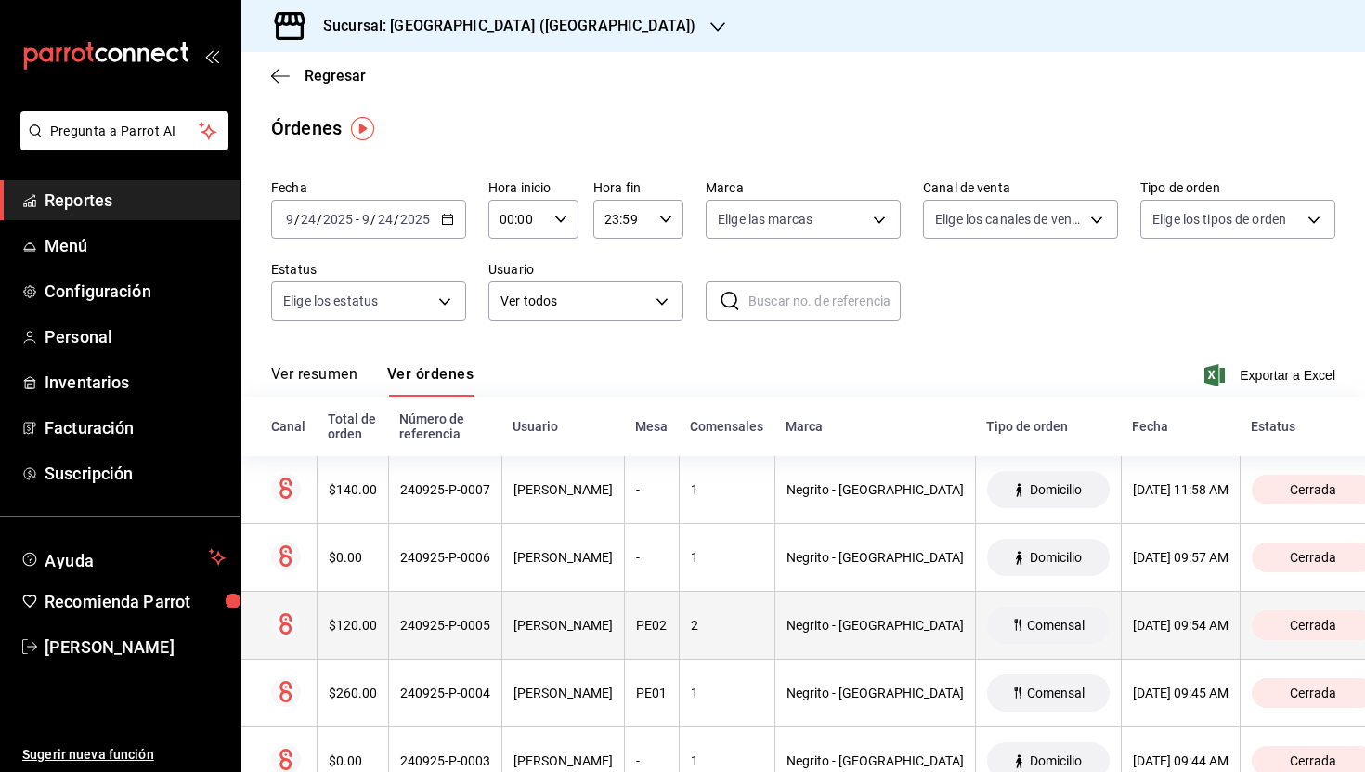
scroll to position [333, 0]
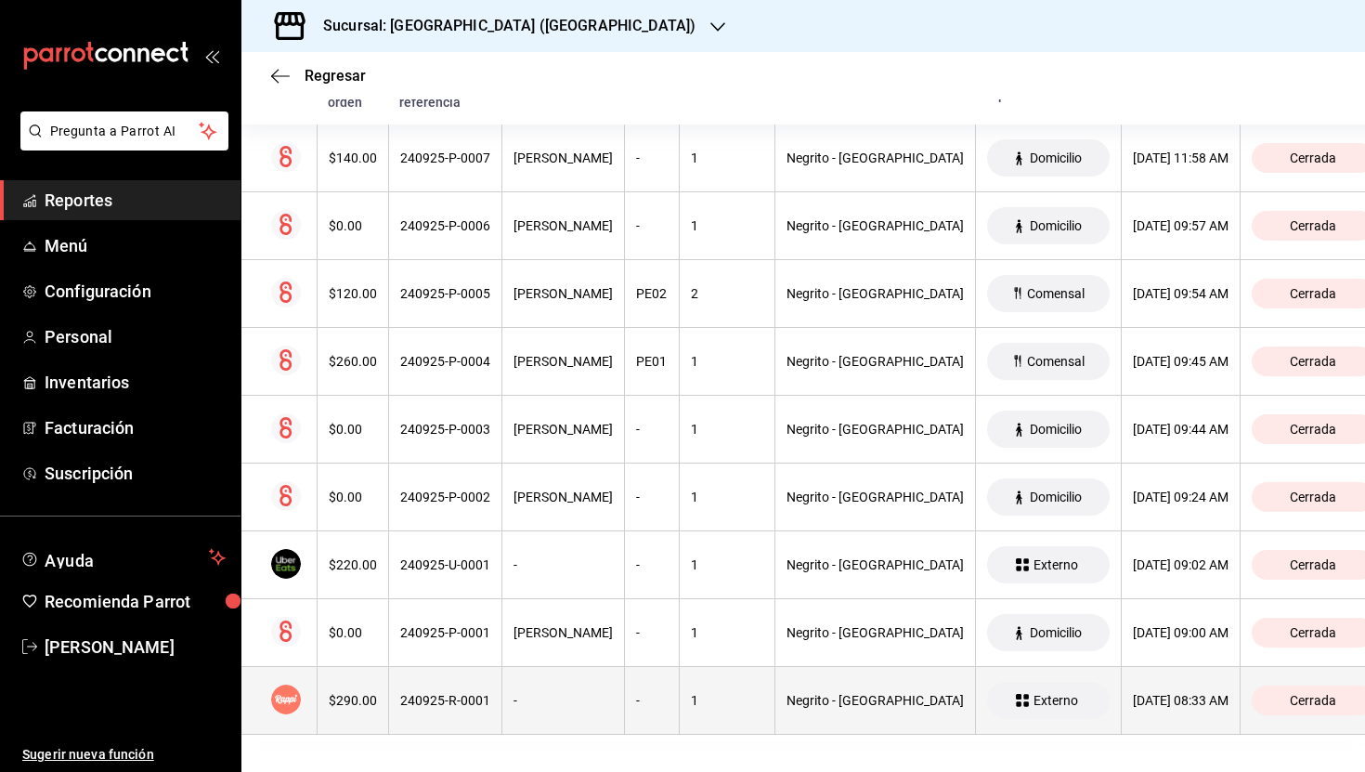
click at [869, 698] on div "Negrito - [GEOGRAPHIC_DATA]" at bounding box center [875, 700] width 177 height 15
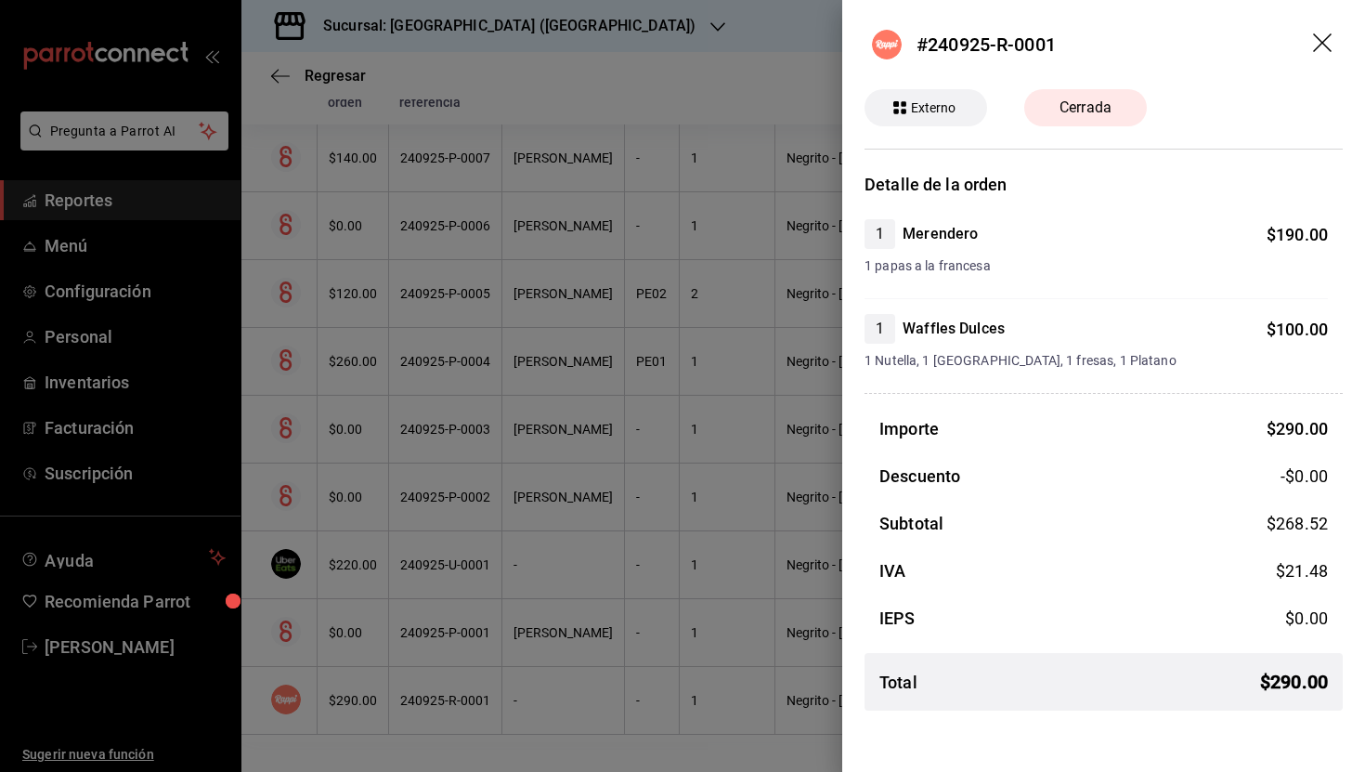
click at [1323, 42] on icon "drag" at bounding box center [1322, 42] width 19 height 19
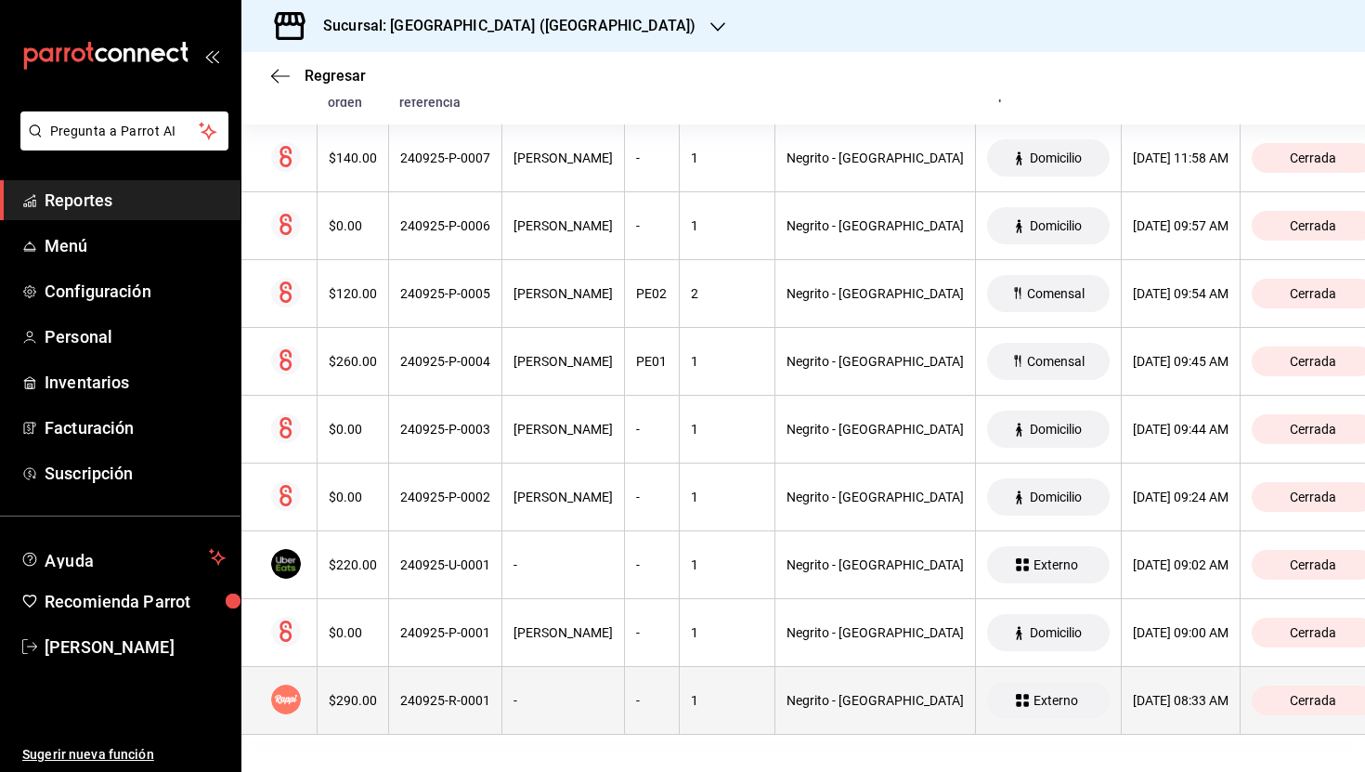
click at [426, 694] on div "240925-R-0001" at bounding box center [445, 700] width 90 height 15
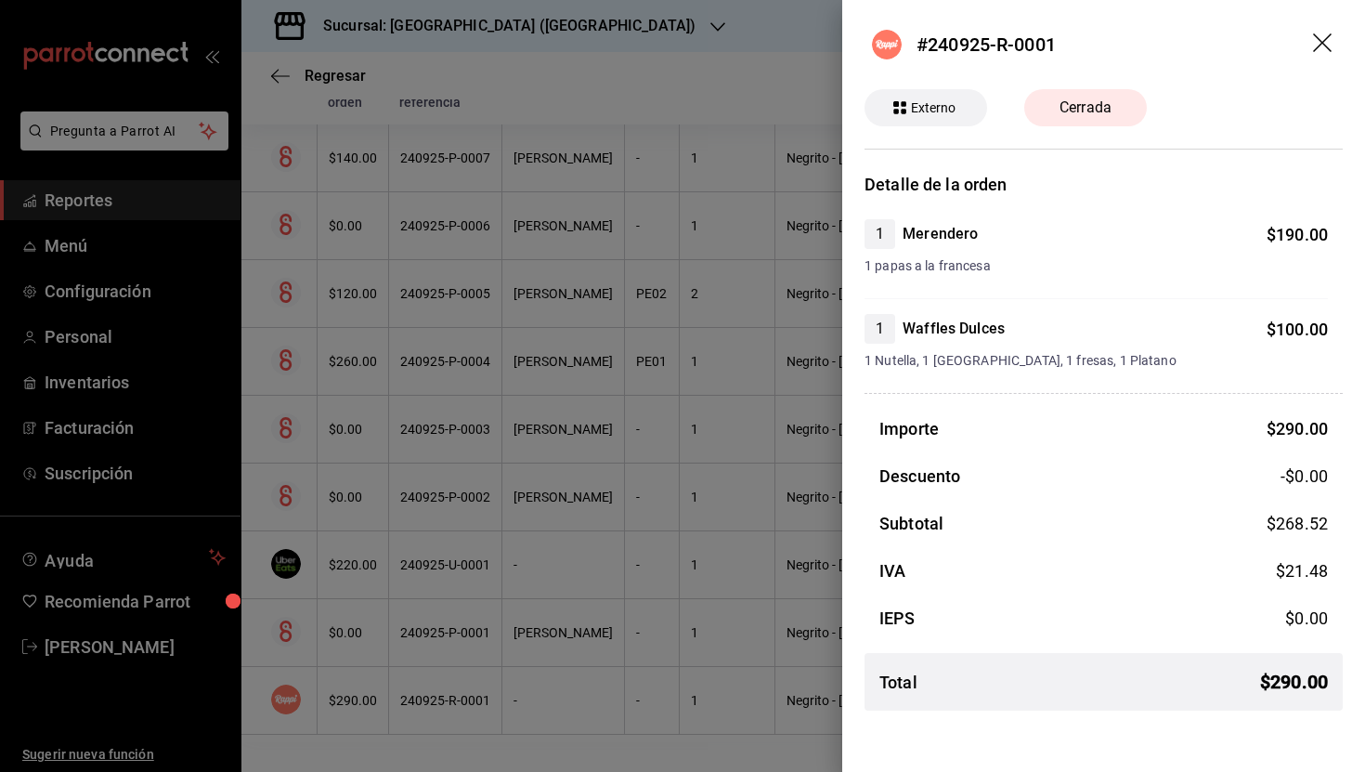
click at [1324, 29] on header "#240925-R-0001" at bounding box center [1103, 44] width 523 height 89
click at [1317, 47] on icon "drag" at bounding box center [1322, 42] width 19 height 19
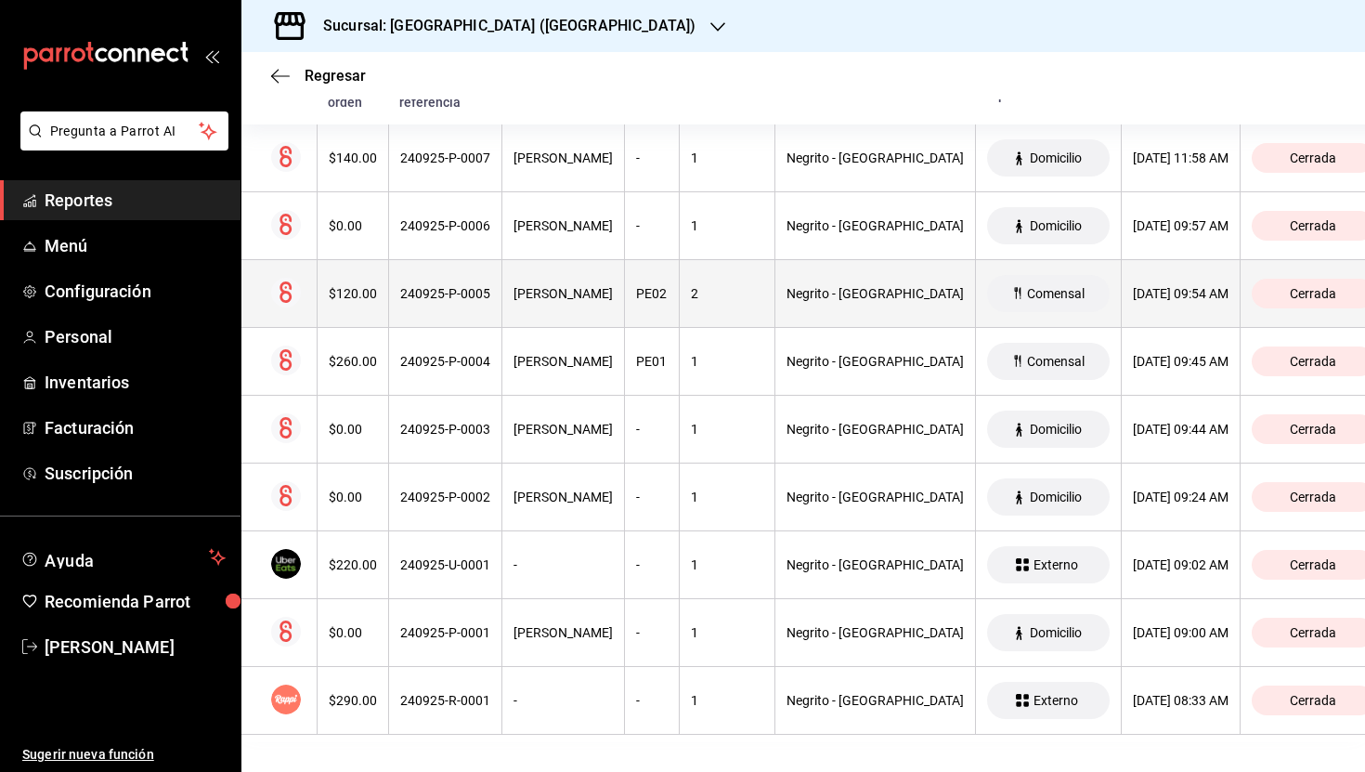
scroll to position [0, 0]
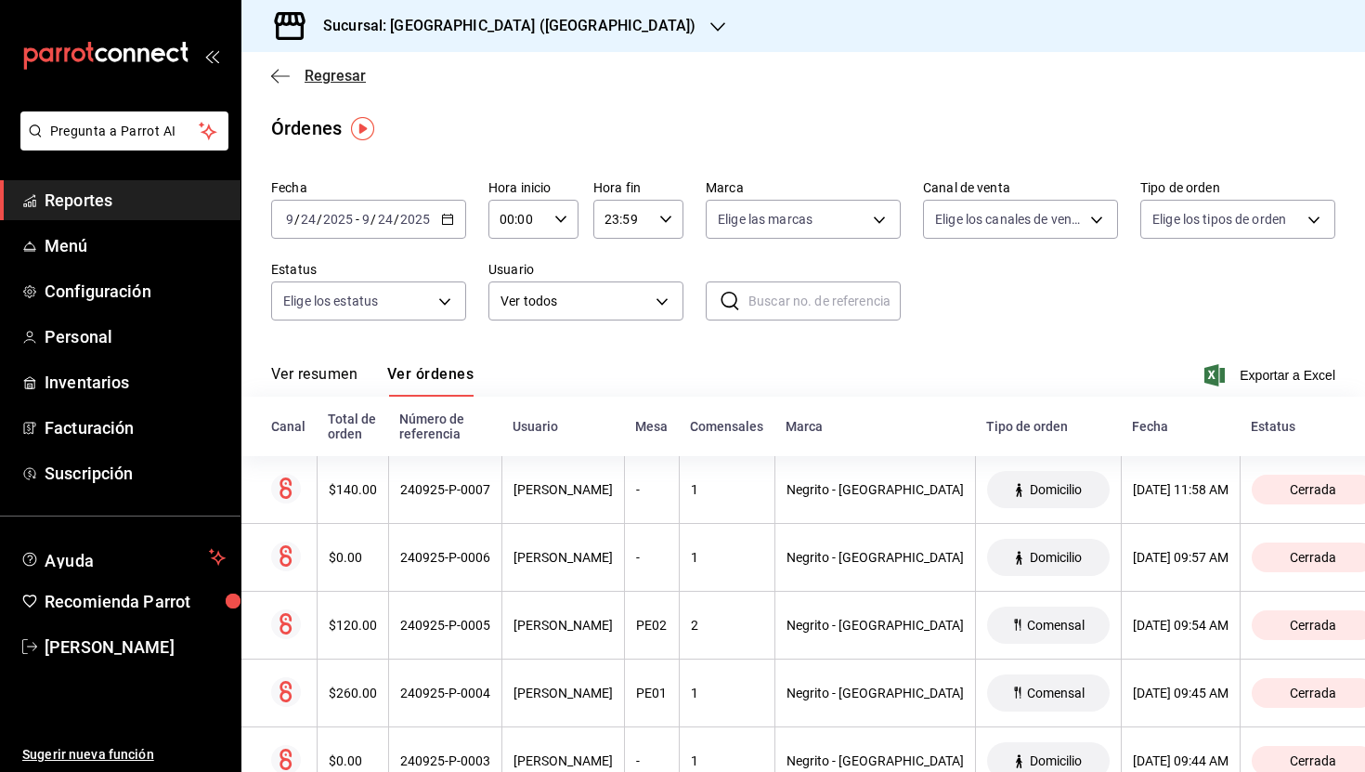
click at [354, 82] on span "Regresar" at bounding box center [335, 76] width 61 height 18
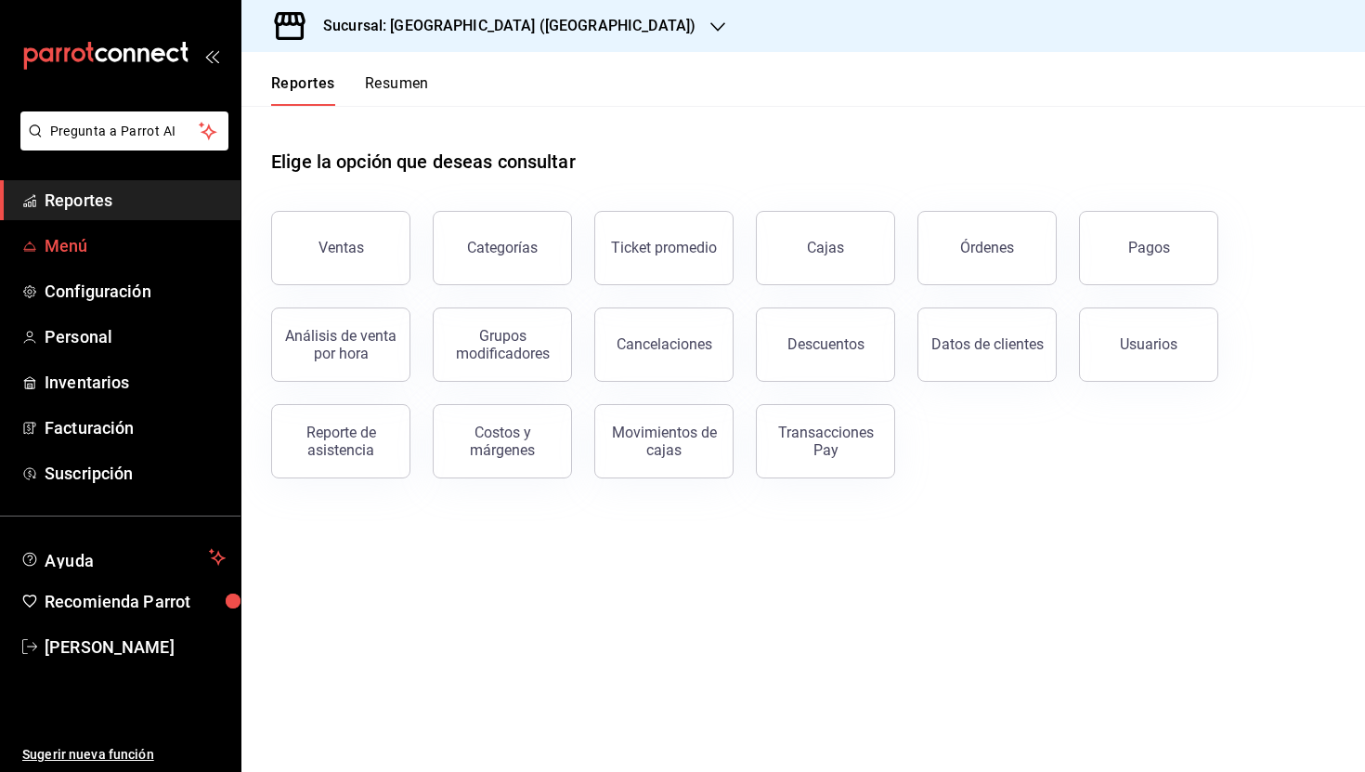
click at [107, 256] on span "Menú" at bounding box center [135, 245] width 181 height 25
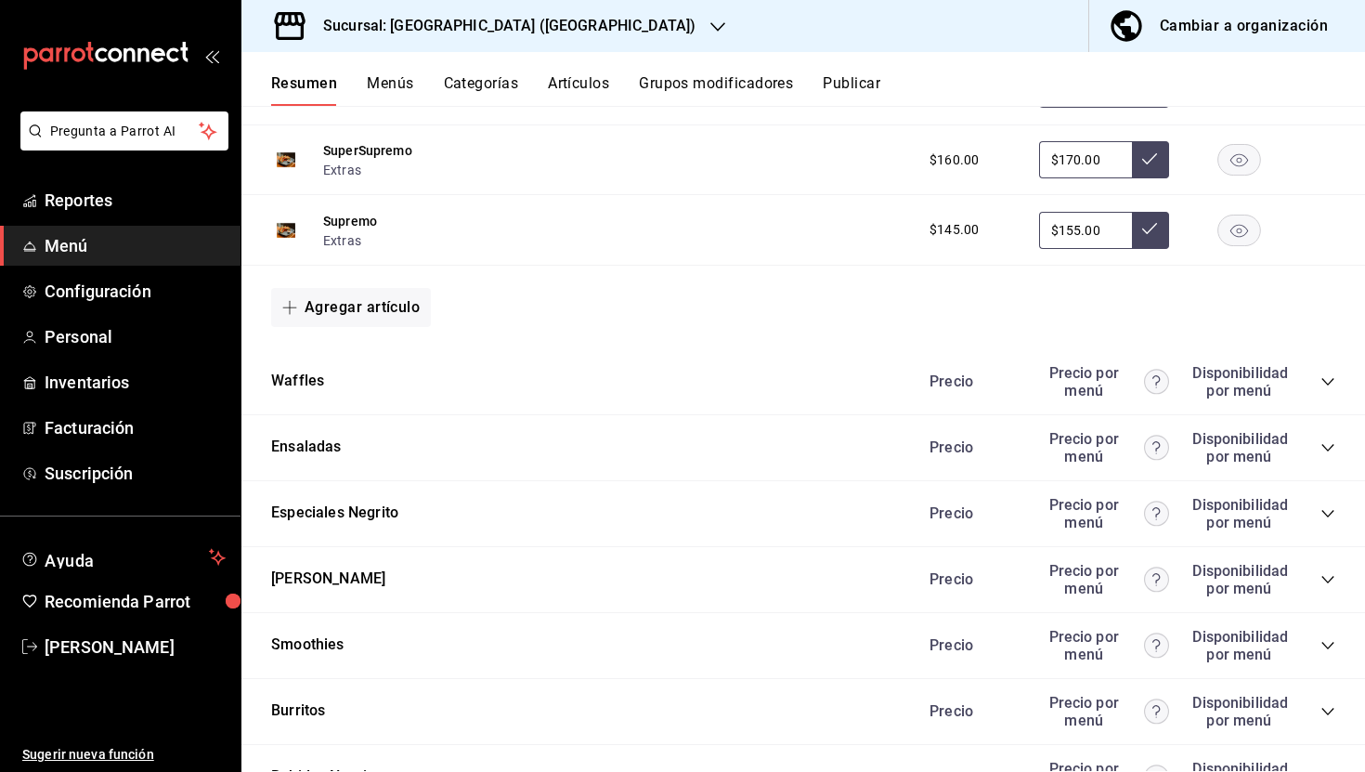
scroll to position [1657, 0]
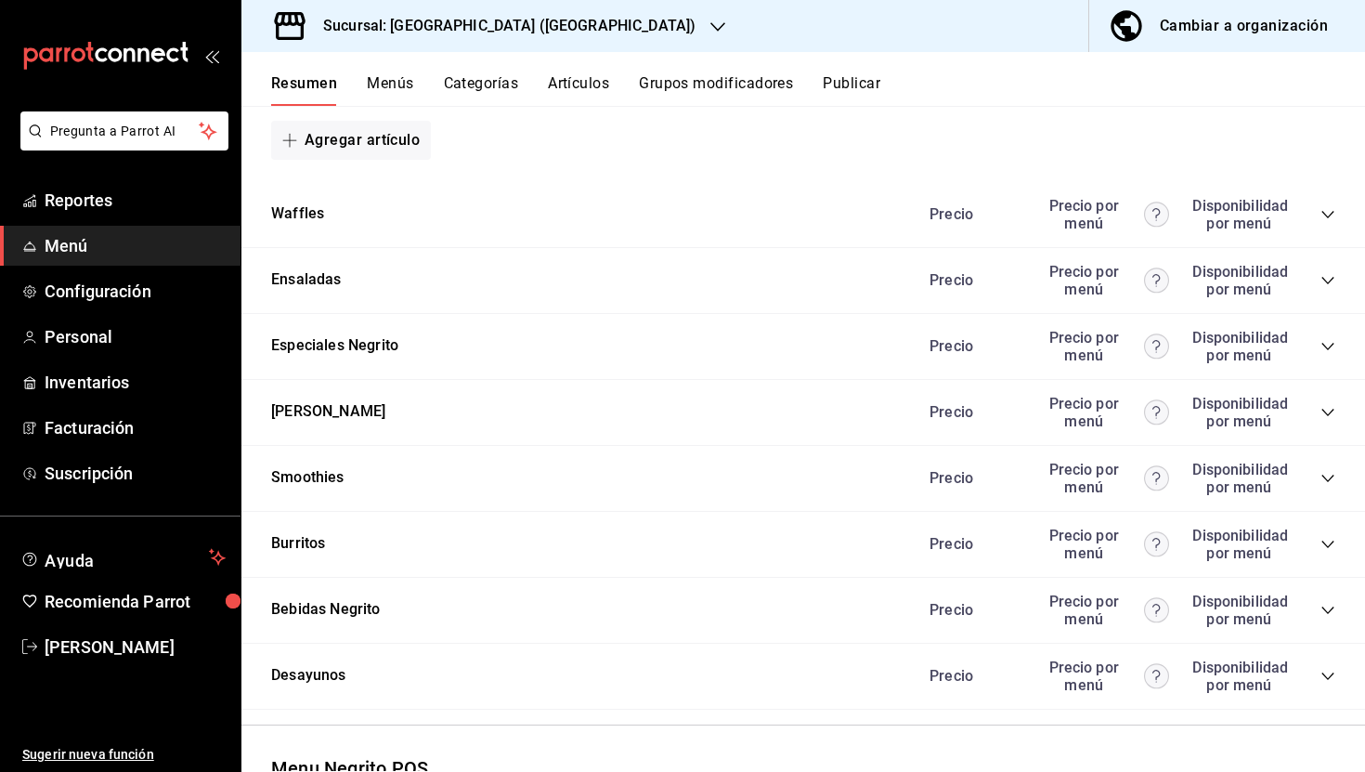
click at [1325, 215] on icon "collapse-category-row" at bounding box center [1328, 214] width 12 height 7
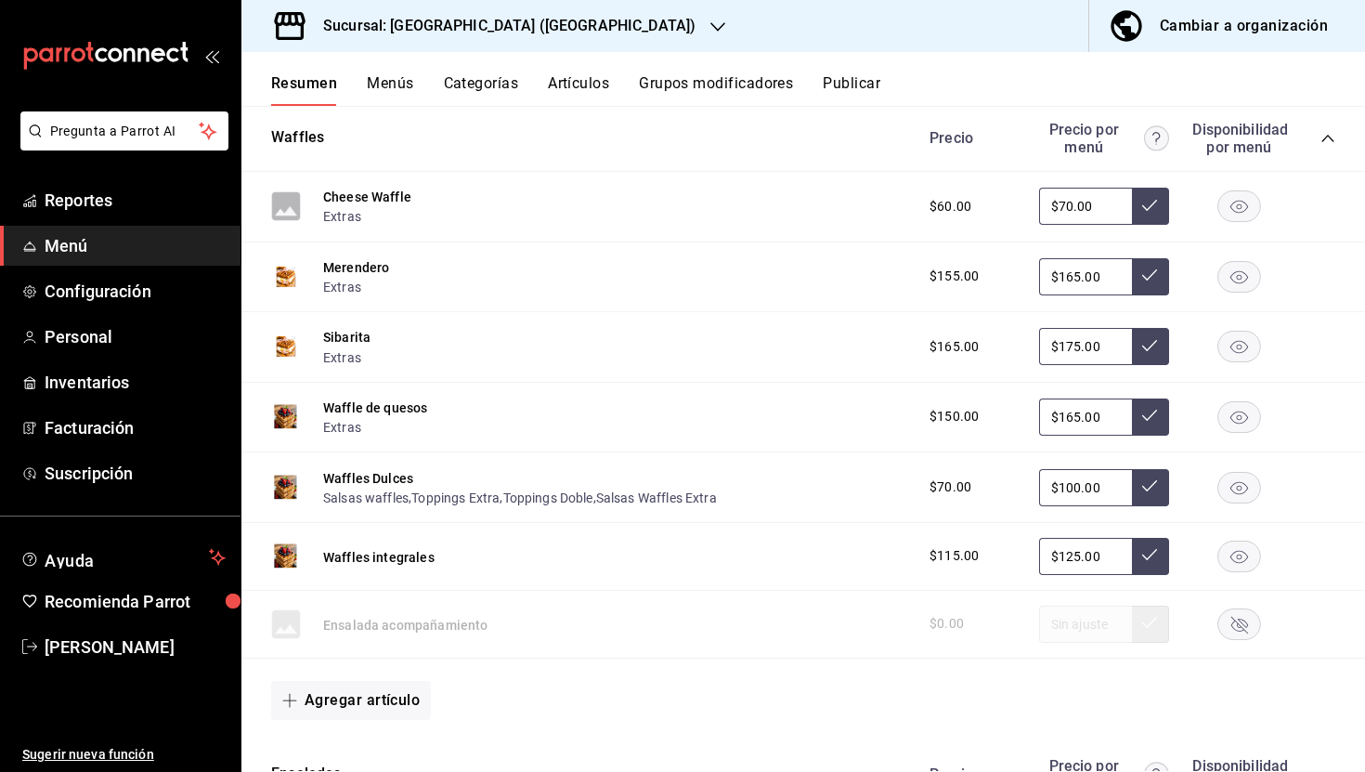
scroll to position [1752, 0]
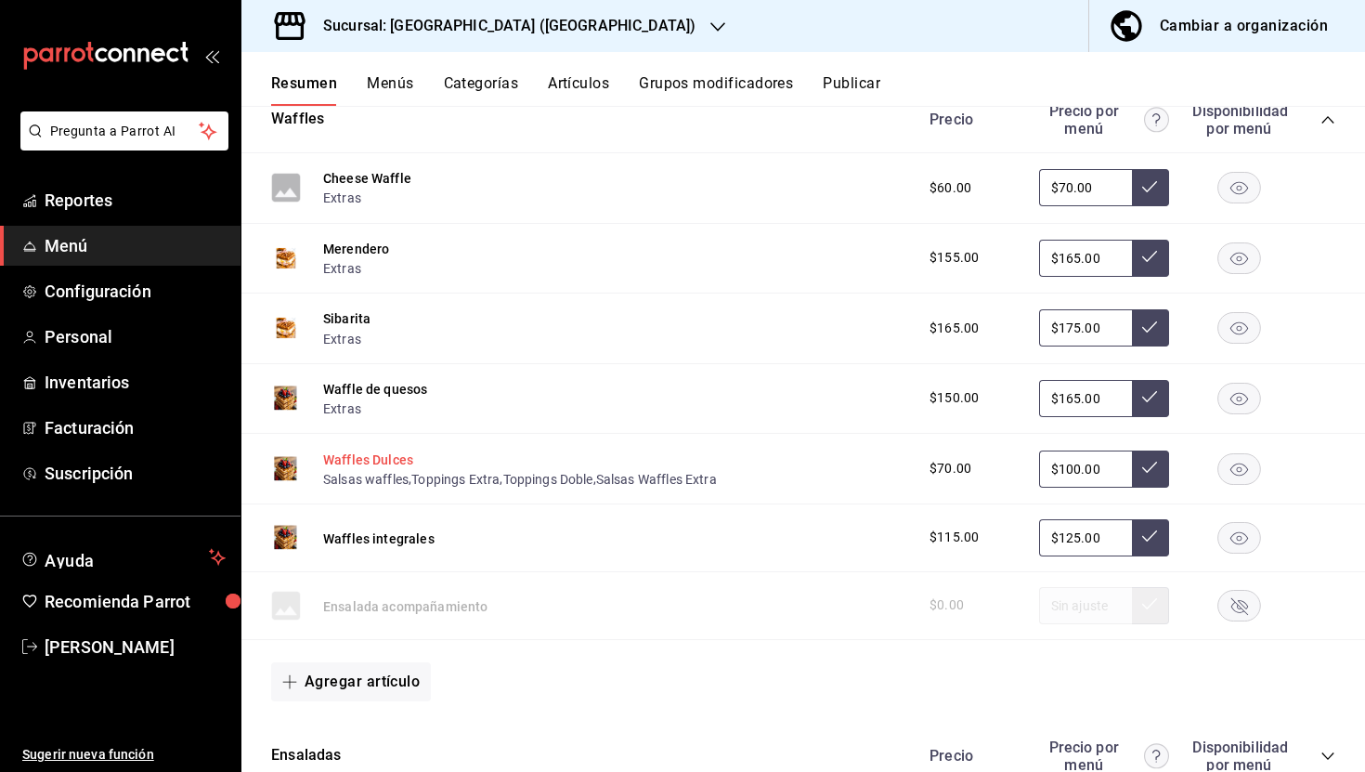
click at [363, 459] on button "Waffles Dulces" at bounding box center [368, 459] width 90 height 19
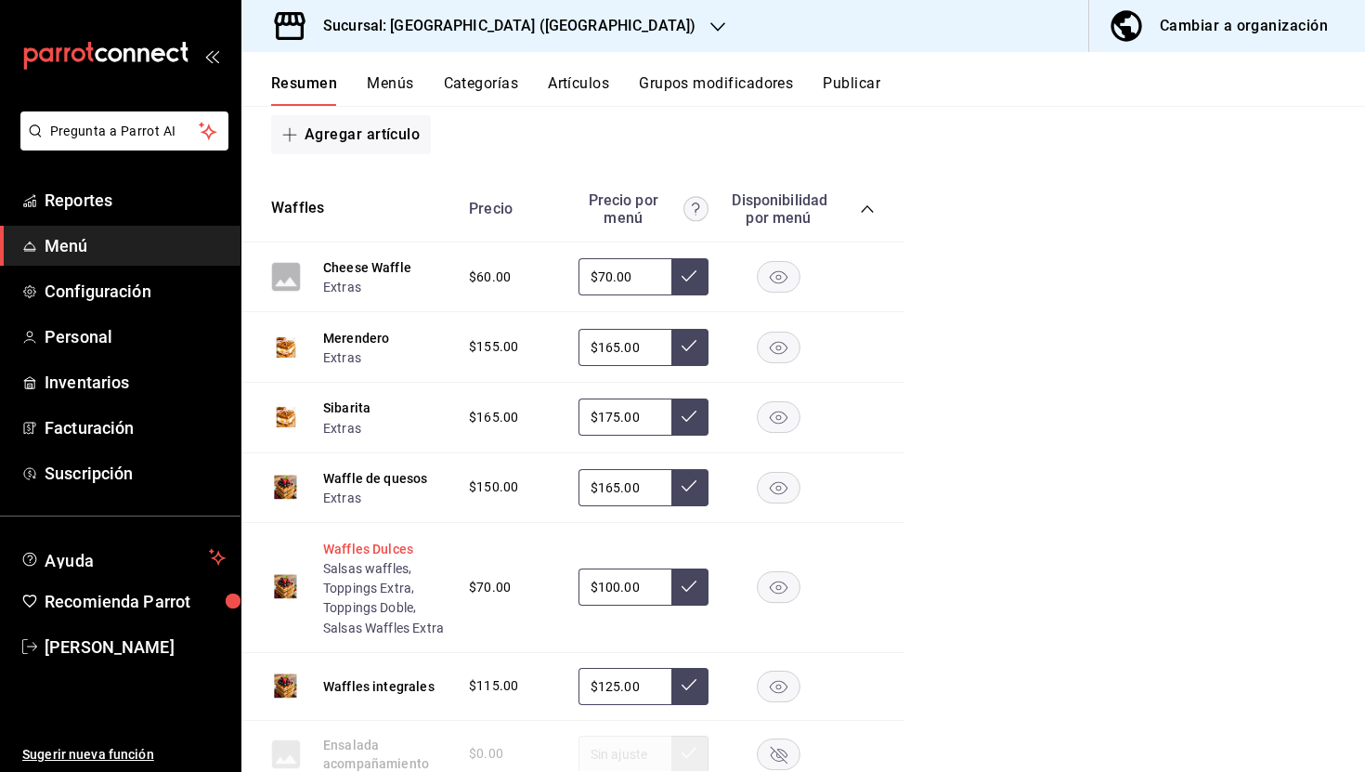
scroll to position [1702, 0]
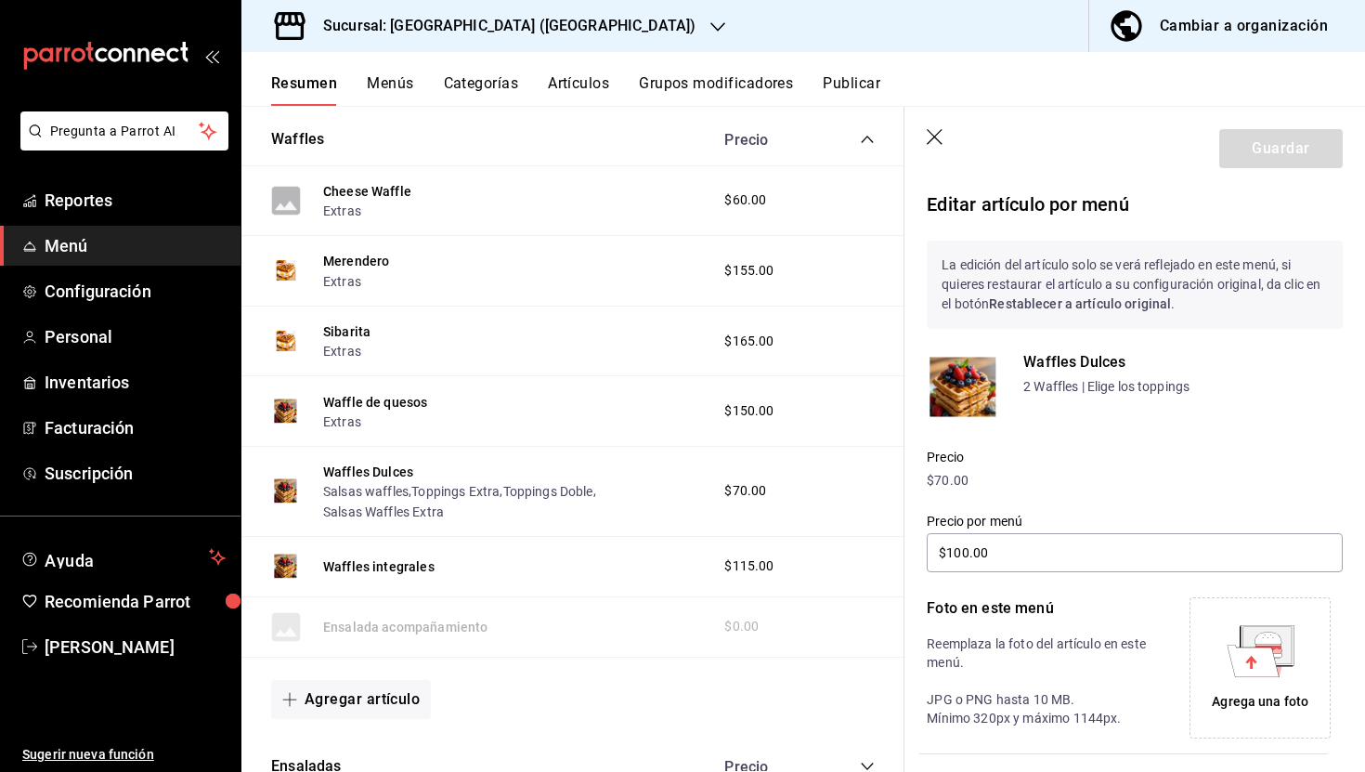
click at [939, 140] on icon "button" at bounding box center [935, 137] width 16 height 16
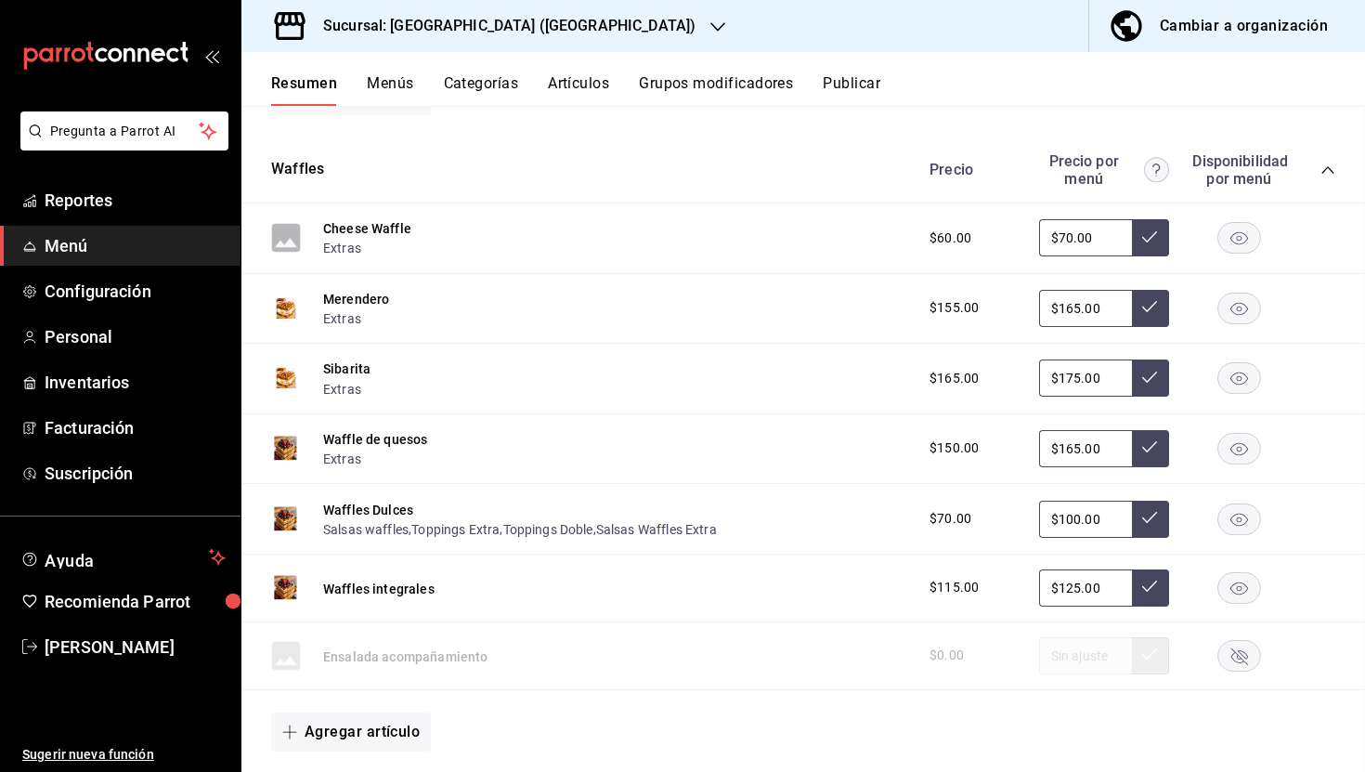
scroll to position [1780, 0]
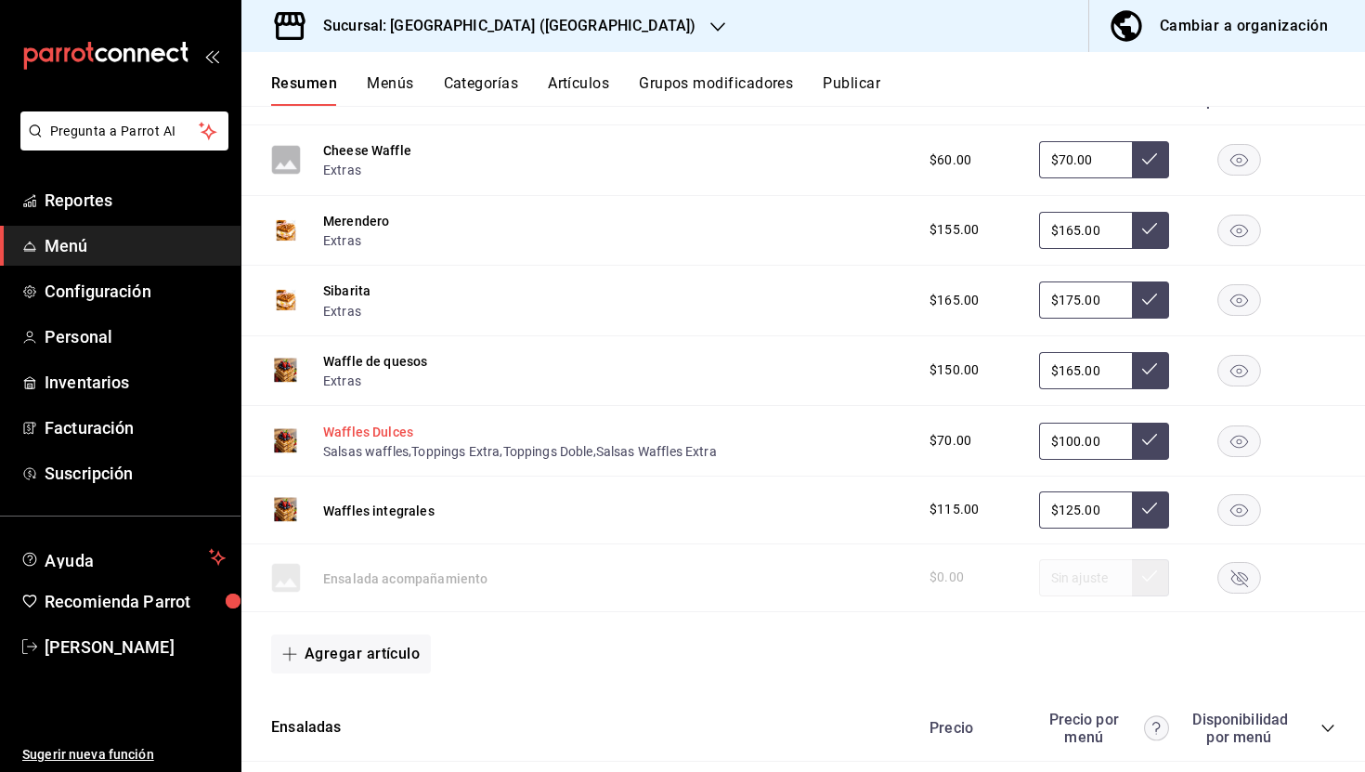
click at [391, 432] on button "Waffles Dulces" at bounding box center [368, 432] width 90 height 19
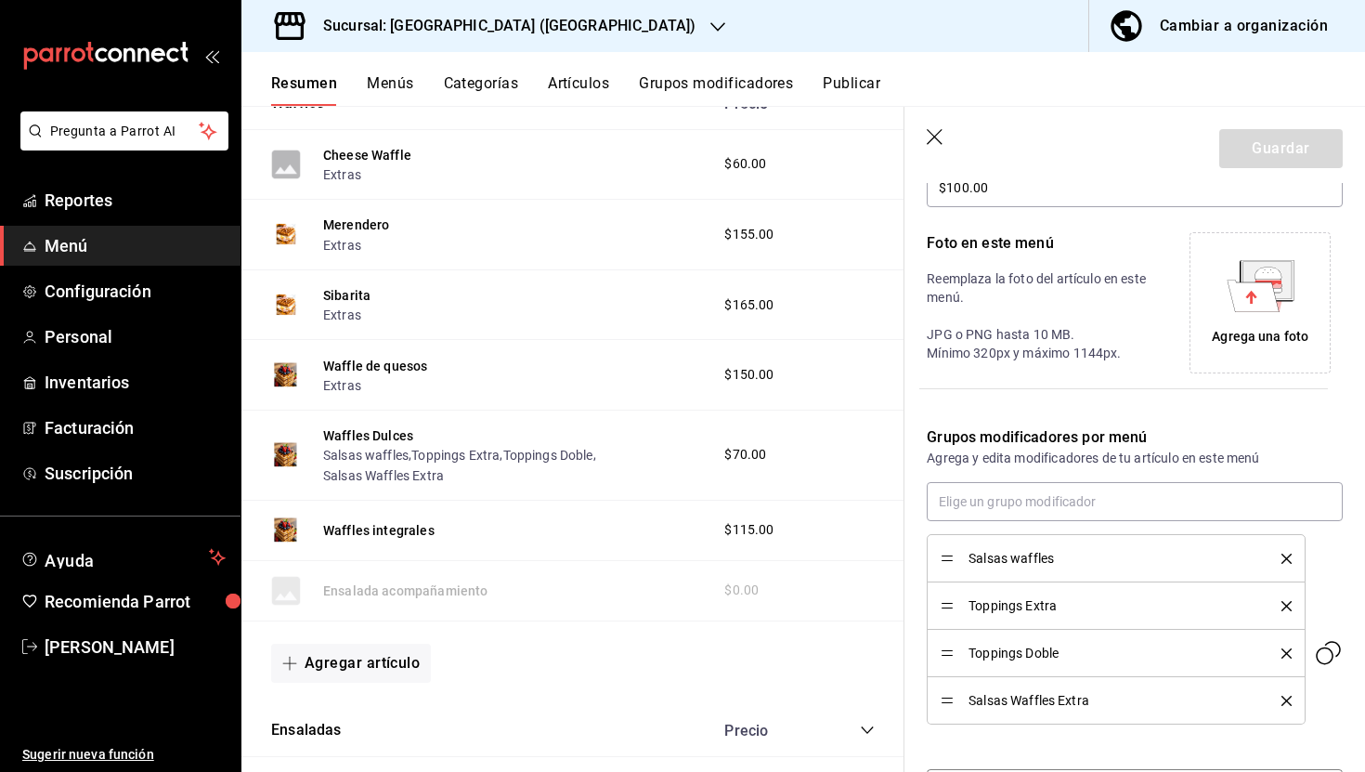
scroll to position [438, 0]
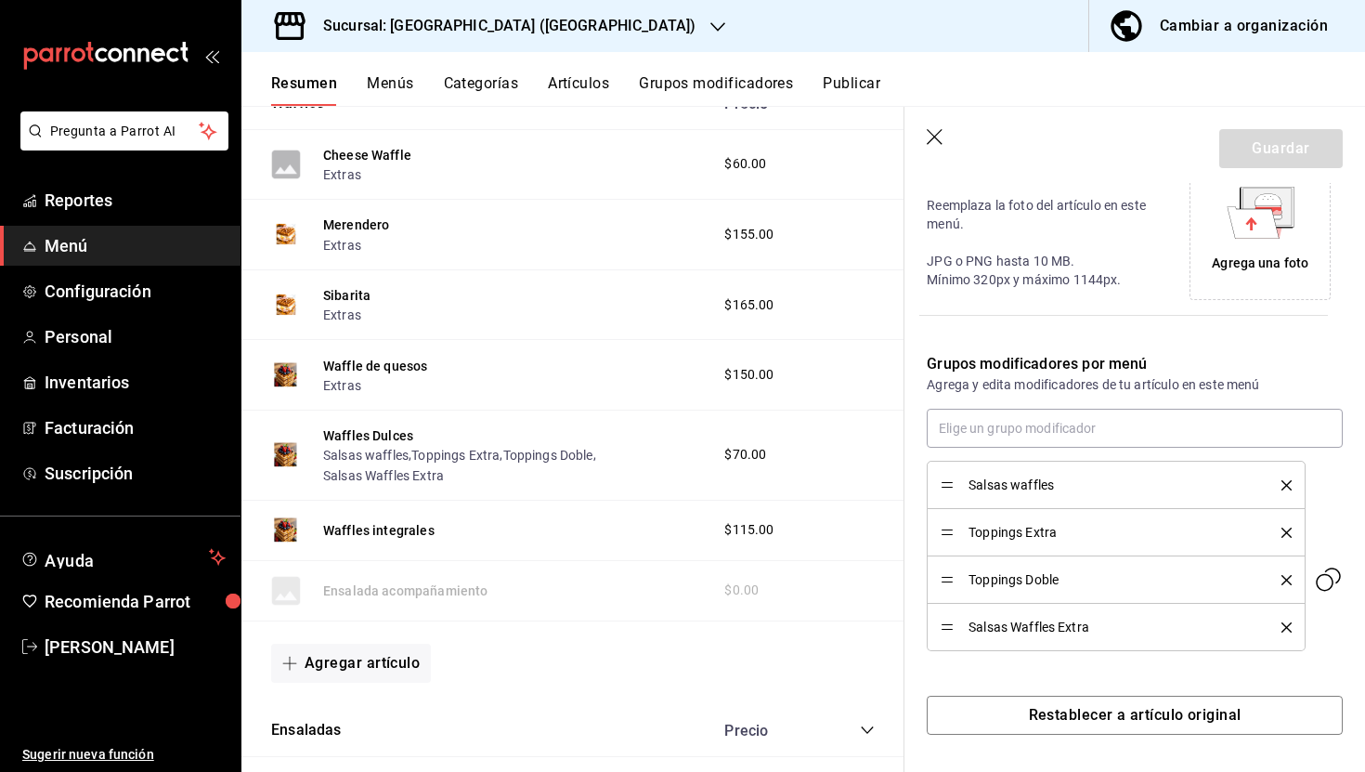
click at [933, 132] on icon "button" at bounding box center [936, 138] width 19 height 19
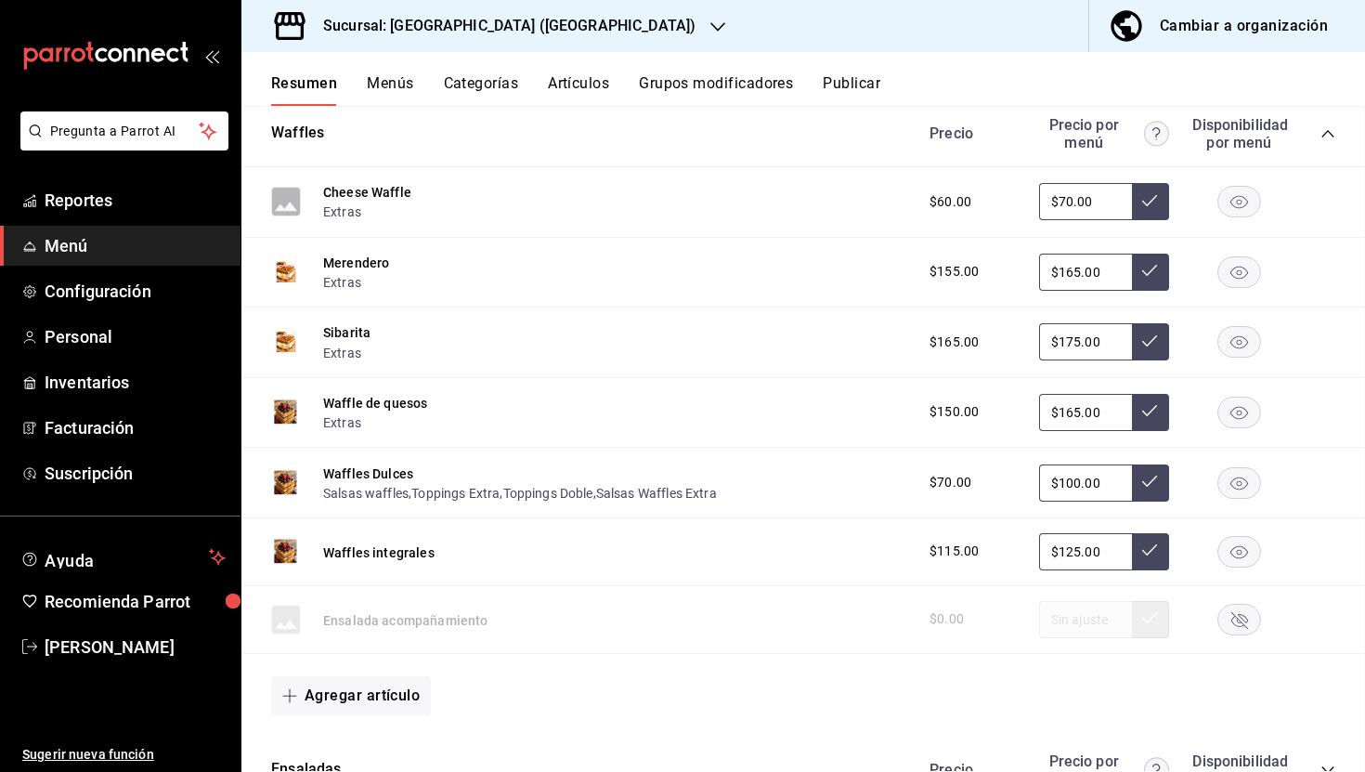
scroll to position [1823, 0]
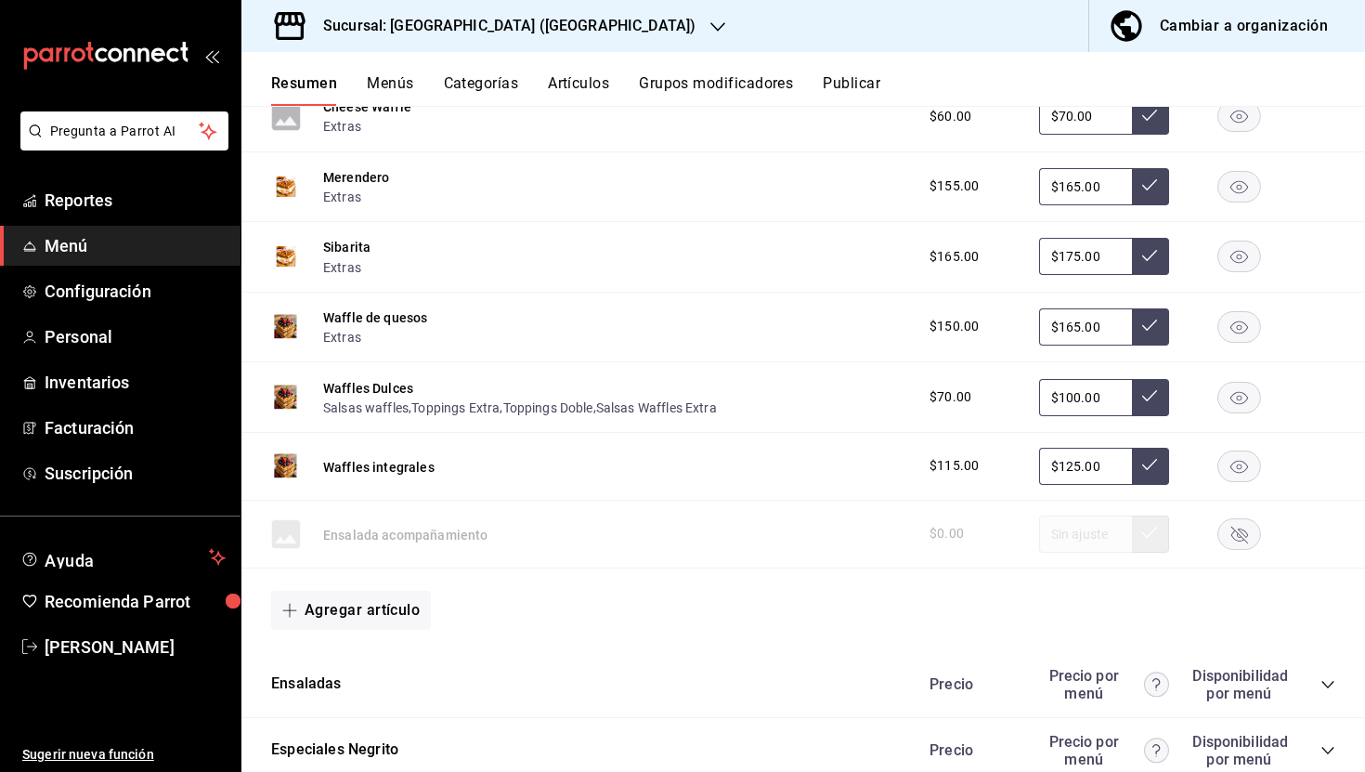
click at [732, 83] on button "Grupos modificadores" at bounding box center [716, 90] width 154 height 32
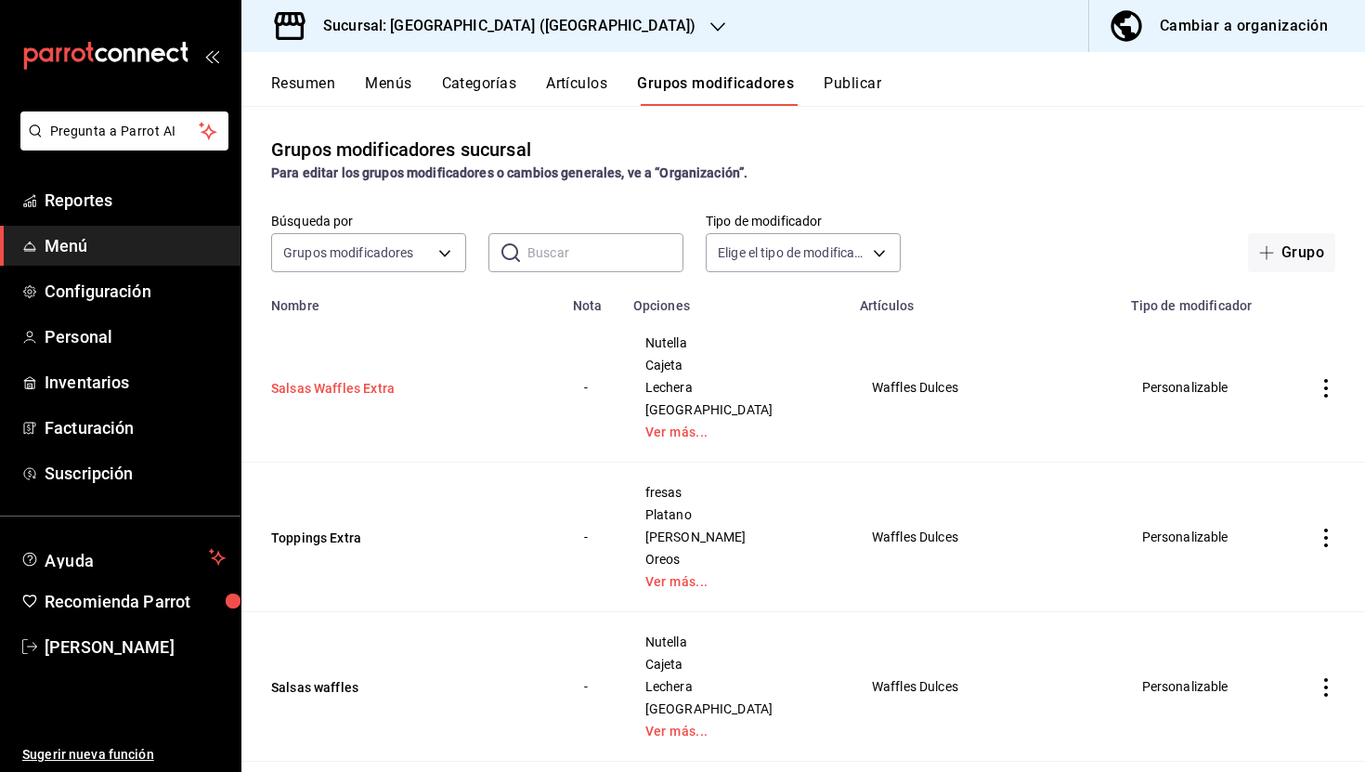
click at [358, 387] on button "Salsas Waffles Extra" at bounding box center [382, 388] width 223 height 19
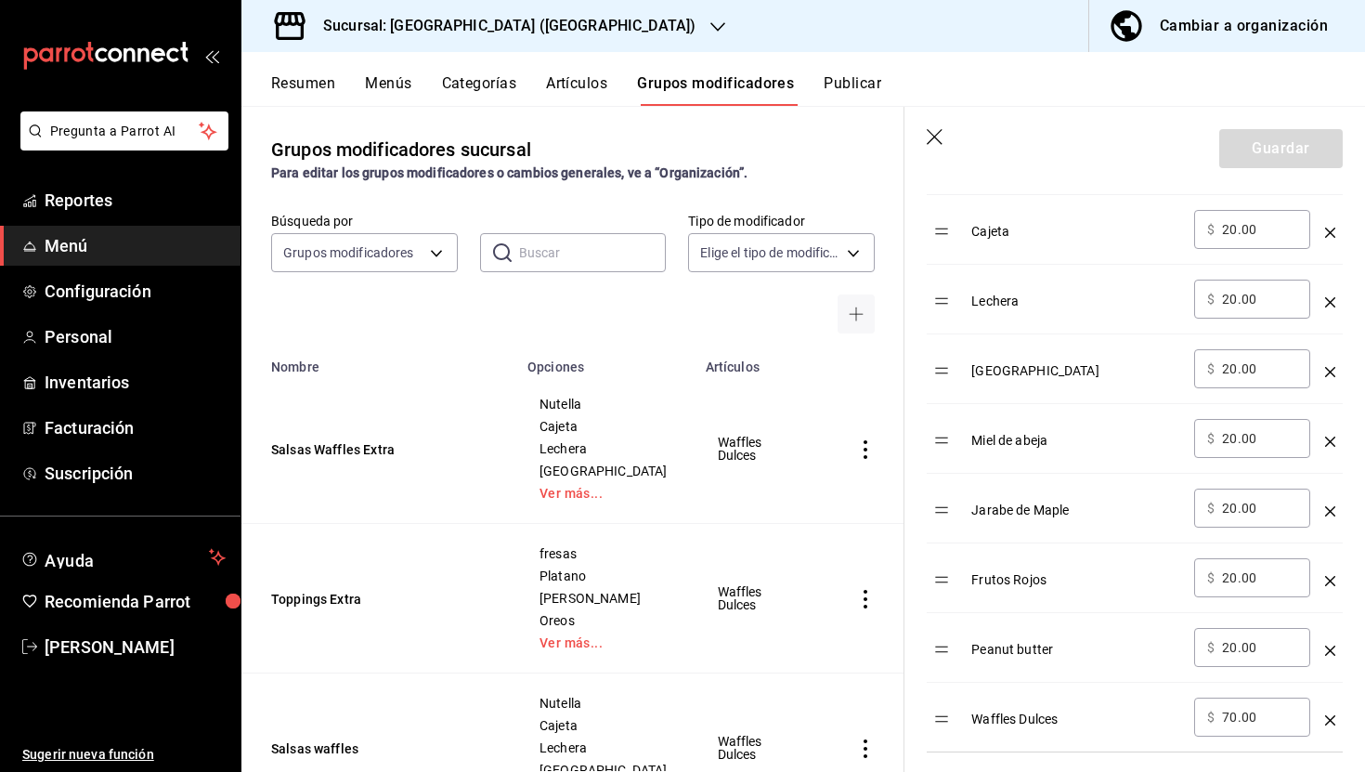
scroll to position [715, 0]
click at [939, 136] on icon "button" at bounding box center [936, 138] width 19 height 19
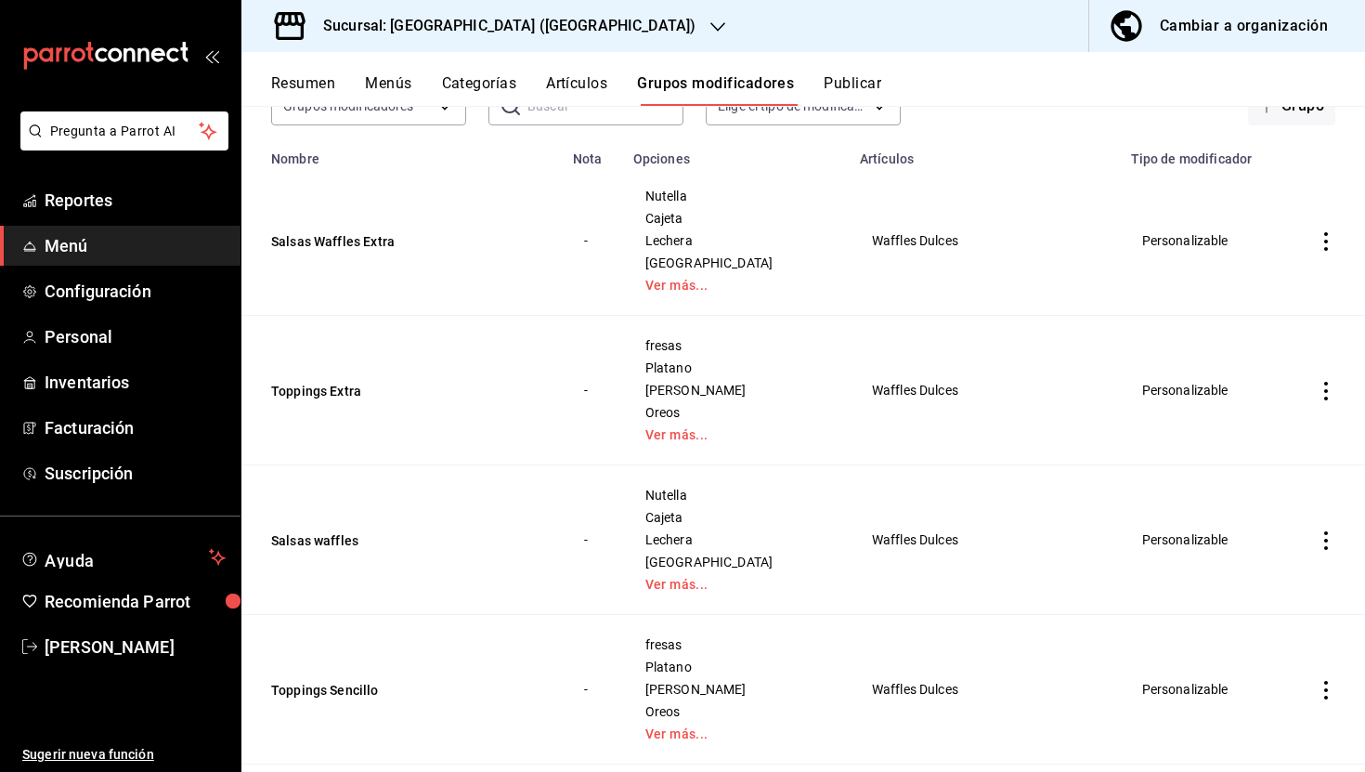
scroll to position [177, 0]
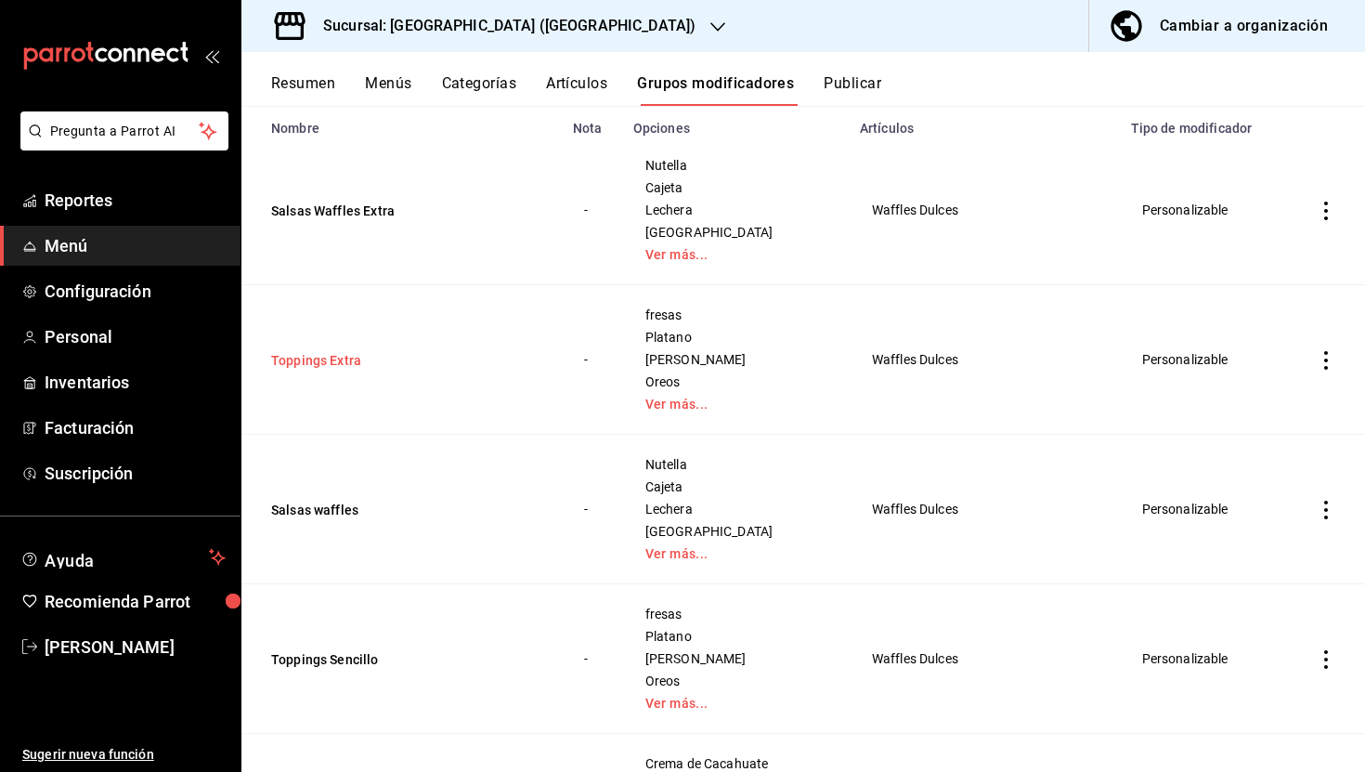
click at [348, 362] on button "Toppings Extra" at bounding box center [382, 360] width 223 height 19
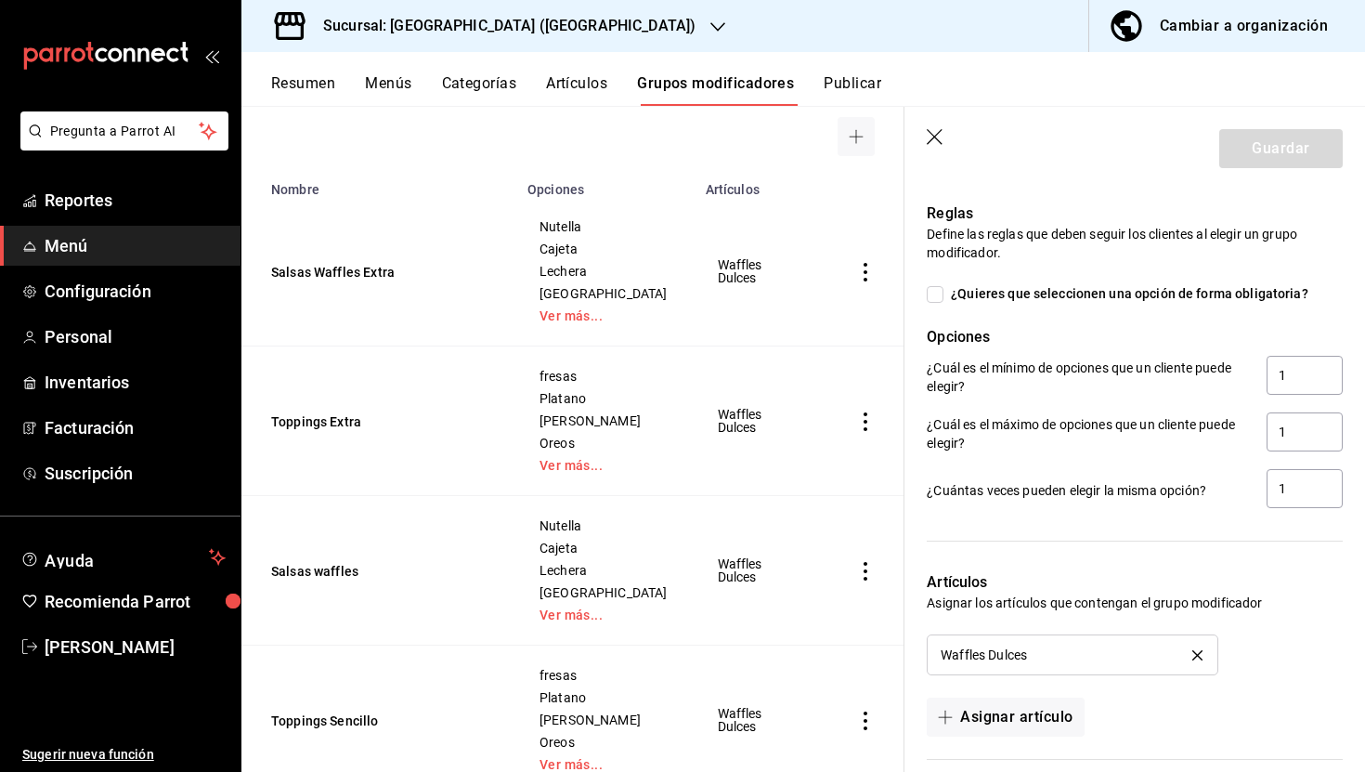
scroll to position [1307, 0]
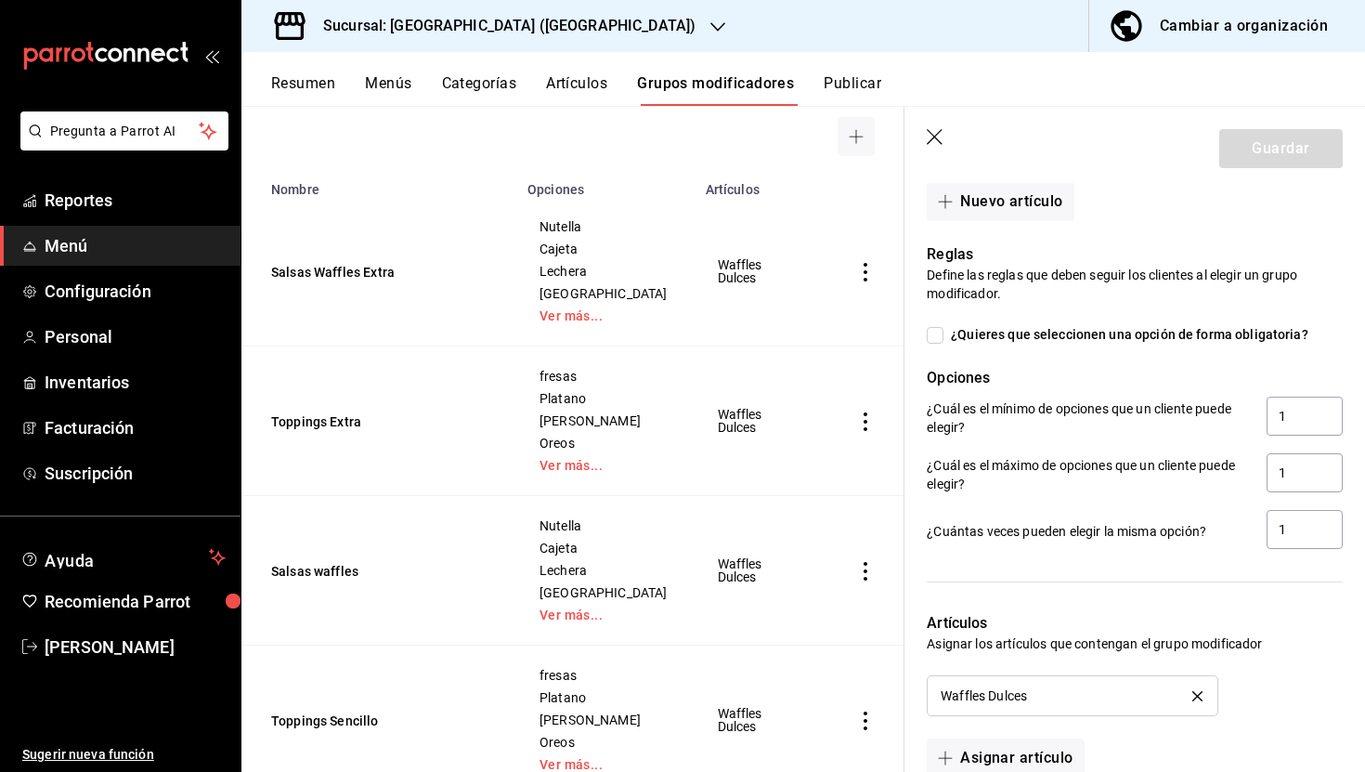
click at [936, 135] on icon "button" at bounding box center [935, 137] width 16 height 16
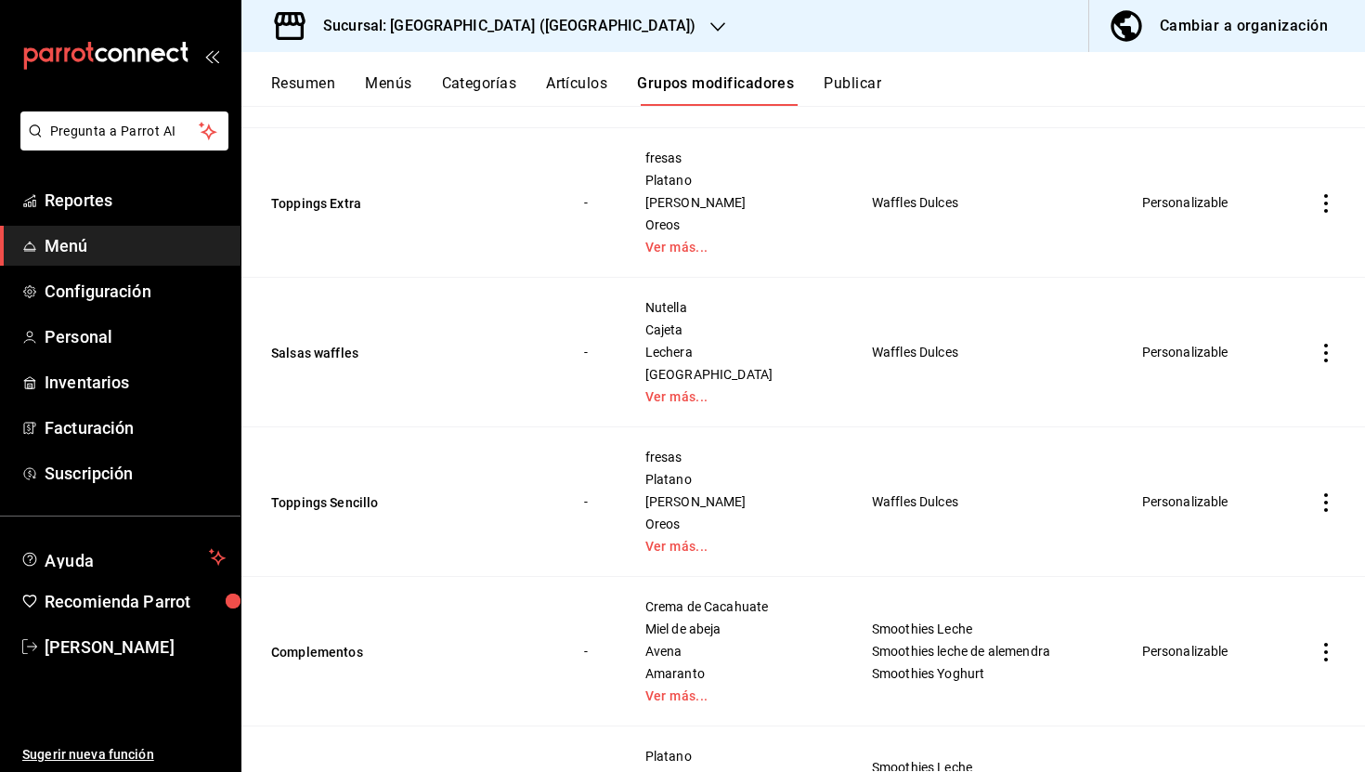
scroll to position [337, 0]
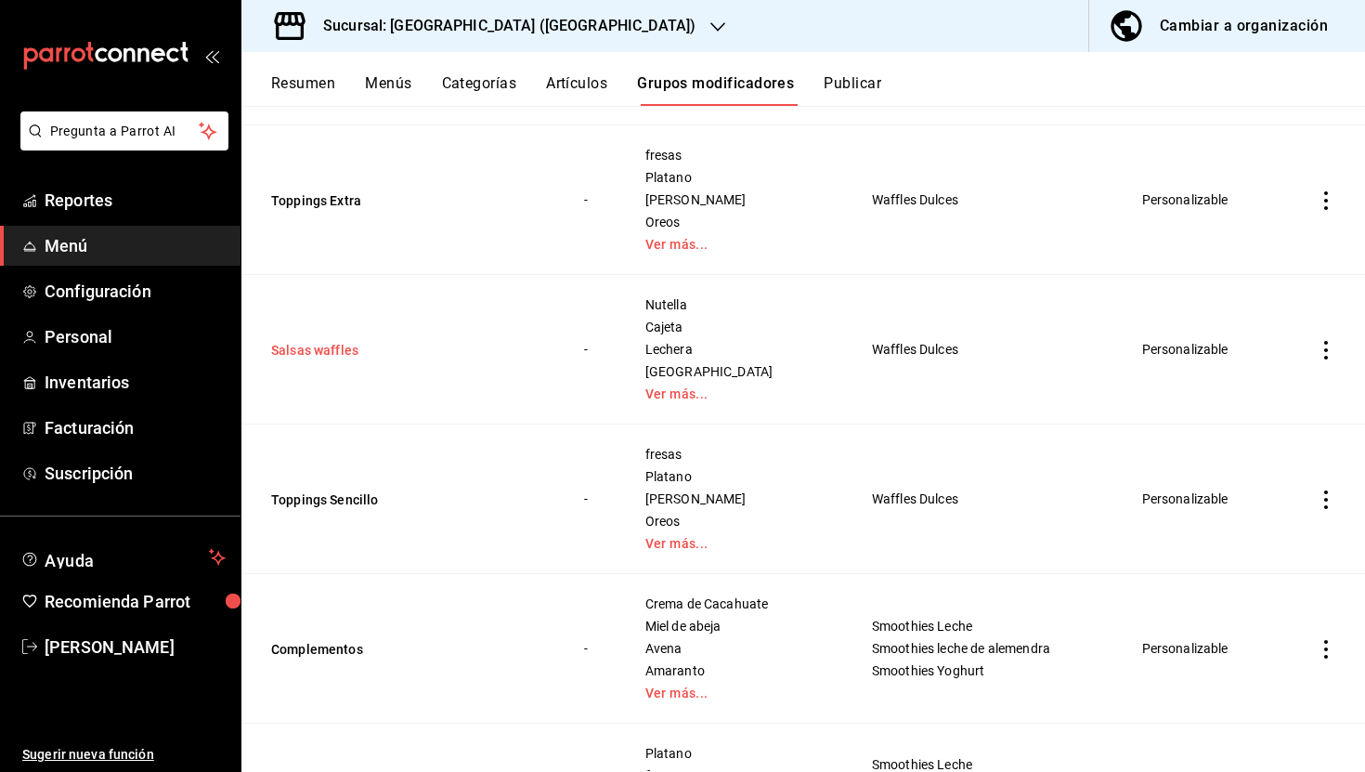
click at [308, 342] on button "Salsas waffles" at bounding box center [382, 350] width 223 height 19
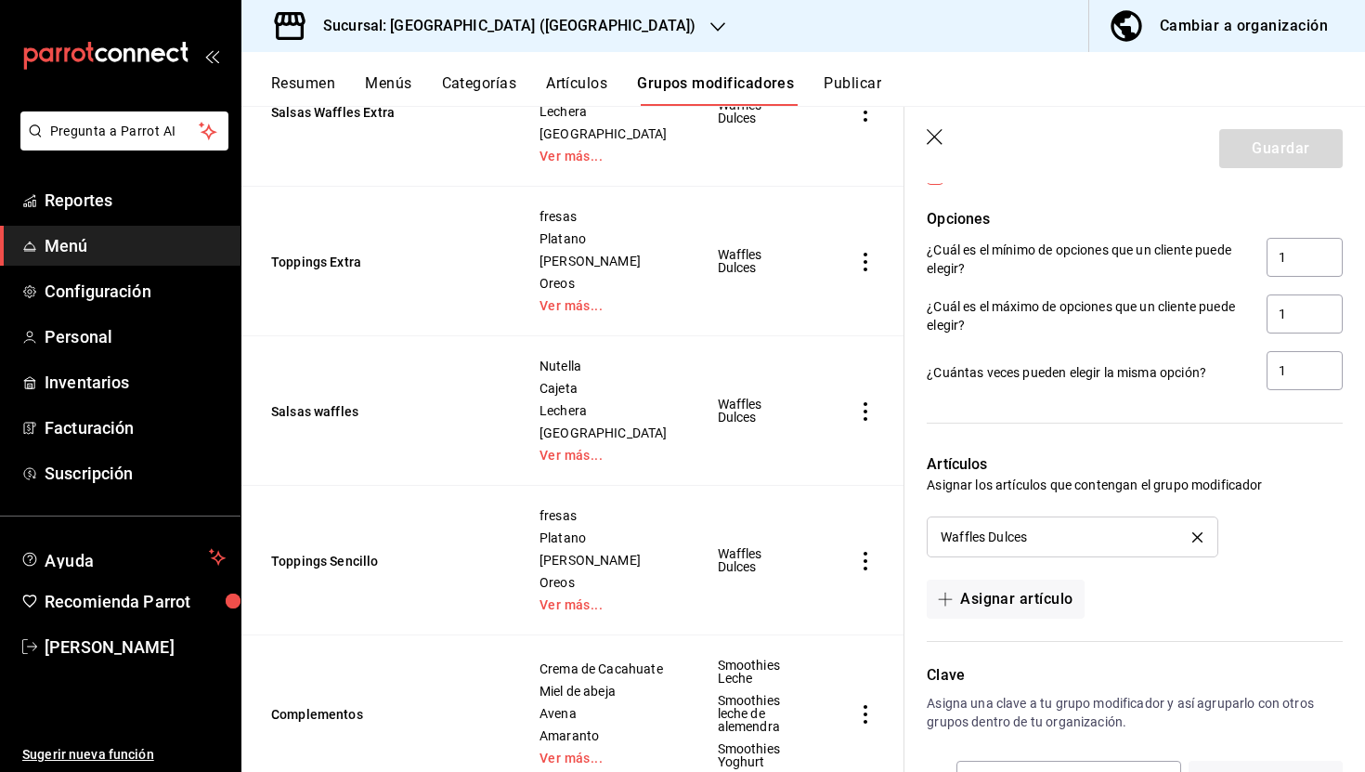
scroll to position [1463, 0]
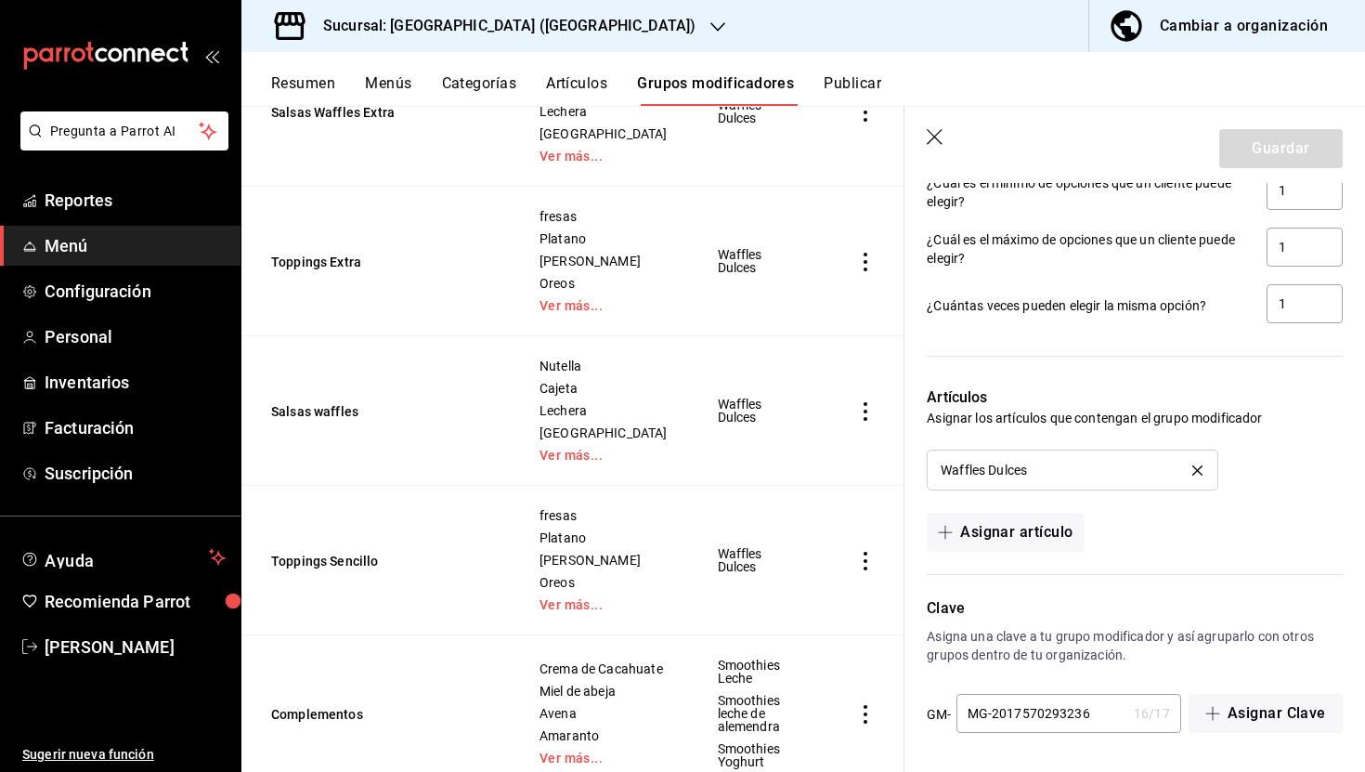
click at [930, 137] on icon "button" at bounding box center [936, 138] width 19 height 19
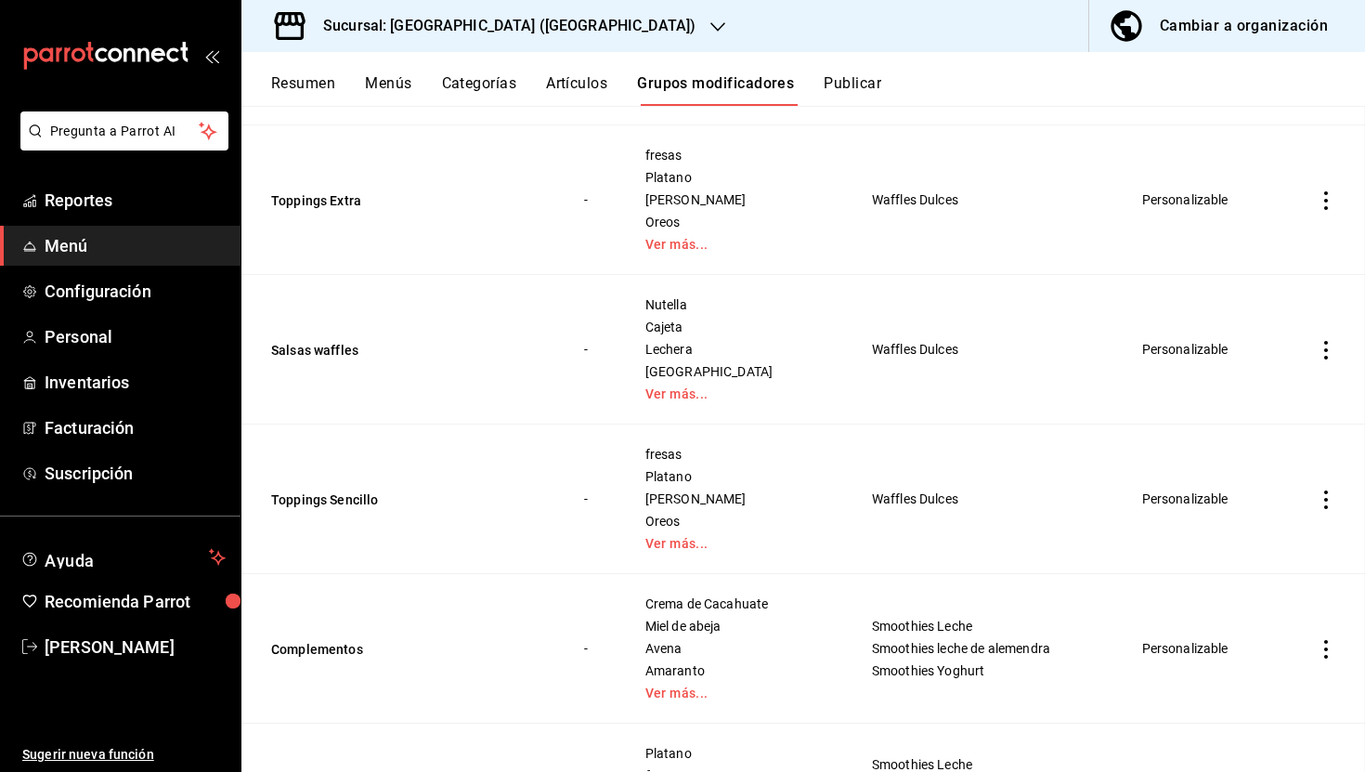
scroll to position [291, 0]
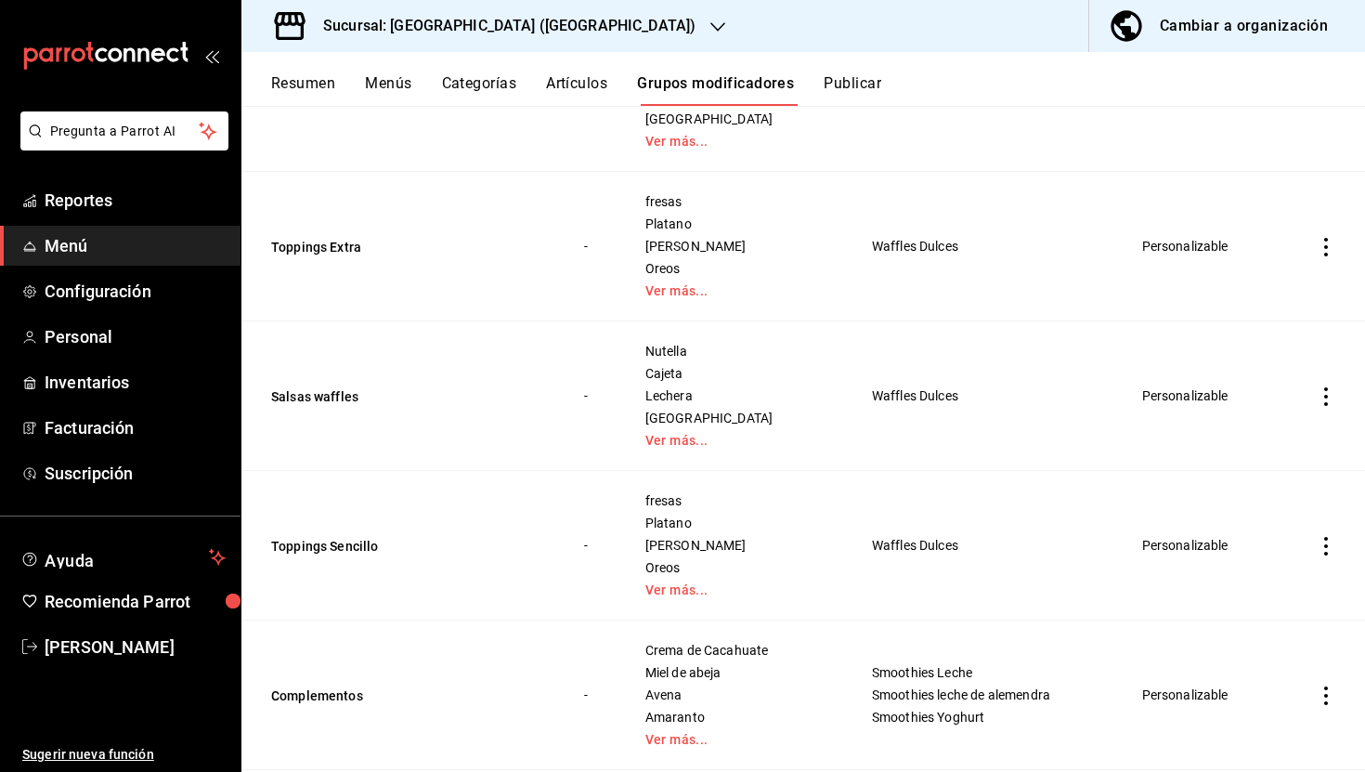
click at [938, 131] on td "Waffles Dulces" at bounding box center [984, 97] width 271 height 150
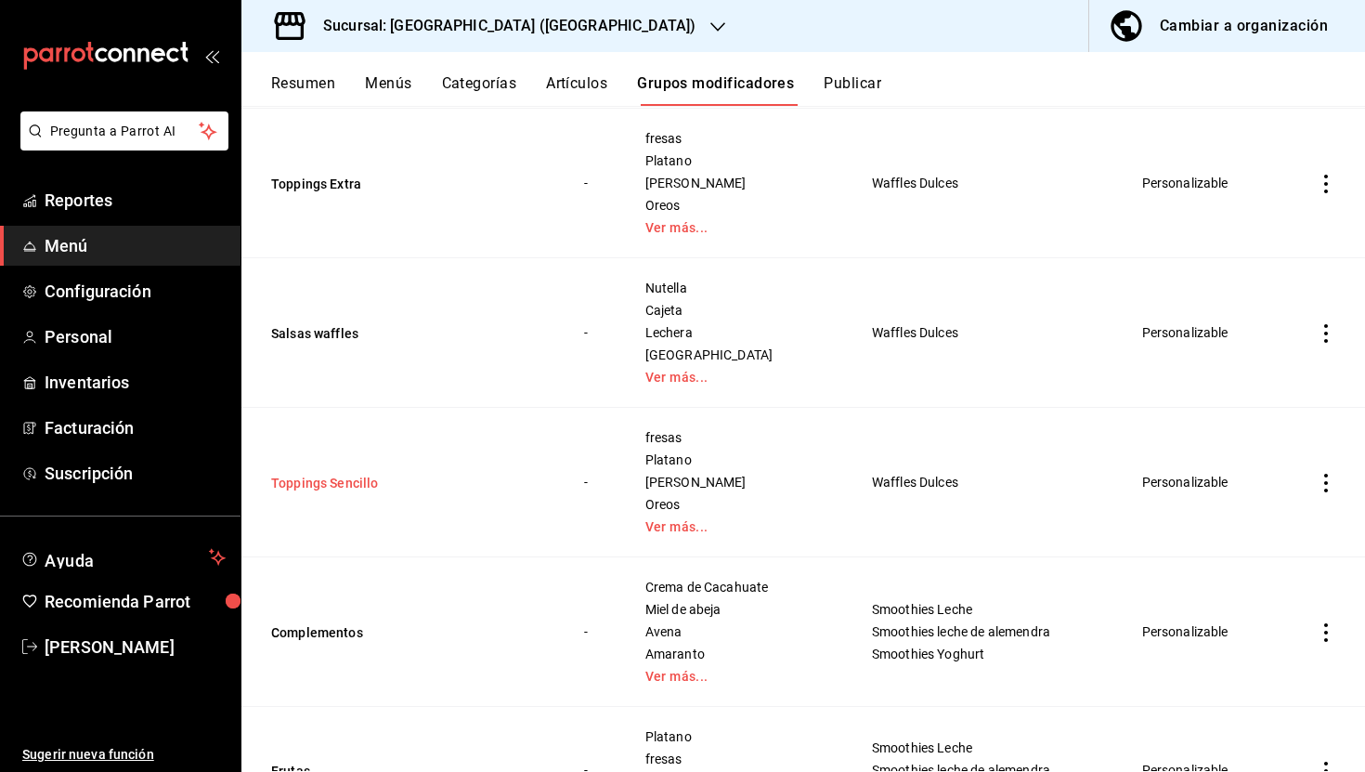
scroll to position [385, 0]
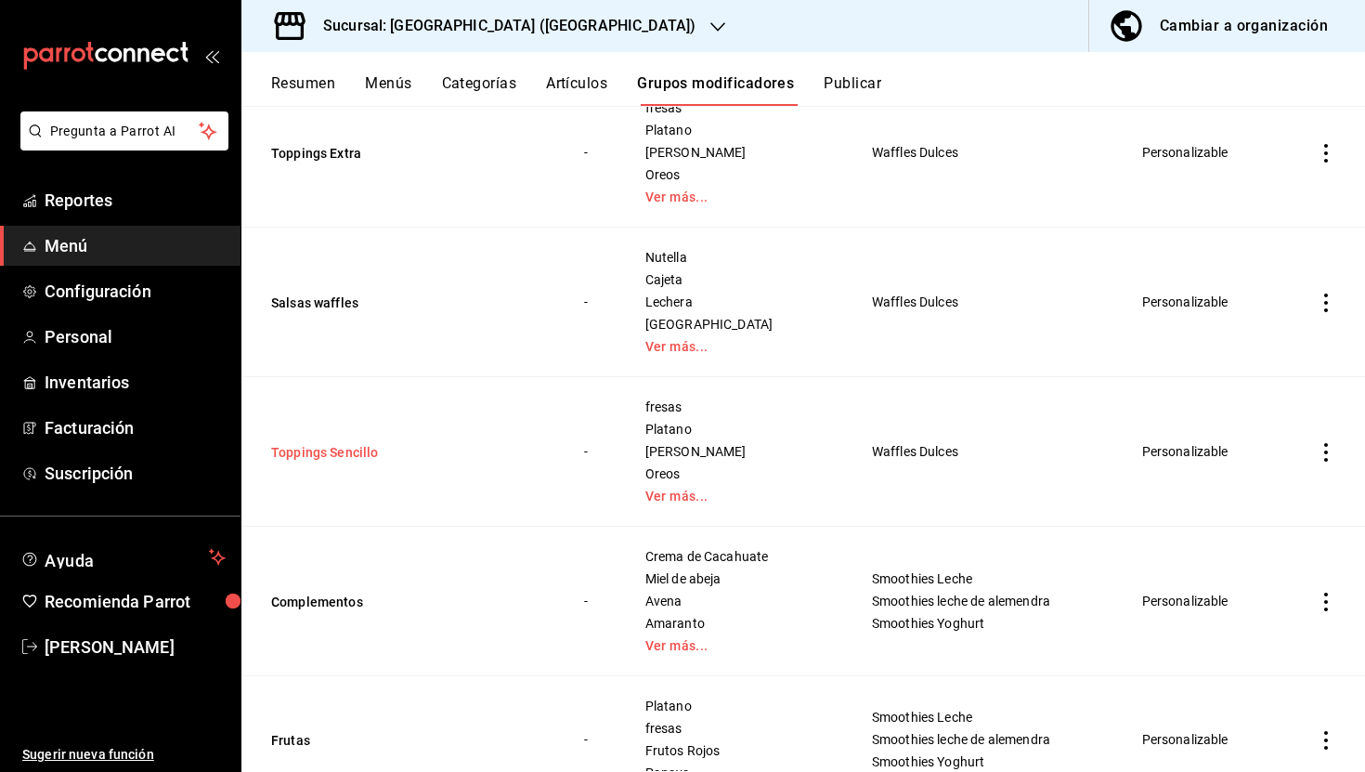
click at [357, 450] on button "Toppings Sencillo" at bounding box center [382, 452] width 223 height 19
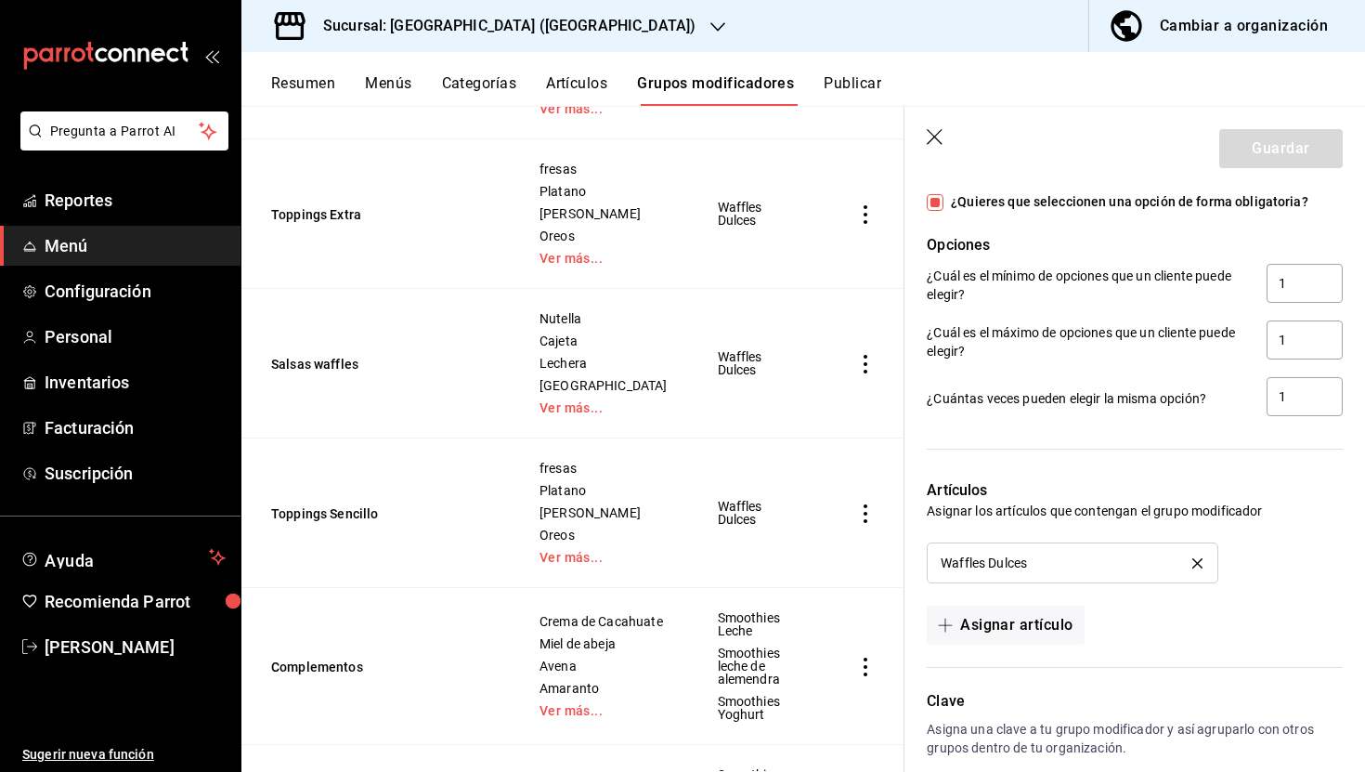
scroll to position [1533, 0]
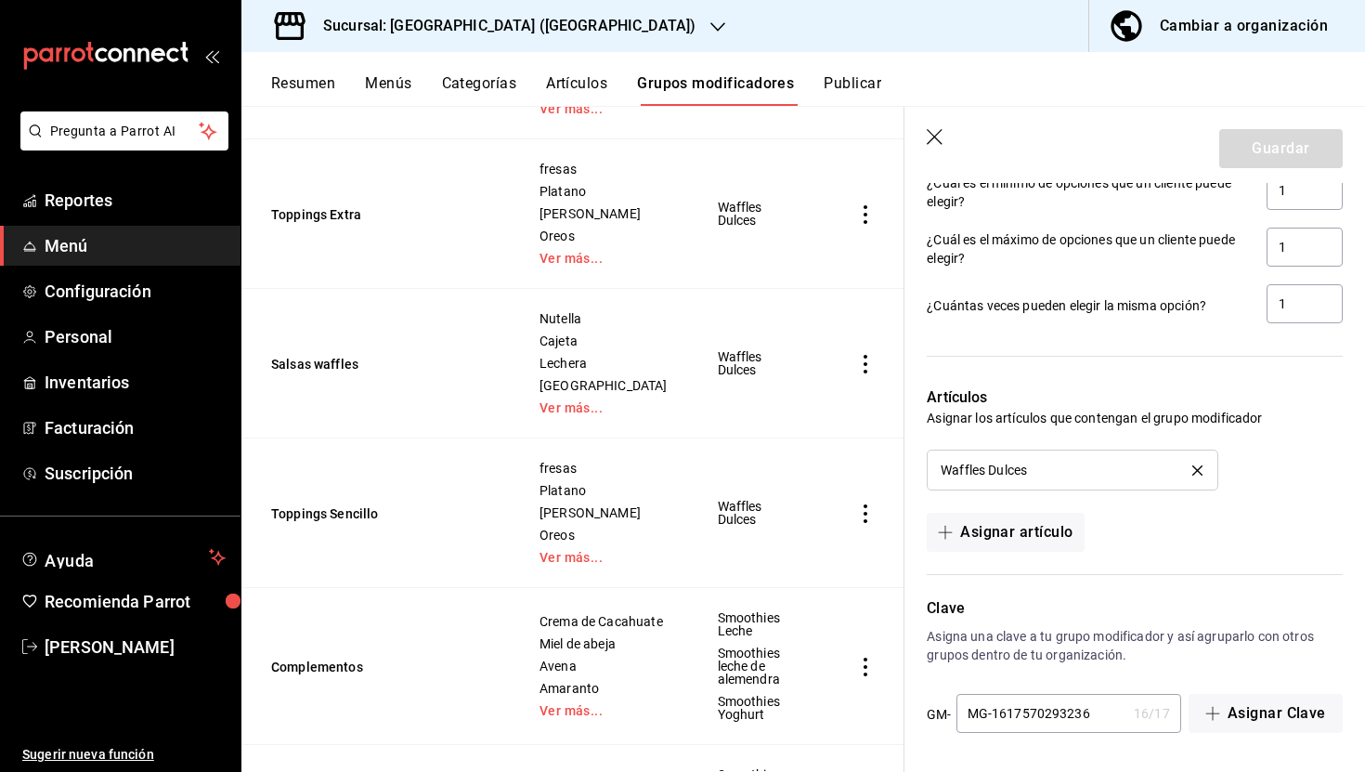
click at [941, 141] on icon "button" at bounding box center [936, 138] width 19 height 19
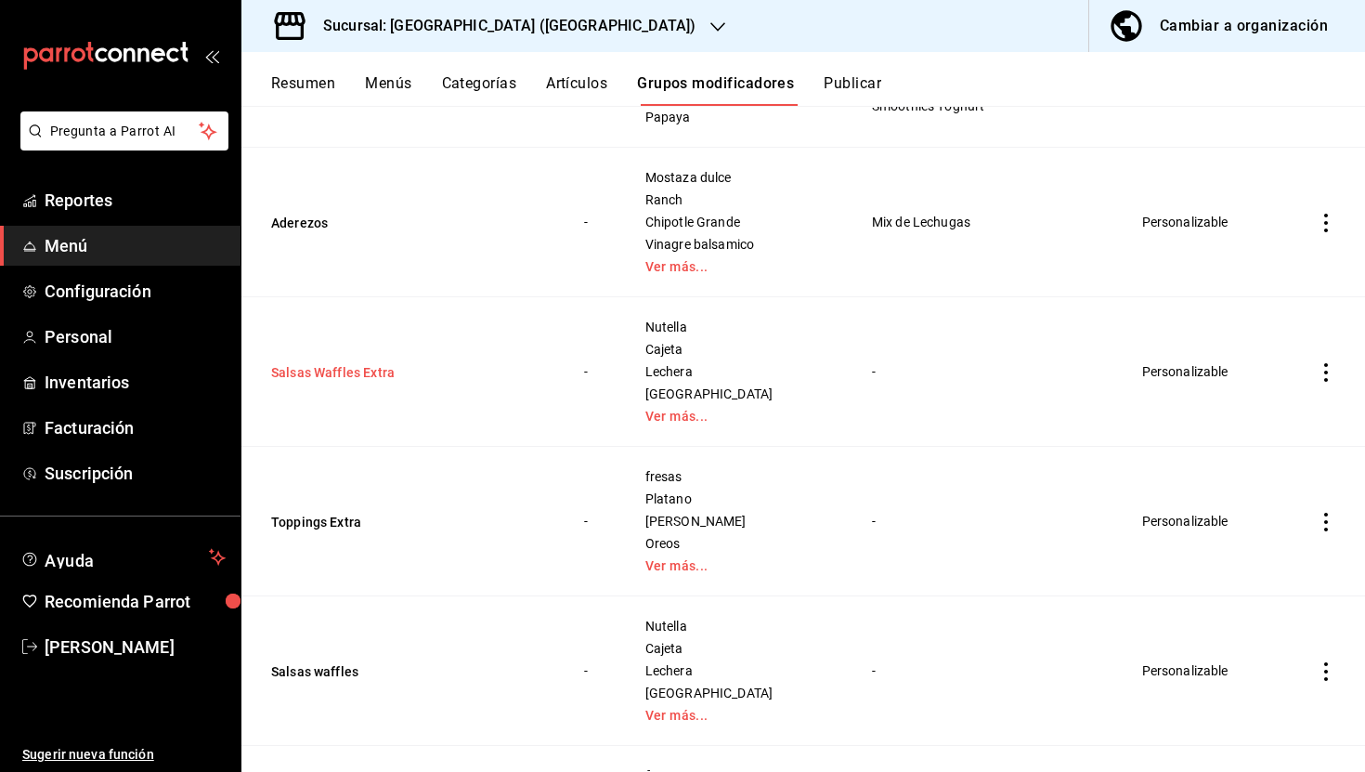
scroll to position [1044, 0]
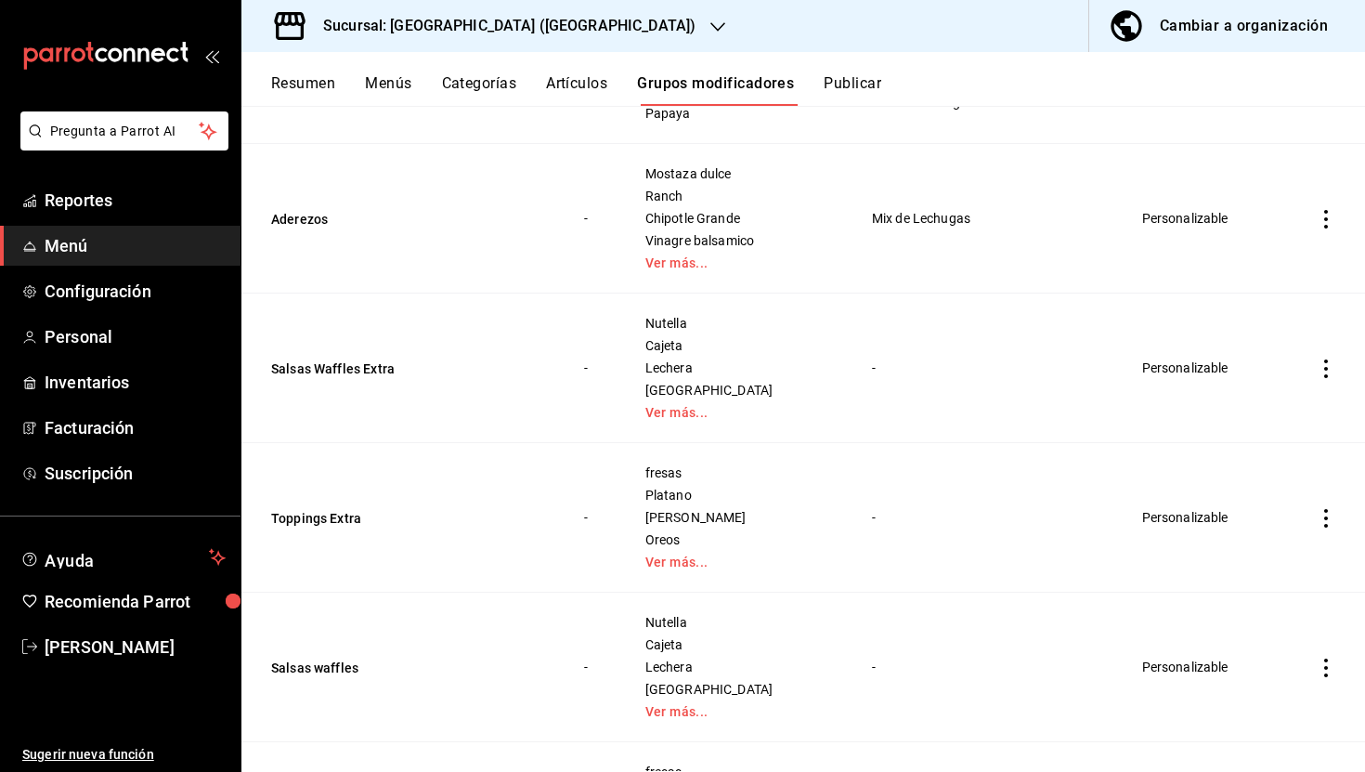
click at [1322, 366] on icon "actions" at bounding box center [1326, 368] width 19 height 19
click at [1240, 481] on div at bounding box center [1229, 488] width 33 height 19
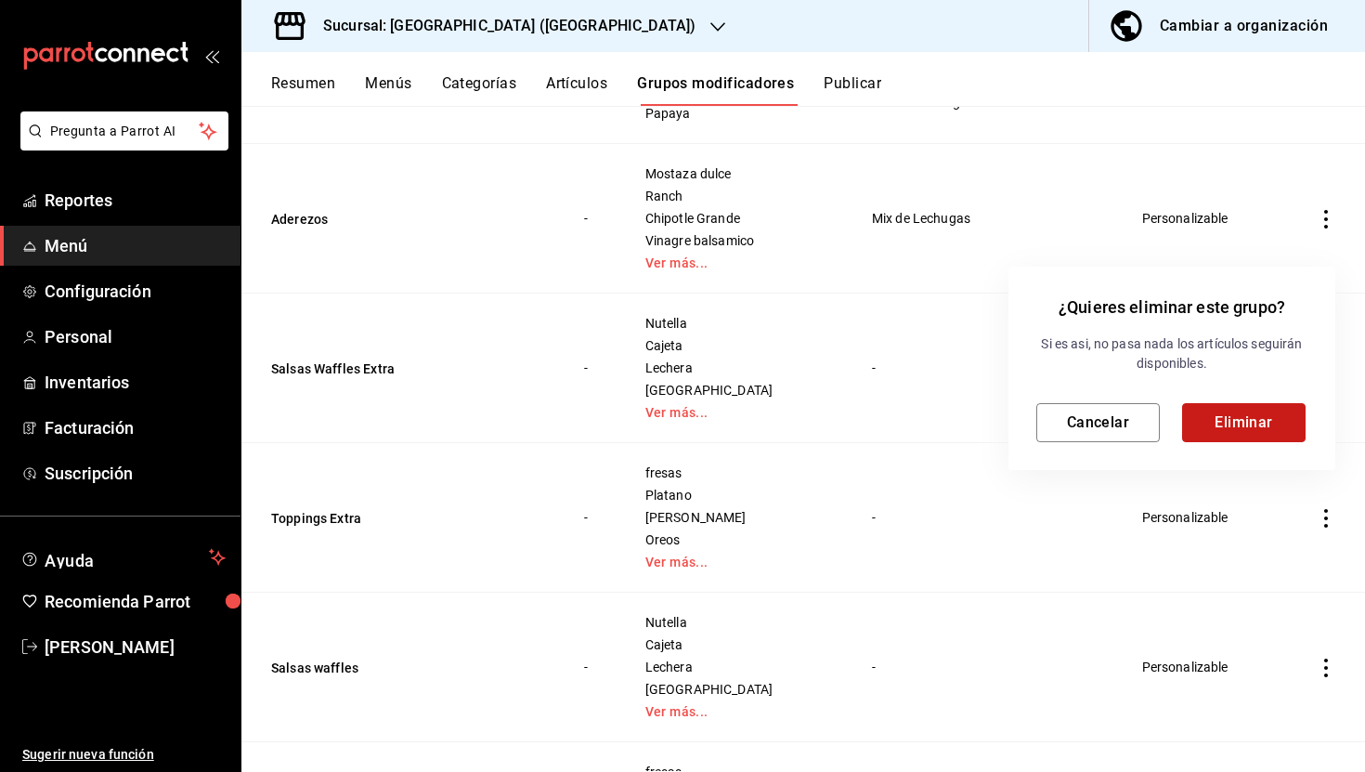
click at [1229, 411] on button "Eliminar" at bounding box center [1244, 422] width 124 height 39
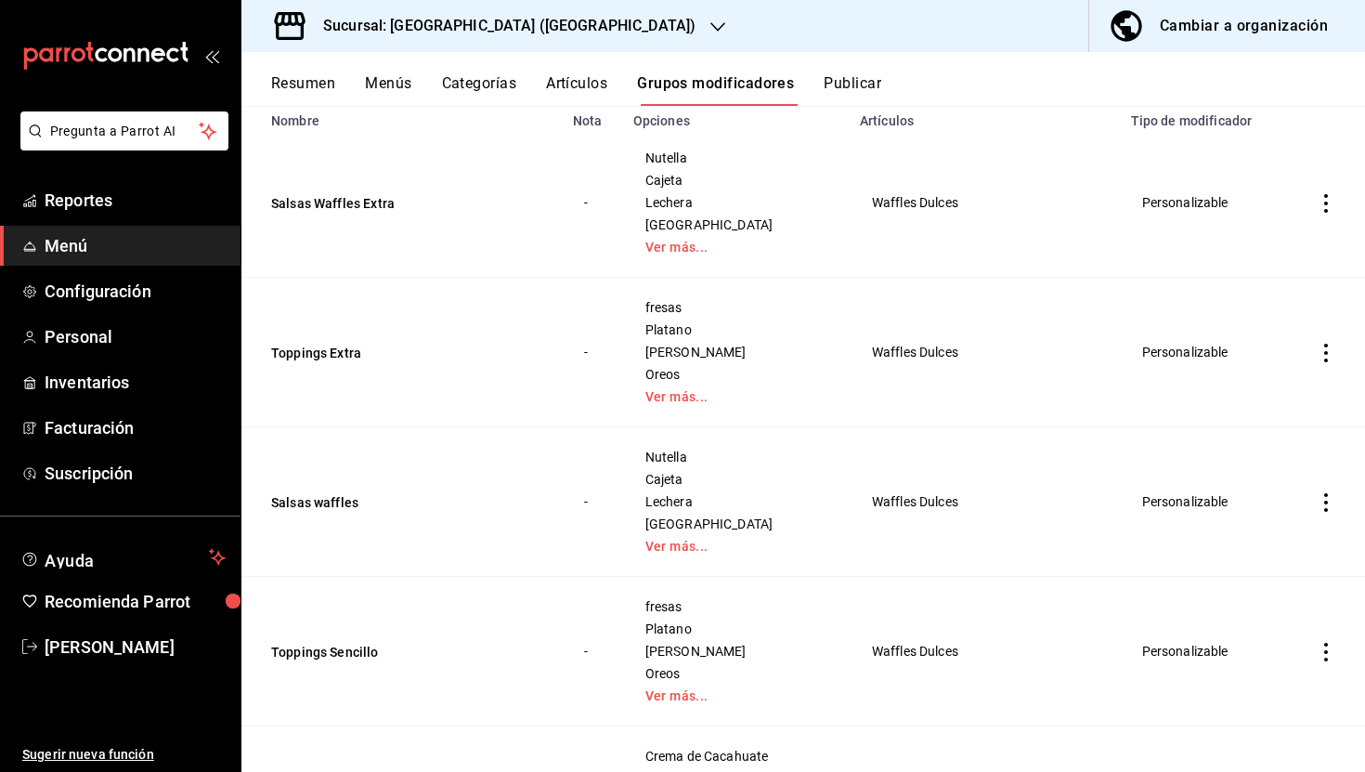
scroll to position [188, 0]
click at [326, 345] on button "Toppings Extra" at bounding box center [382, 350] width 223 height 19
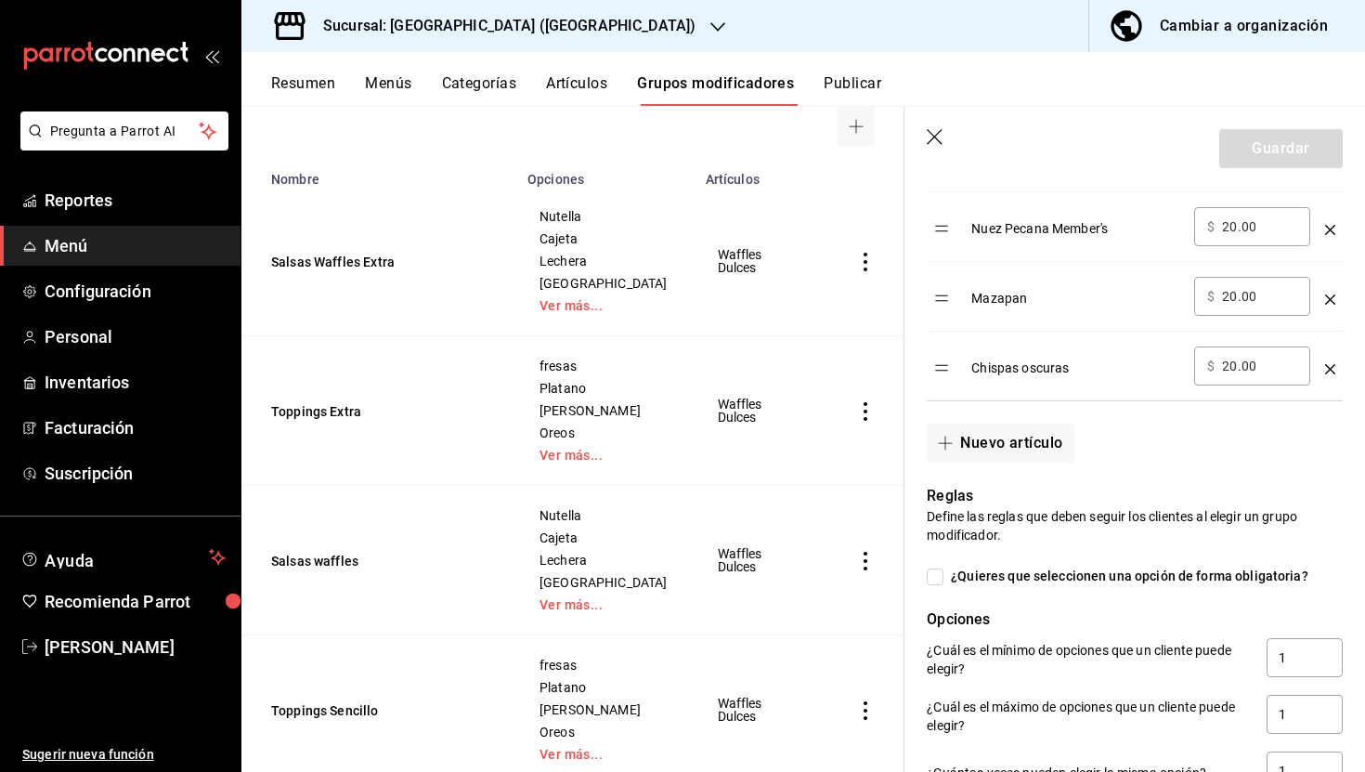
scroll to position [1409, 0]
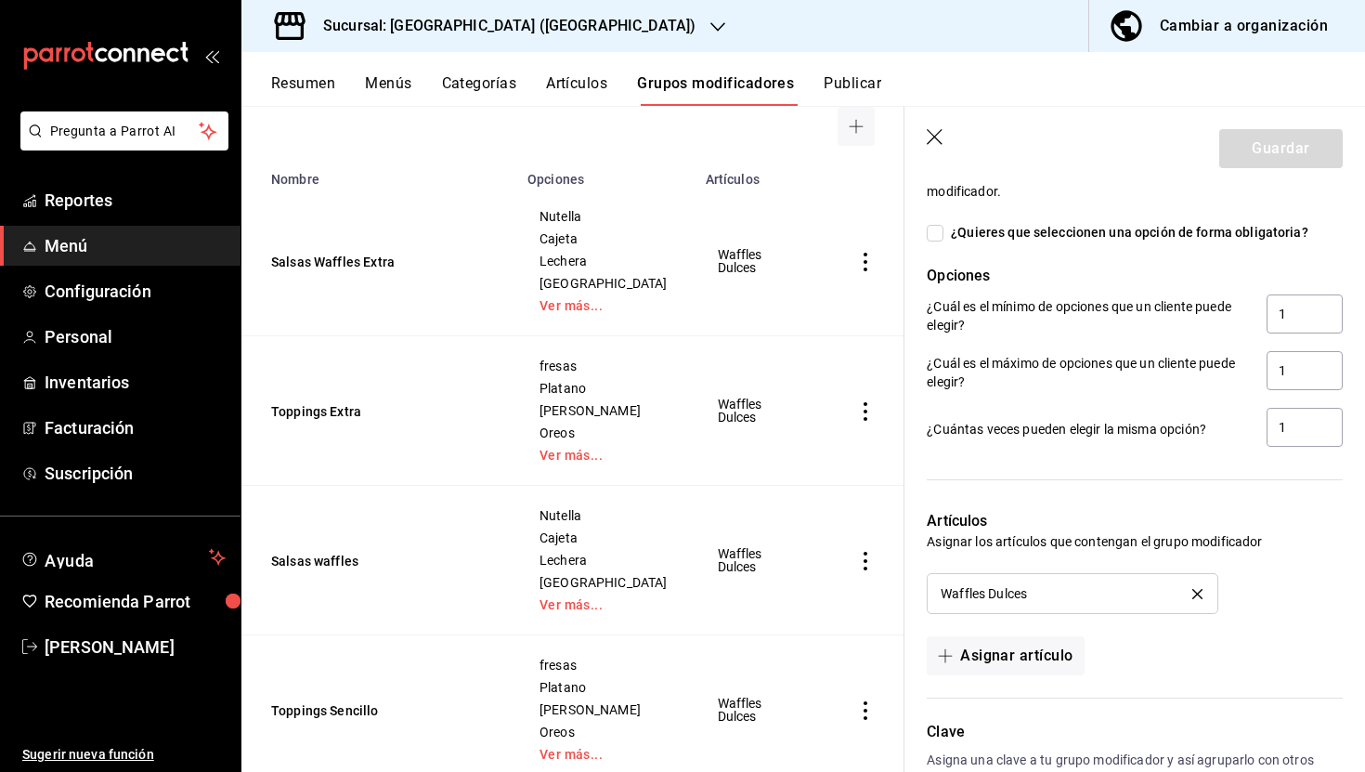
click at [937, 135] on icon "button" at bounding box center [936, 138] width 19 height 19
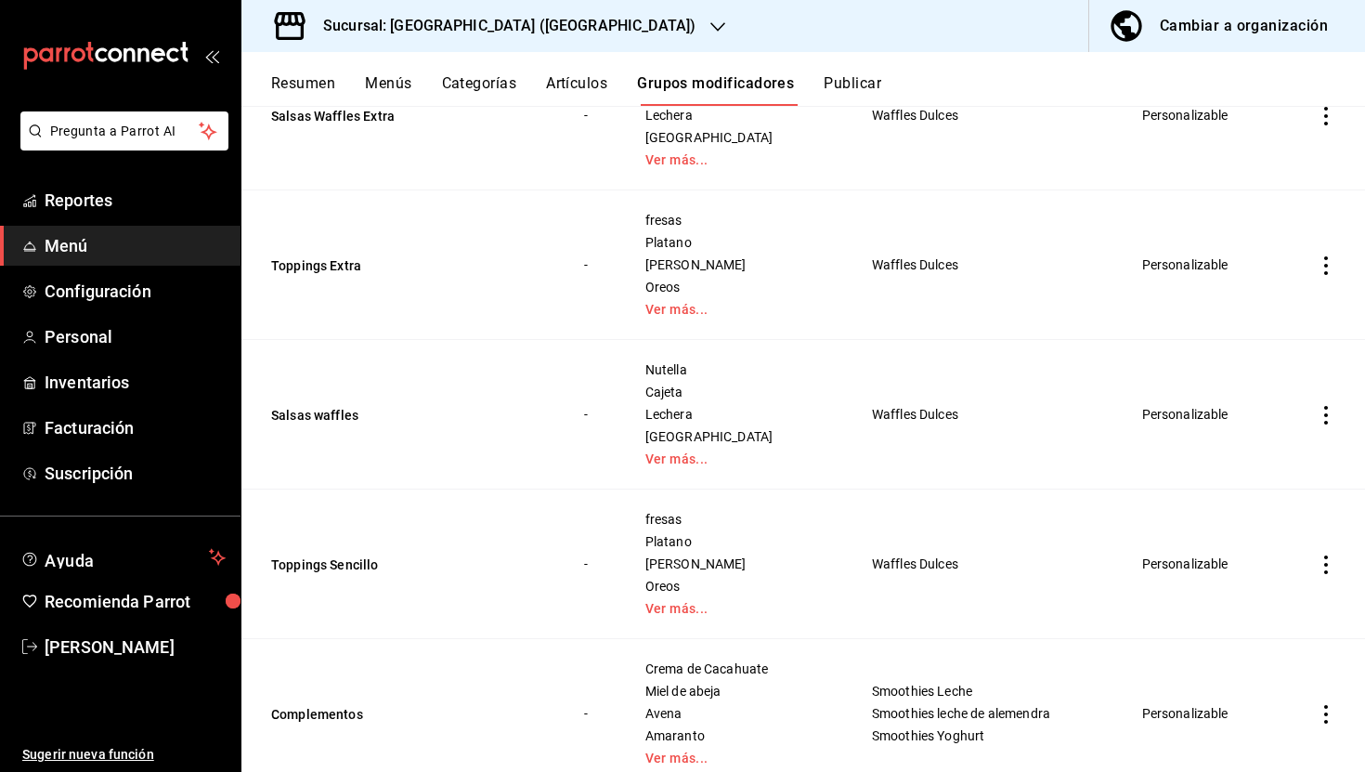
scroll to position [274, 0]
click at [357, 565] on button "Toppings Sencillo" at bounding box center [382, 563] width 223 height 19
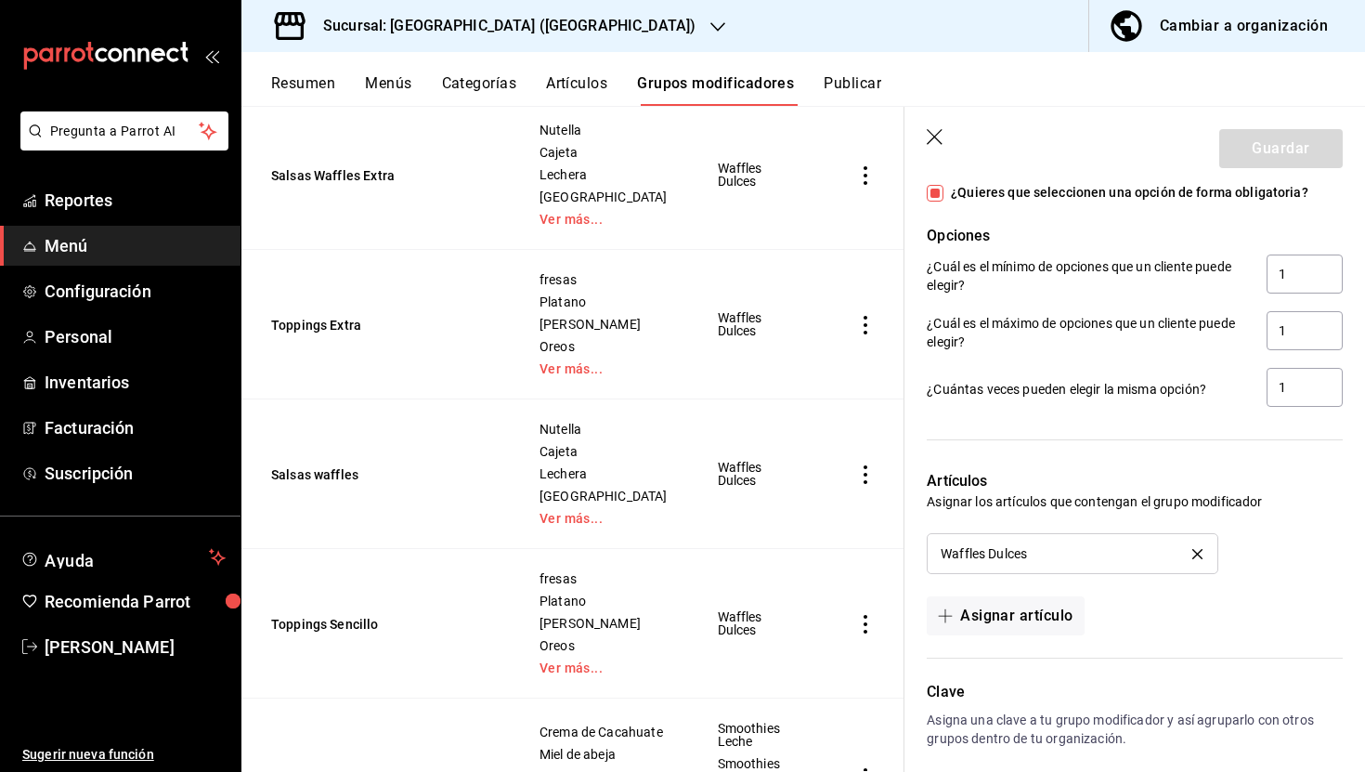
scroll to position [1533, 0]
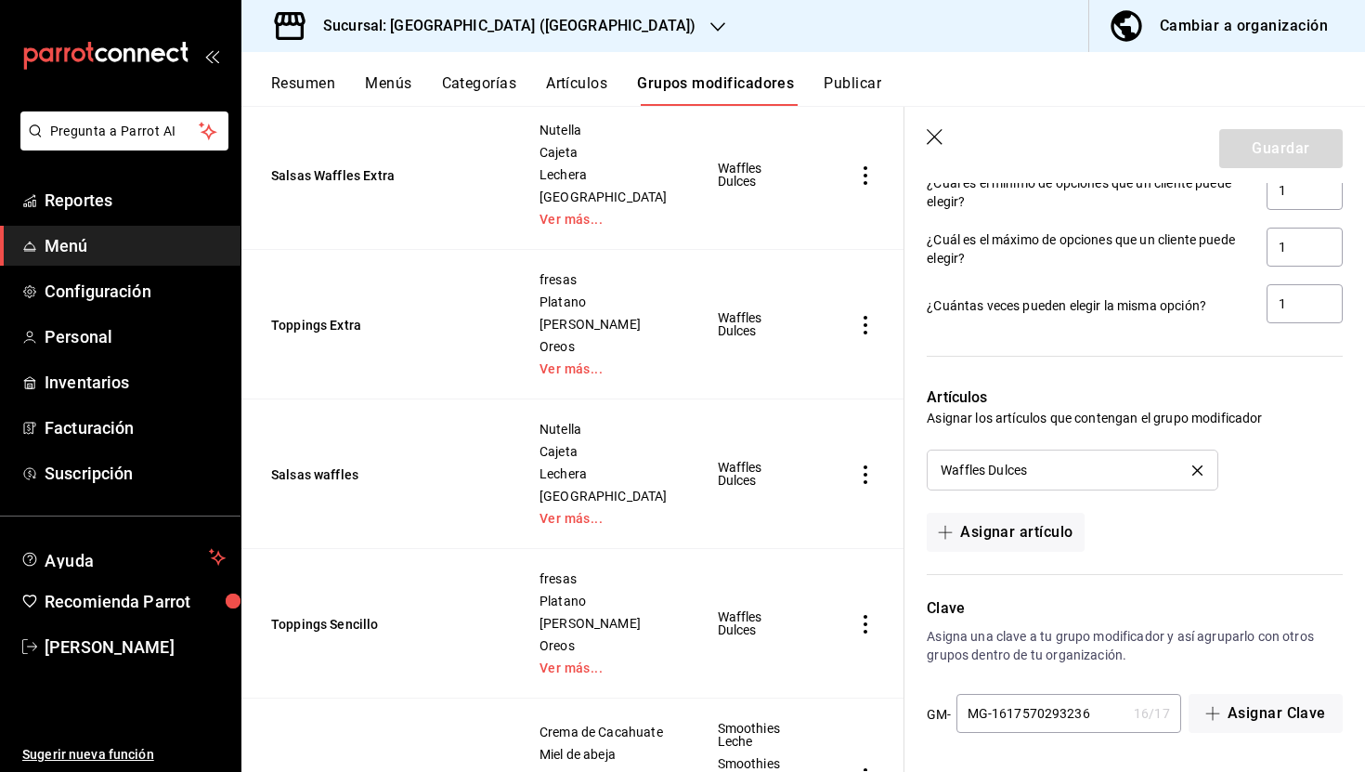
click at [933, 131] on icon "button" at bounding box center [936, 138] width 19 height 19
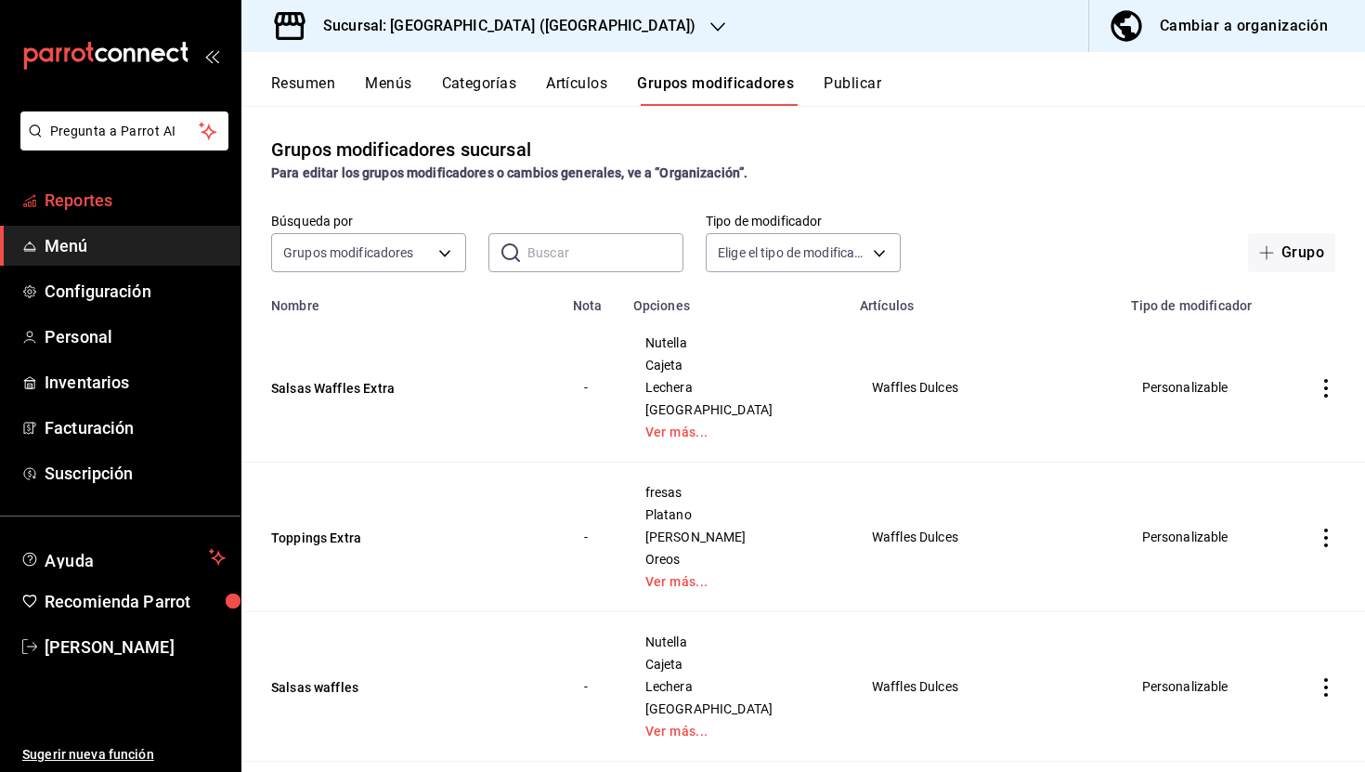
click at [123, 192] on span "Reportes" at bounding box center [135, 200] width 181 height 25
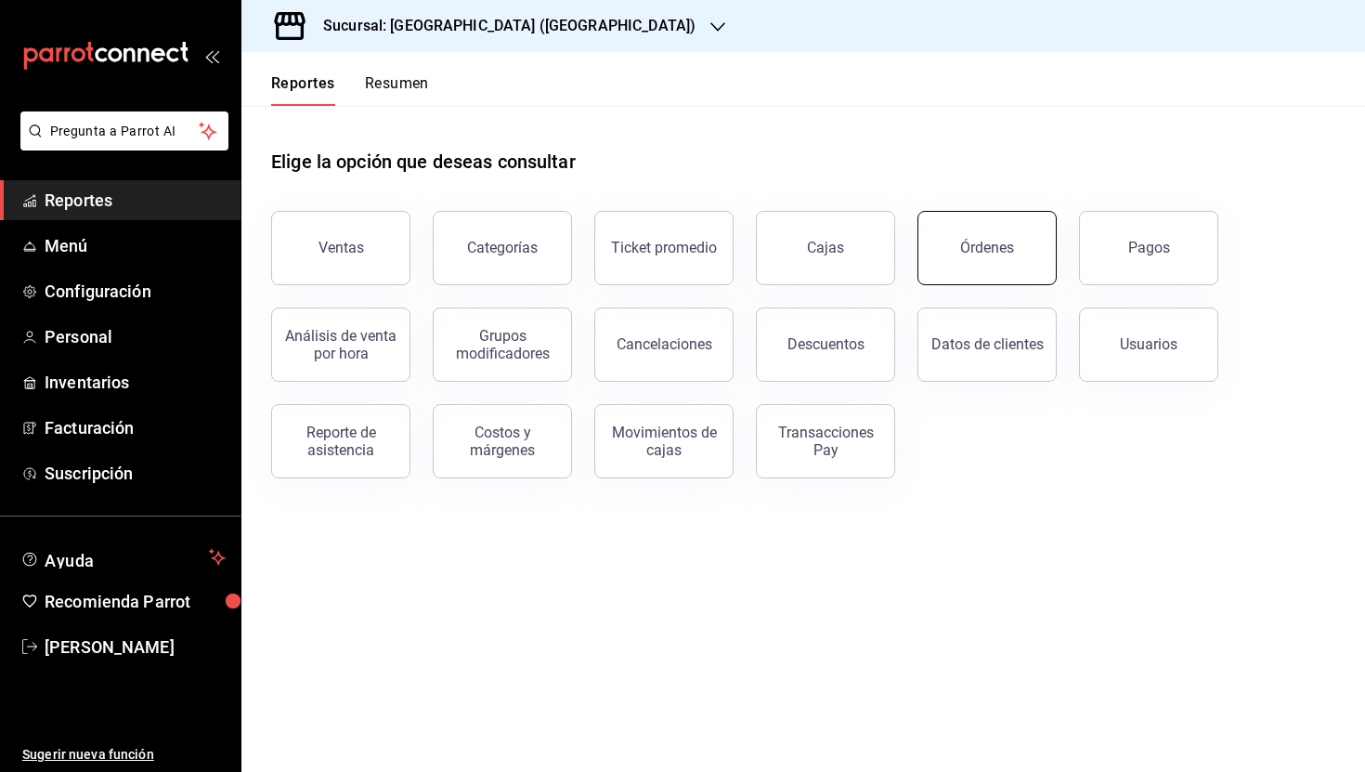
click at [941, 266] on button "Órdenes" at bounding box center [987, 248] width 139 height 74
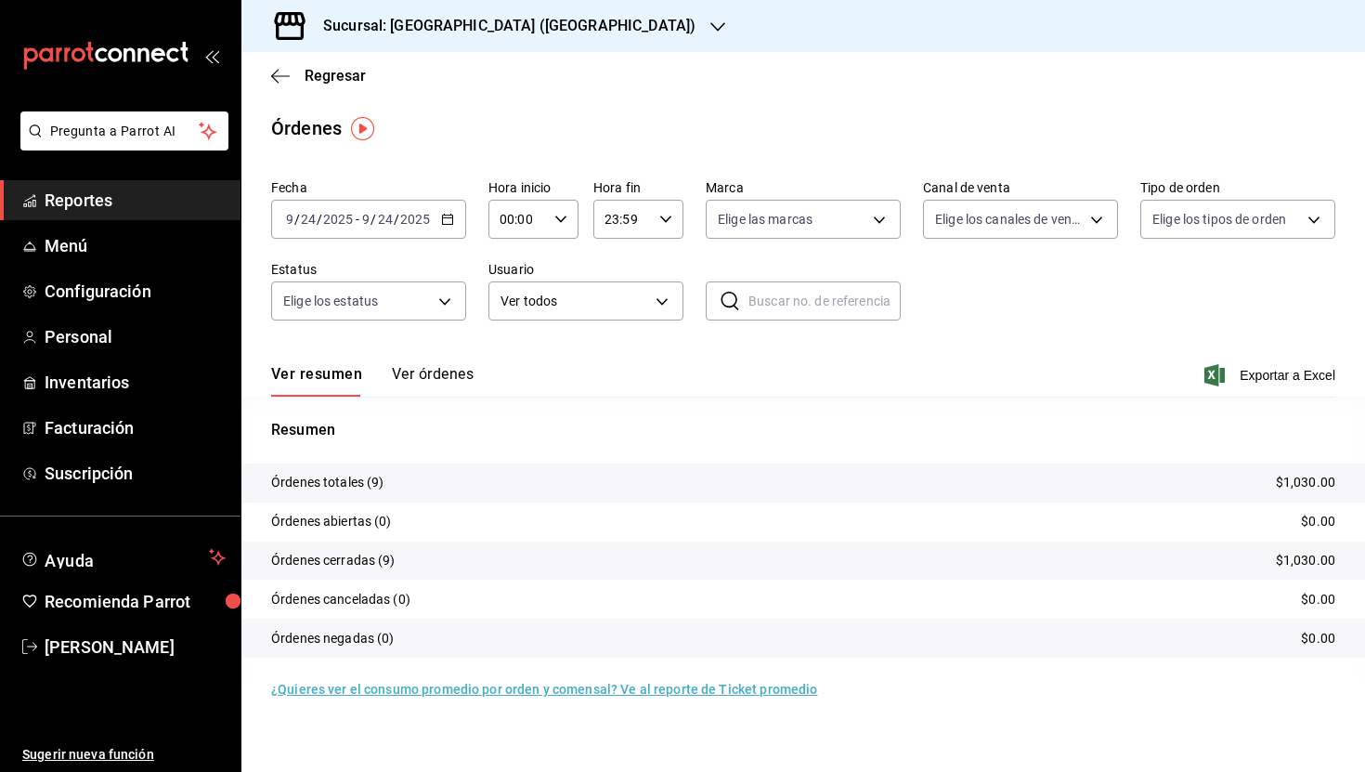
click at [454, 371] on button "Ver órdenes" at bounding box center [433, 381] width 82 height 32
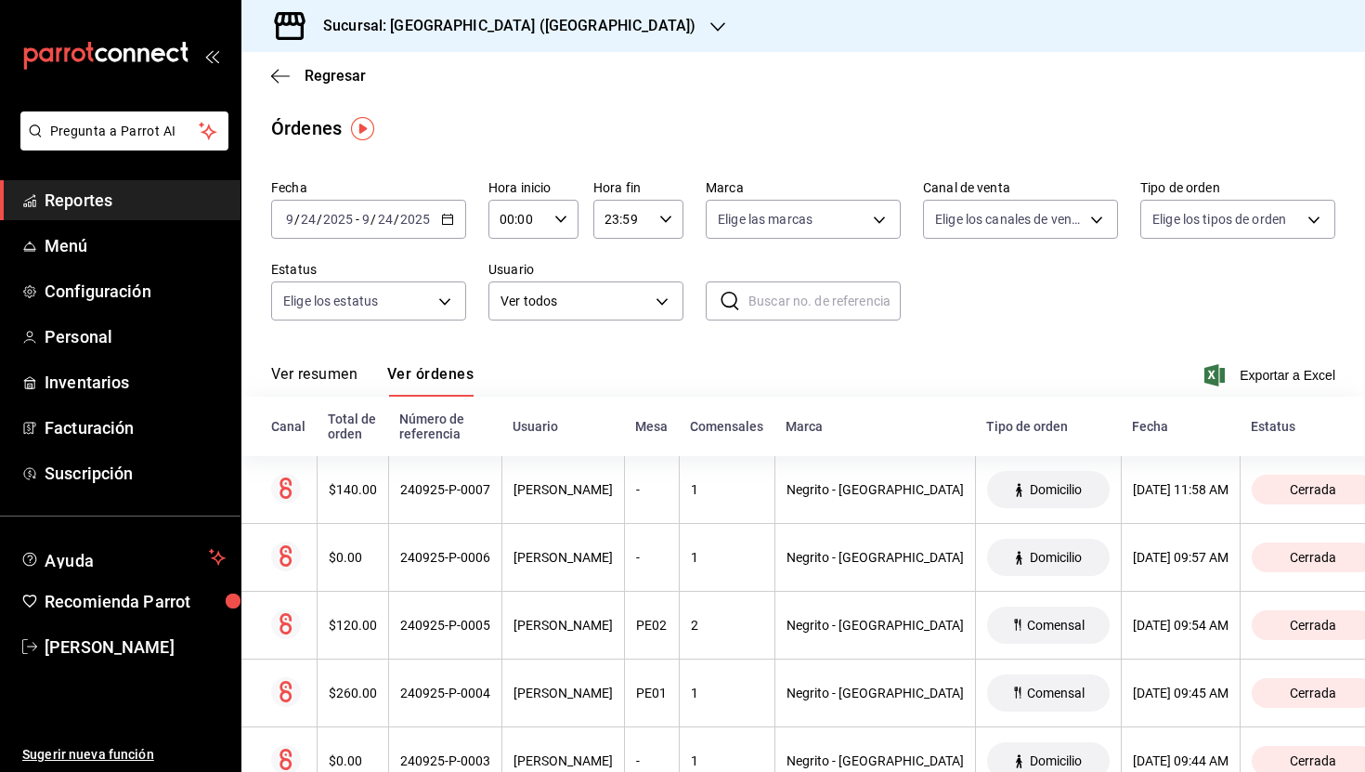
scroll to position [333, 0]
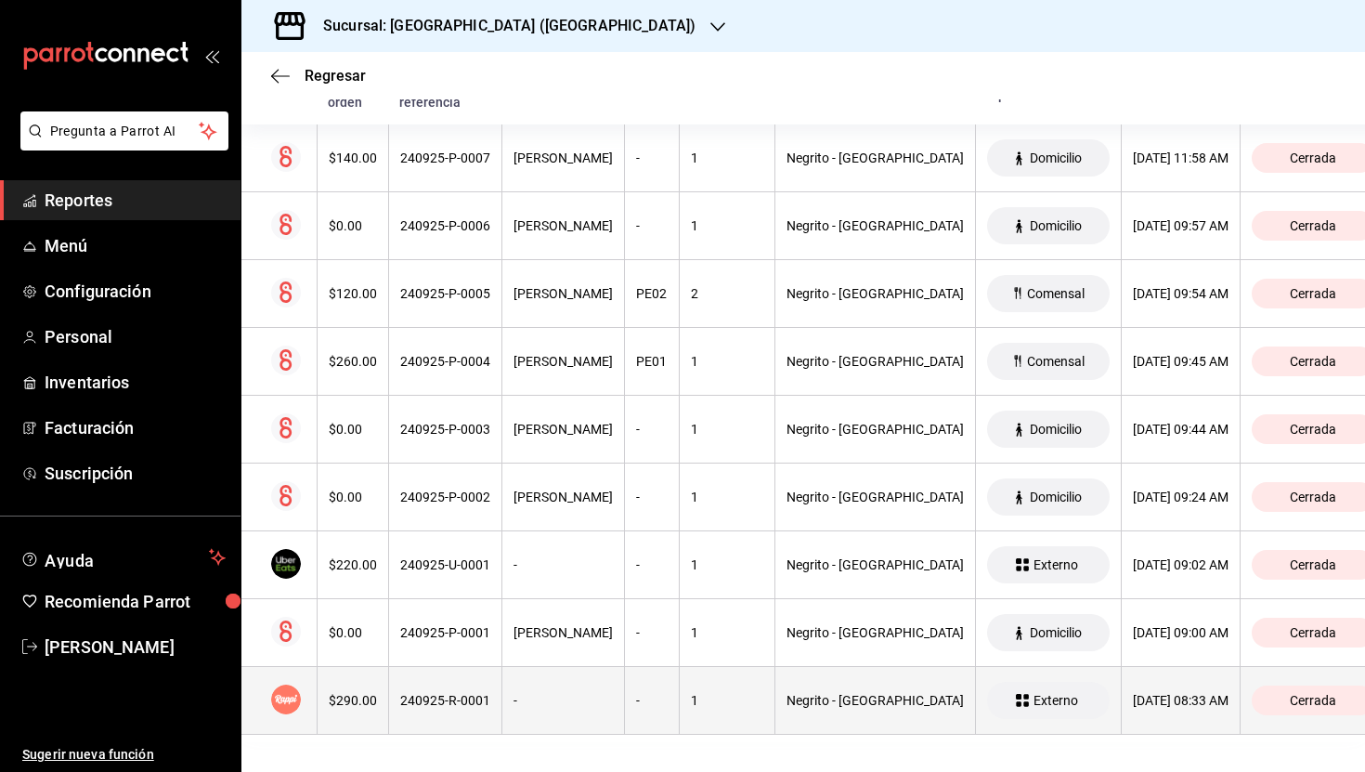
click at [545, 721] on th "-" at bounding box center [563, 701] width 123 height 68
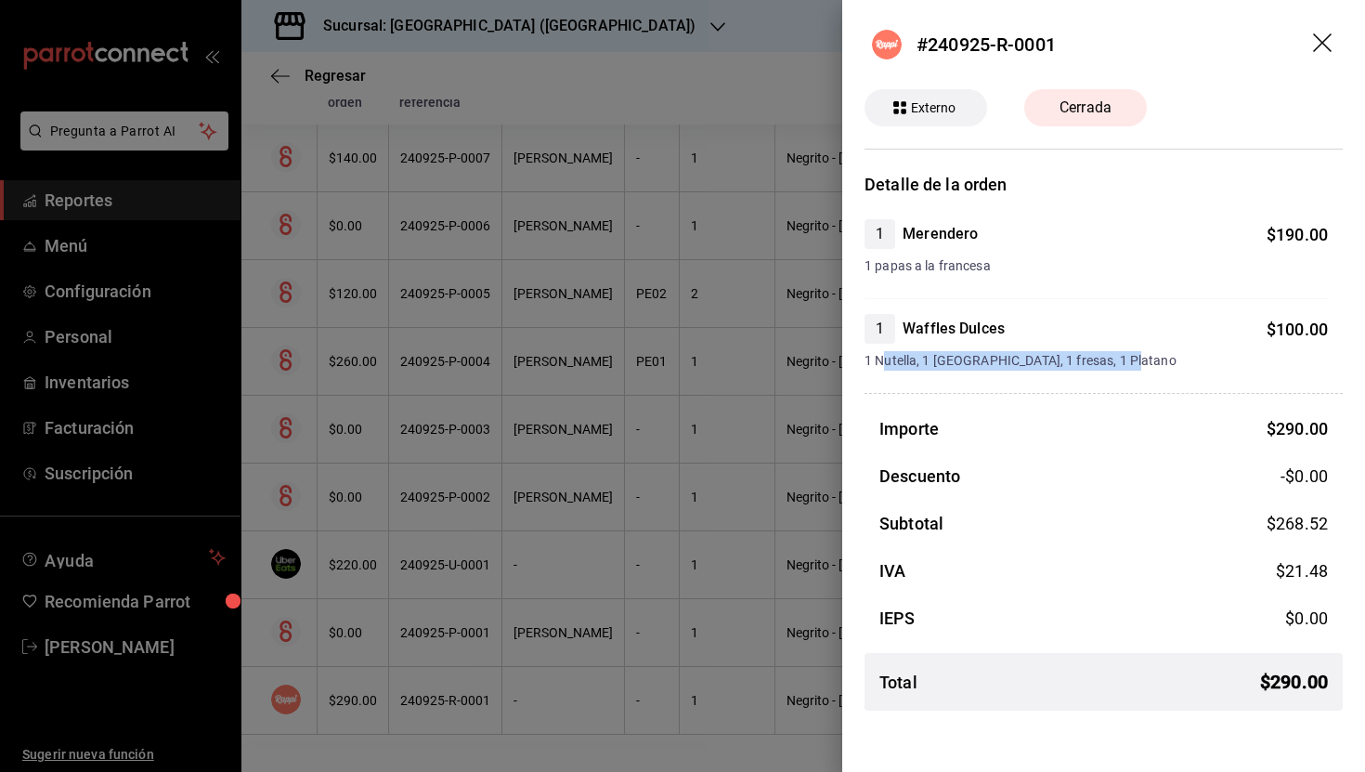
drag, startPoint x: 888, startPoint y: 357, endPoint x: 1143, endPoint y: 372, distance: 255.9
click at [1143, 372] on div "Detalle de la orden 1 Merendero $ 190.00 1 papas a la francesa 1 Waffles Dulces…" at bounding box center [1104, 449] width 478 height 554
click at [1315, 43] on icon "drag" at bounding box center [1324, 44] width 22 height 22
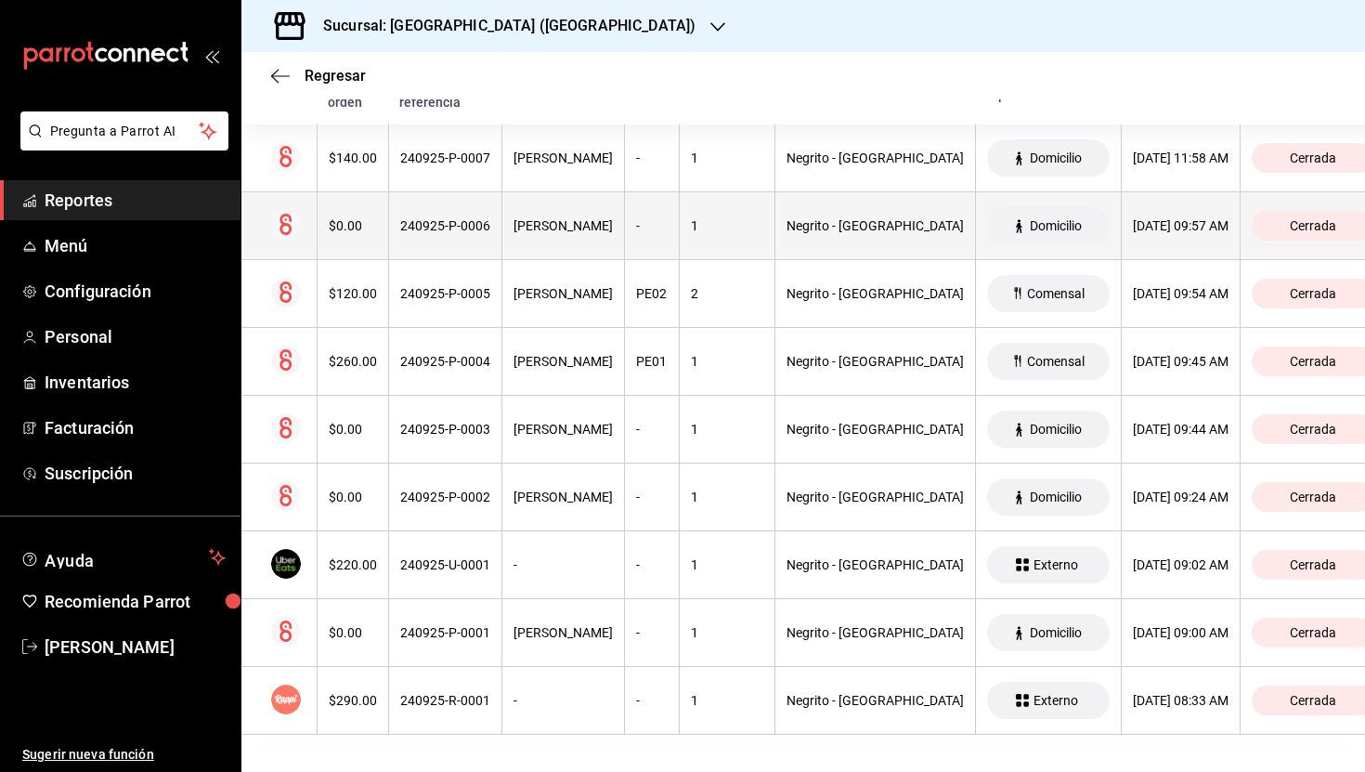
scroll to position [0, 0]
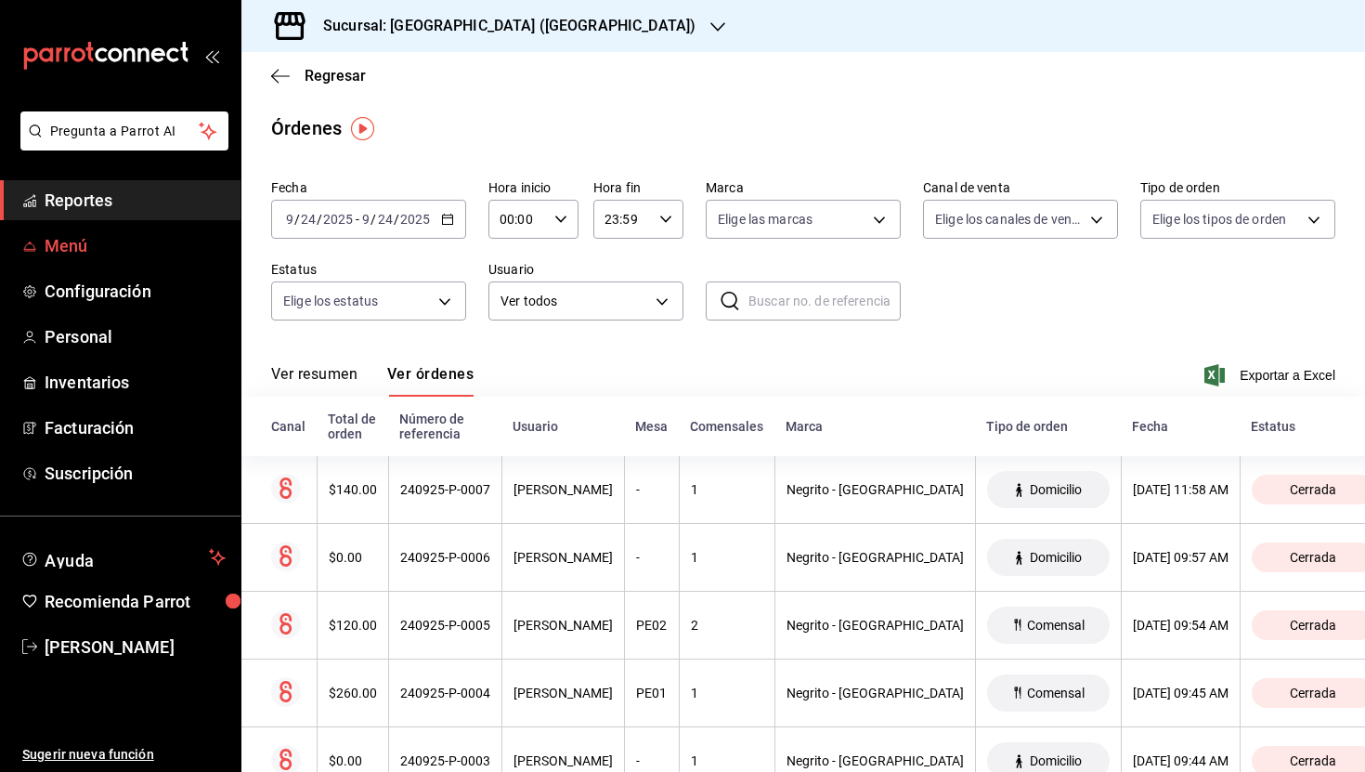
click at [91, 248] on span "Menú" at bounding box center [135, 245] width 181 height 25
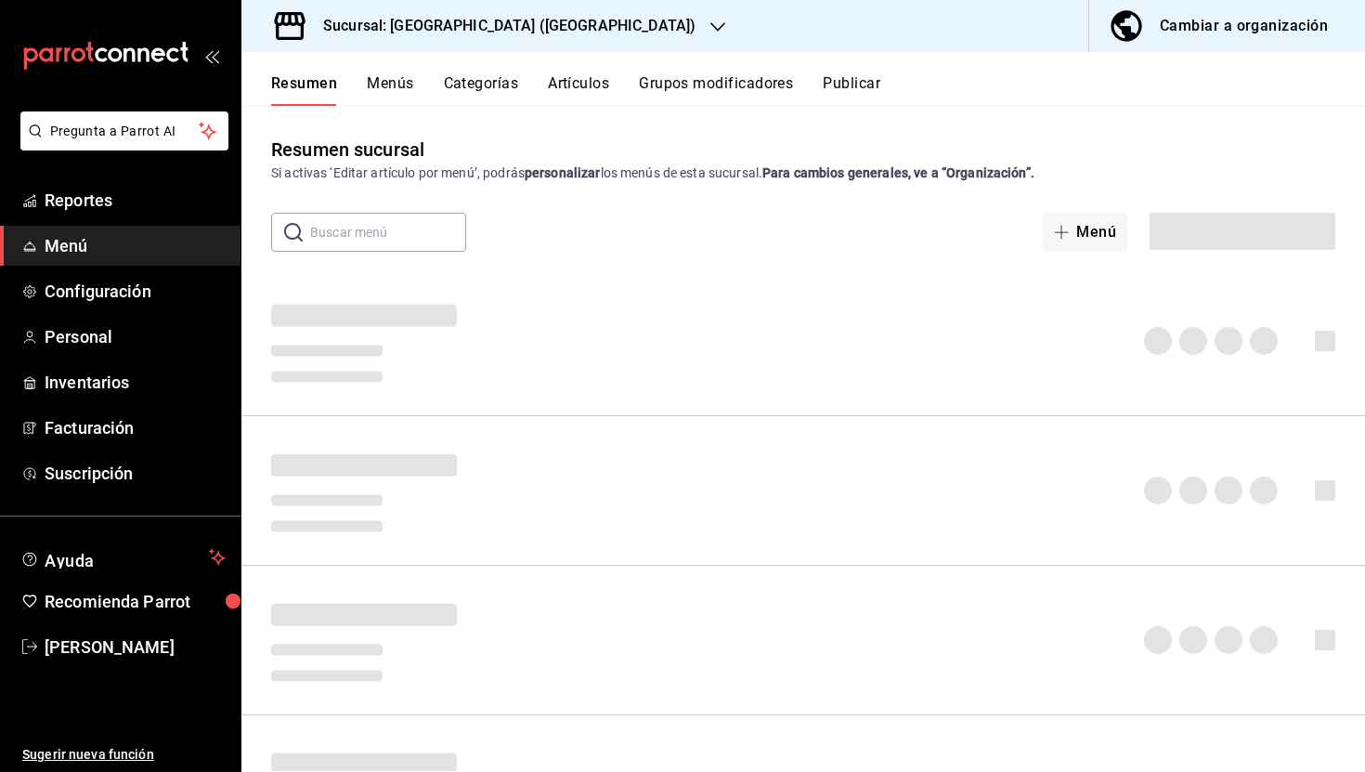
click at [1240, 27] on div "Cambiar a organización" at bounding box center [1244, 26] width 168 height 26
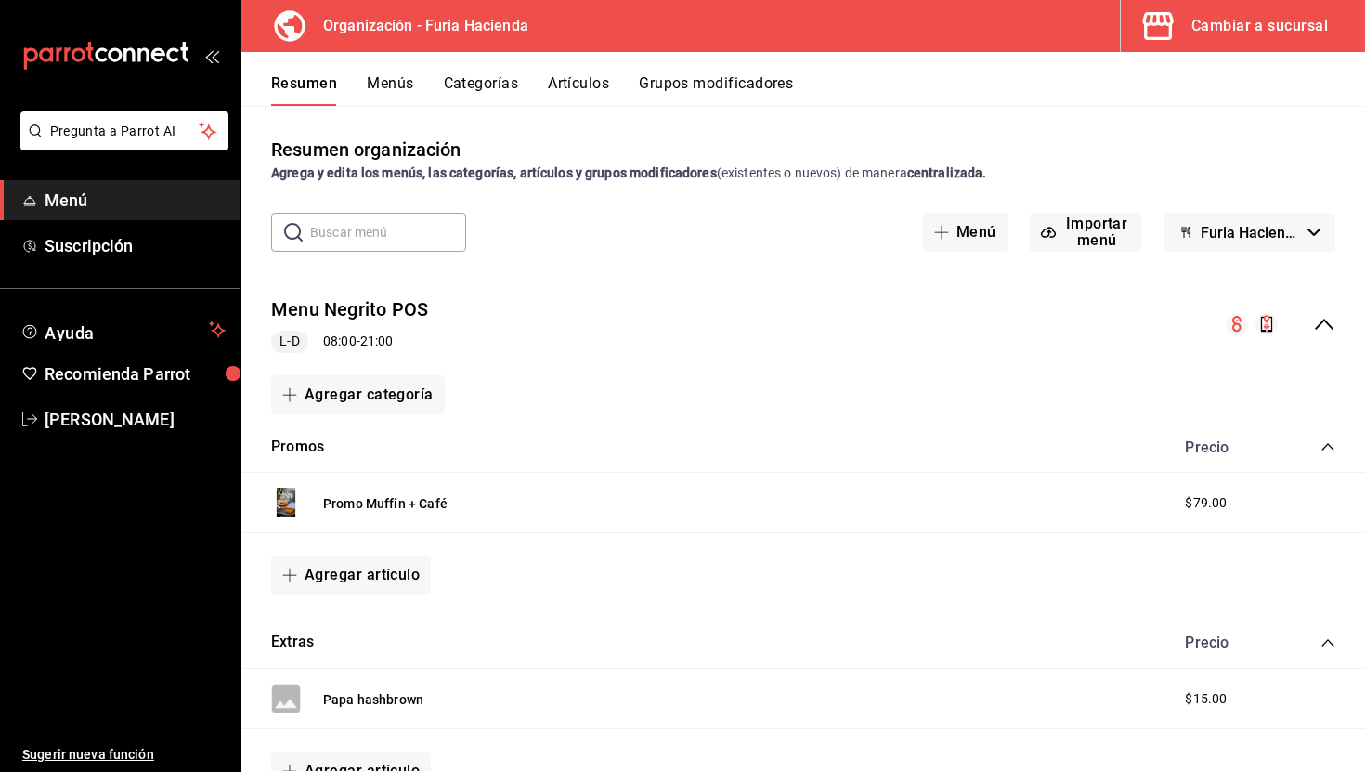
click at [679, 81] on button "Grupos modificadores" at bounding box center [716, 90] width 154 height 32
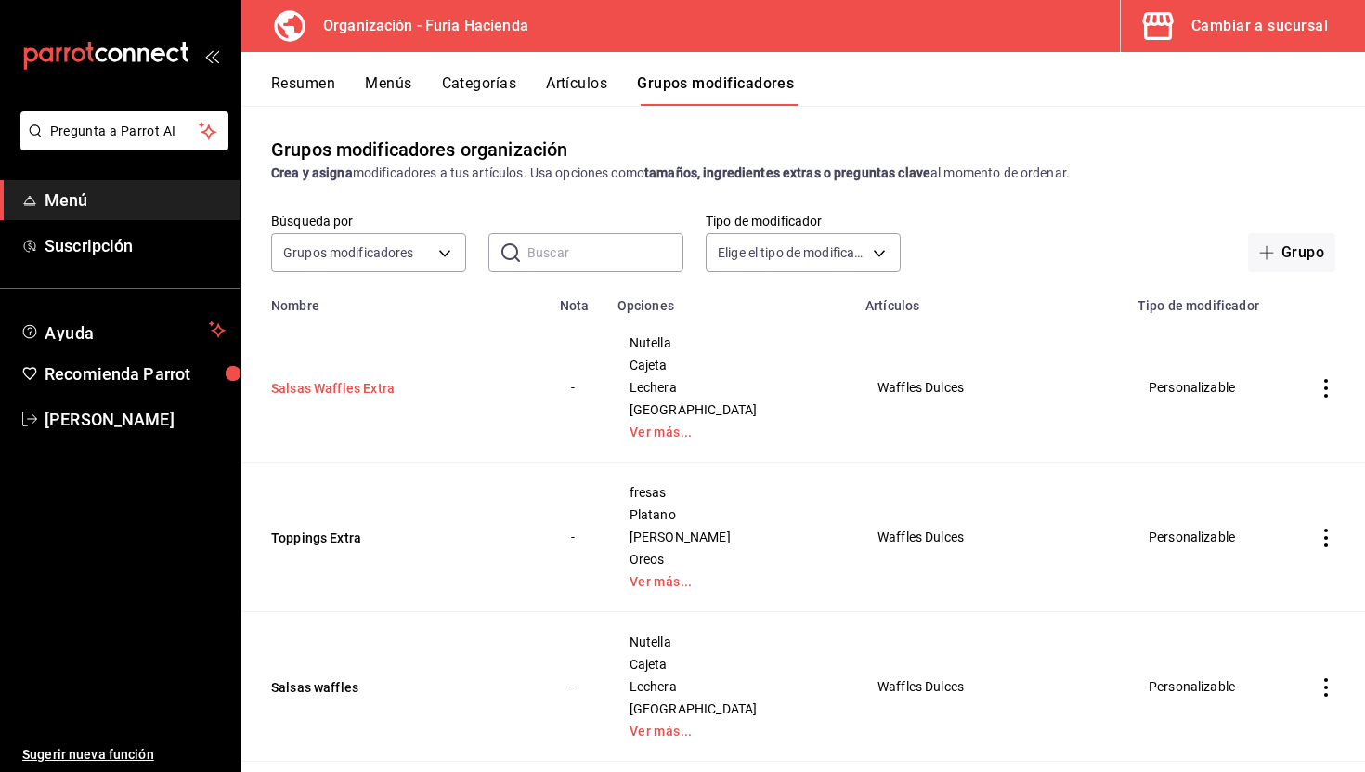
click at [350, 392] on button "Salsas Waffles Extra" at bounding box center [382, 388] width 223 height 19
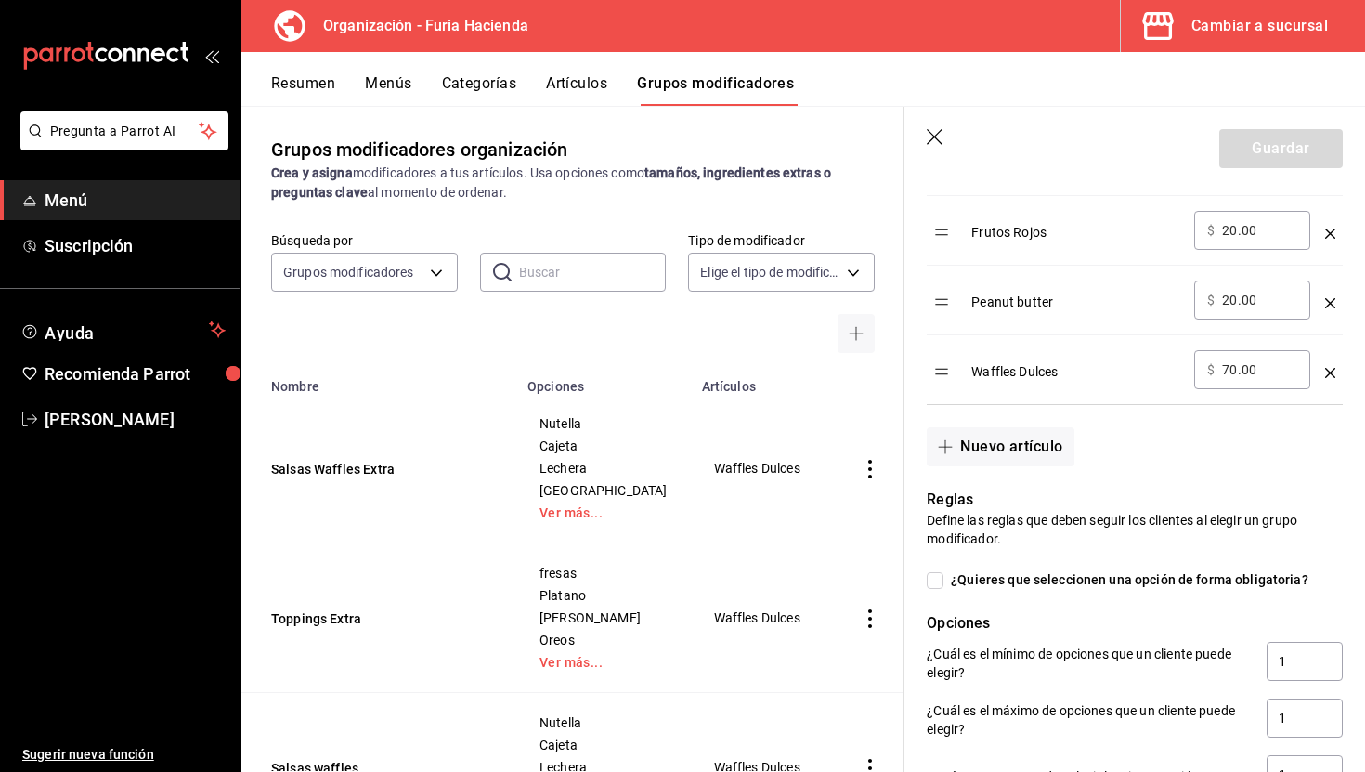
scroll to position [1014, 0]
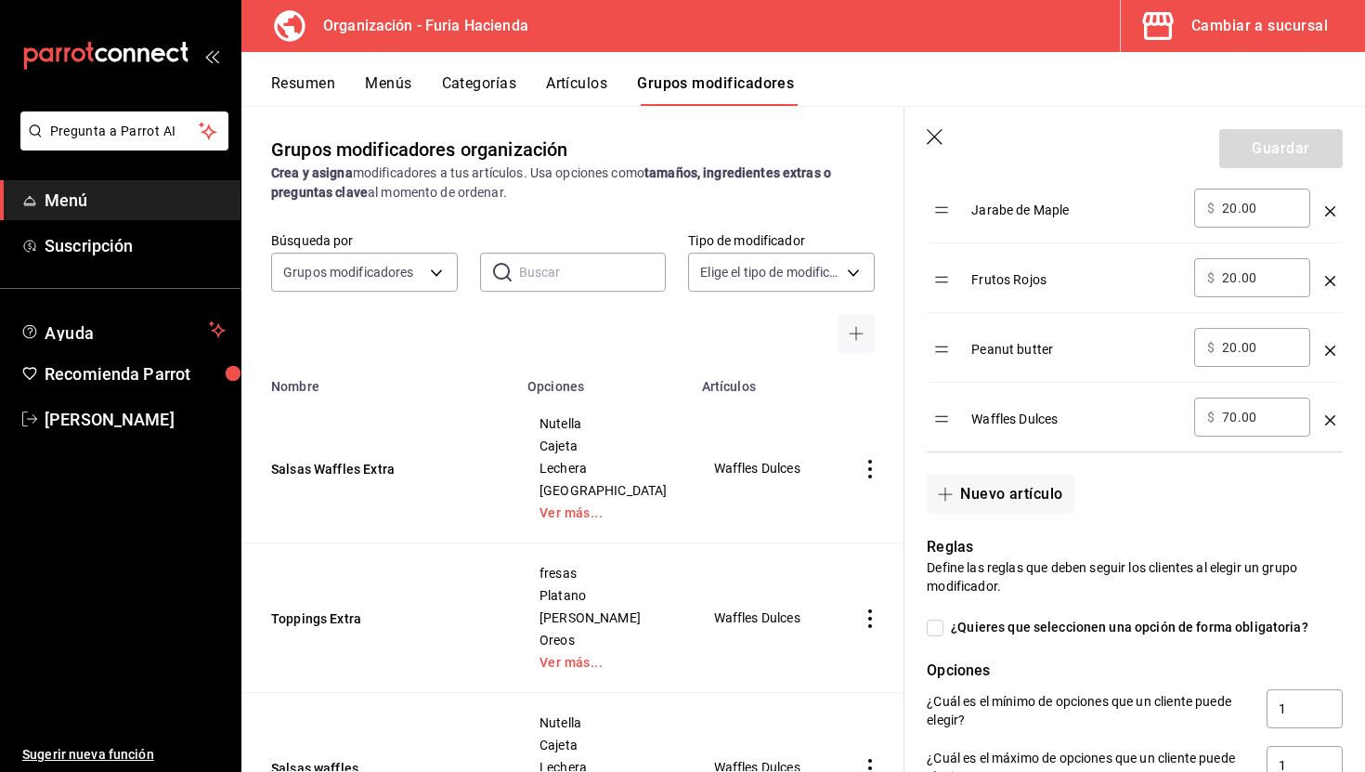
click at [945, 147] on icon "button" at bounding box center [936, 138] width 19 height 19
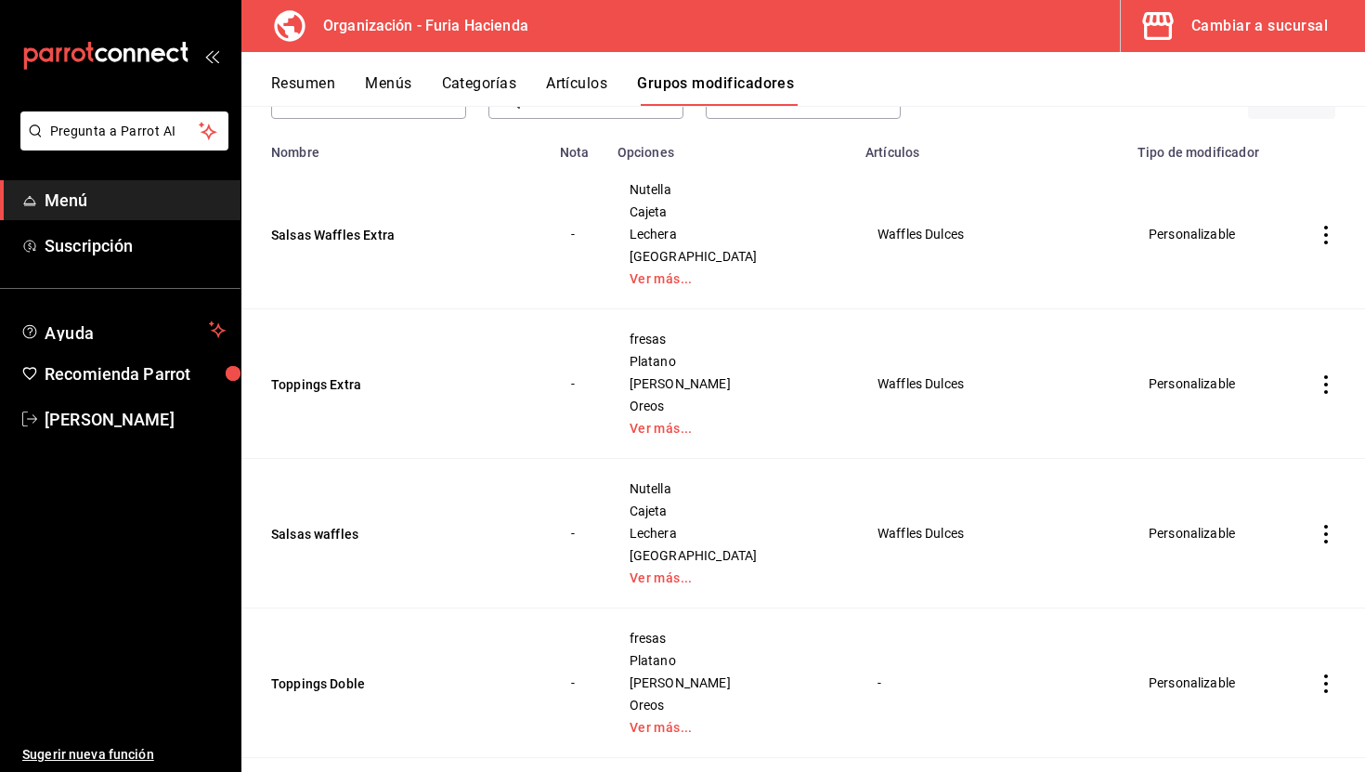
scroll to position [218, 0]
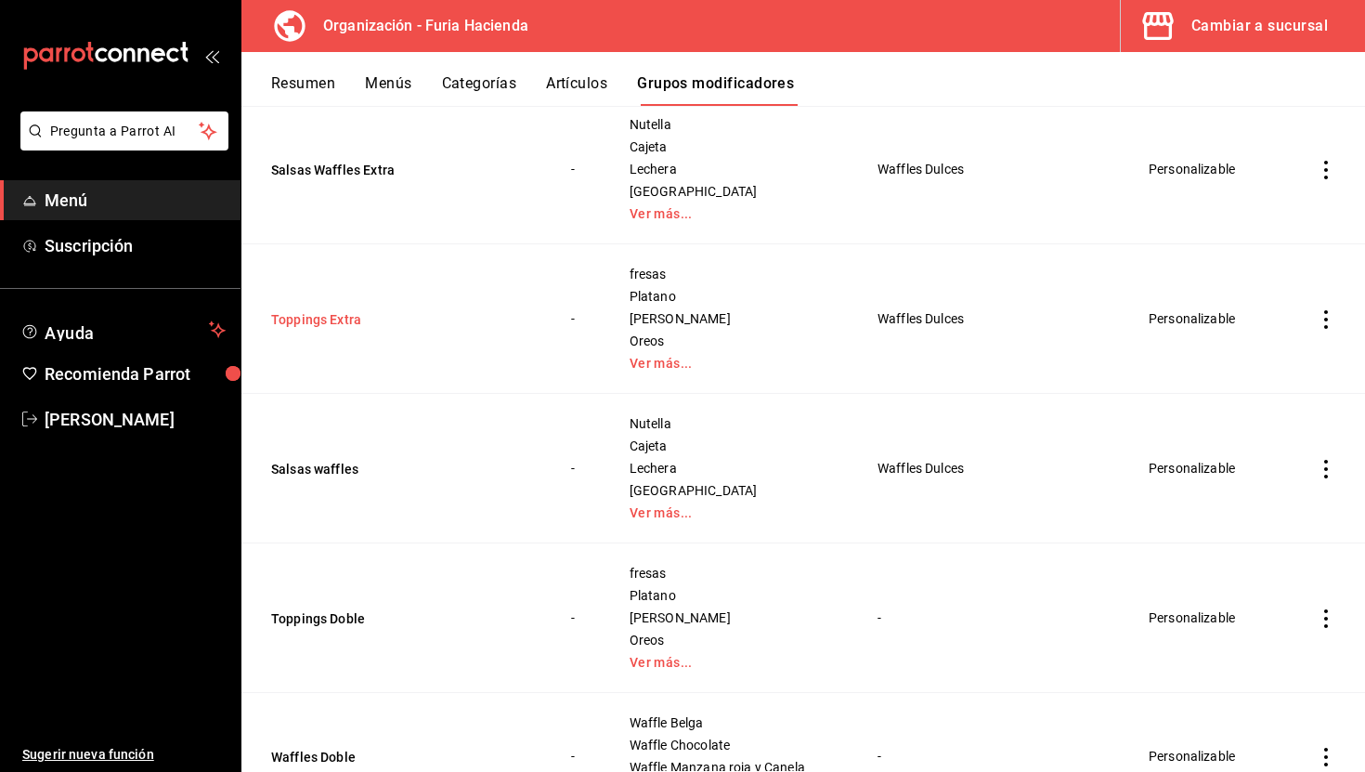
click at [335, 325] on button "Toppings Extra" at bounding box center [382, 319] width 223 height 19
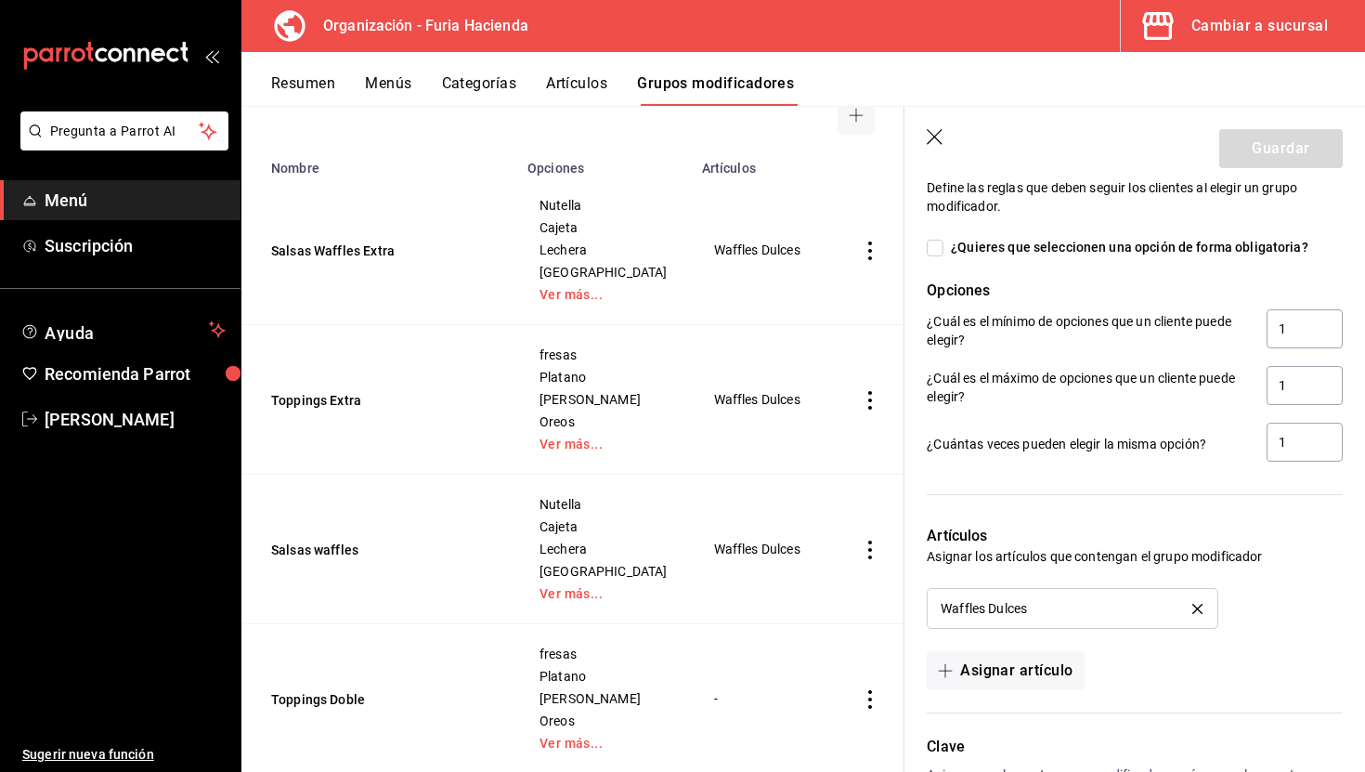
scroll to position [1478, 0]
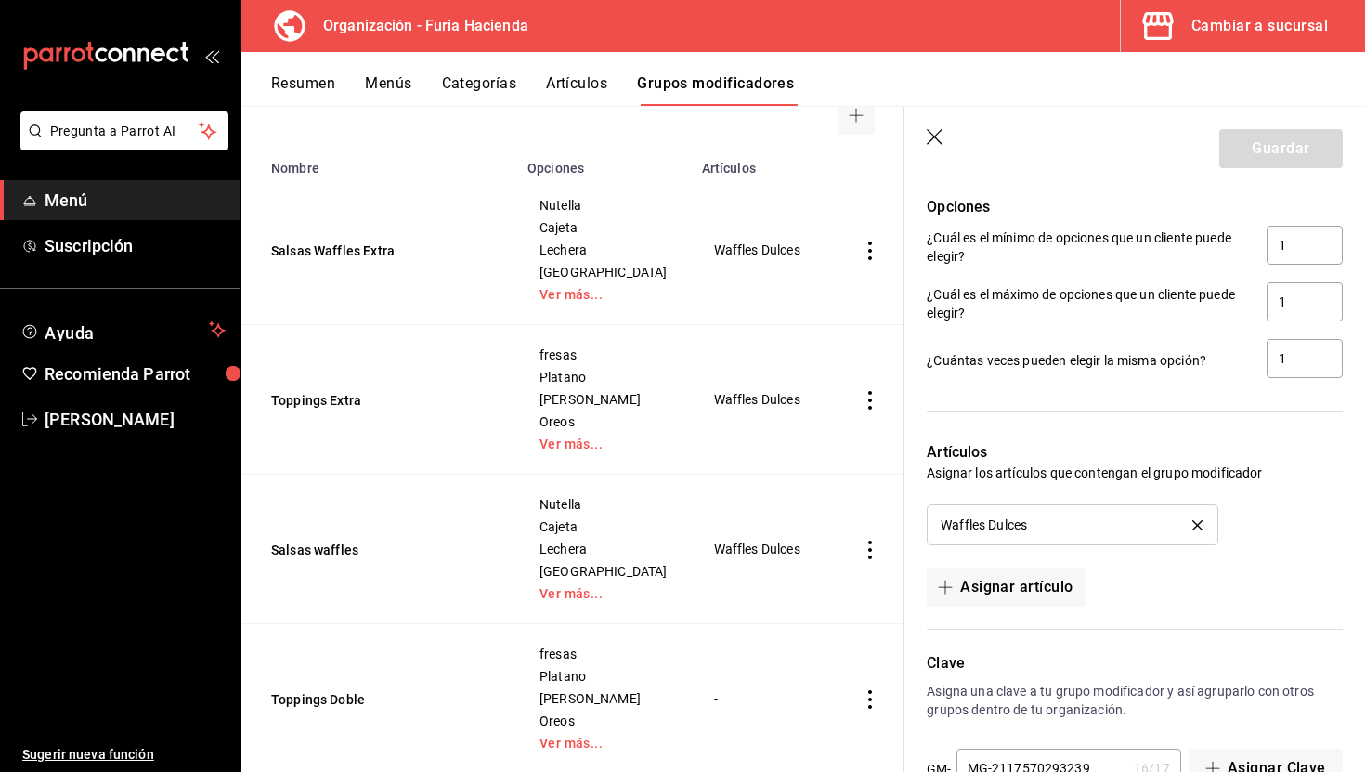
click at [939, 134] on icon "button" at bounding box center [936, 138] width 19 height 19
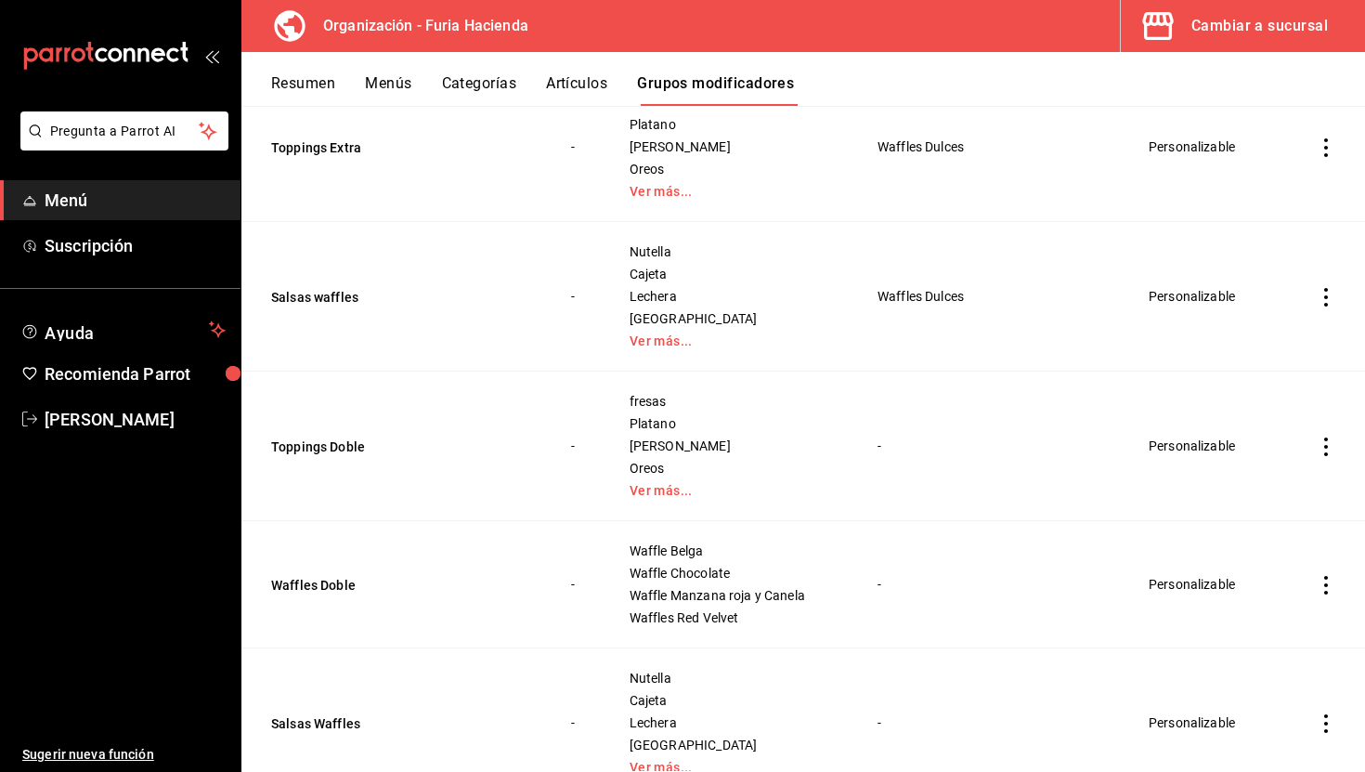
scroll to position [397, 0]
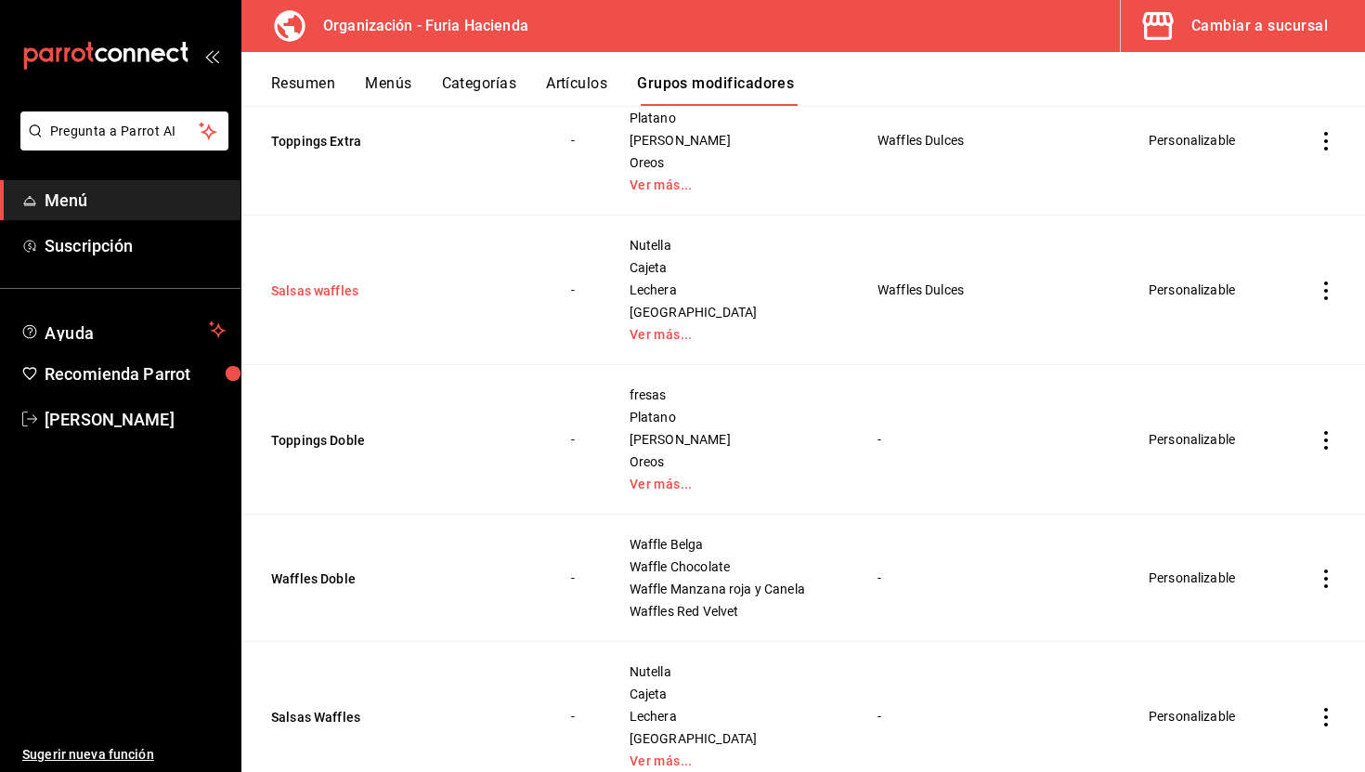
click at [323, 285] on button "Salsas waffles" at bounding box center [382, 290] width 223 height 19
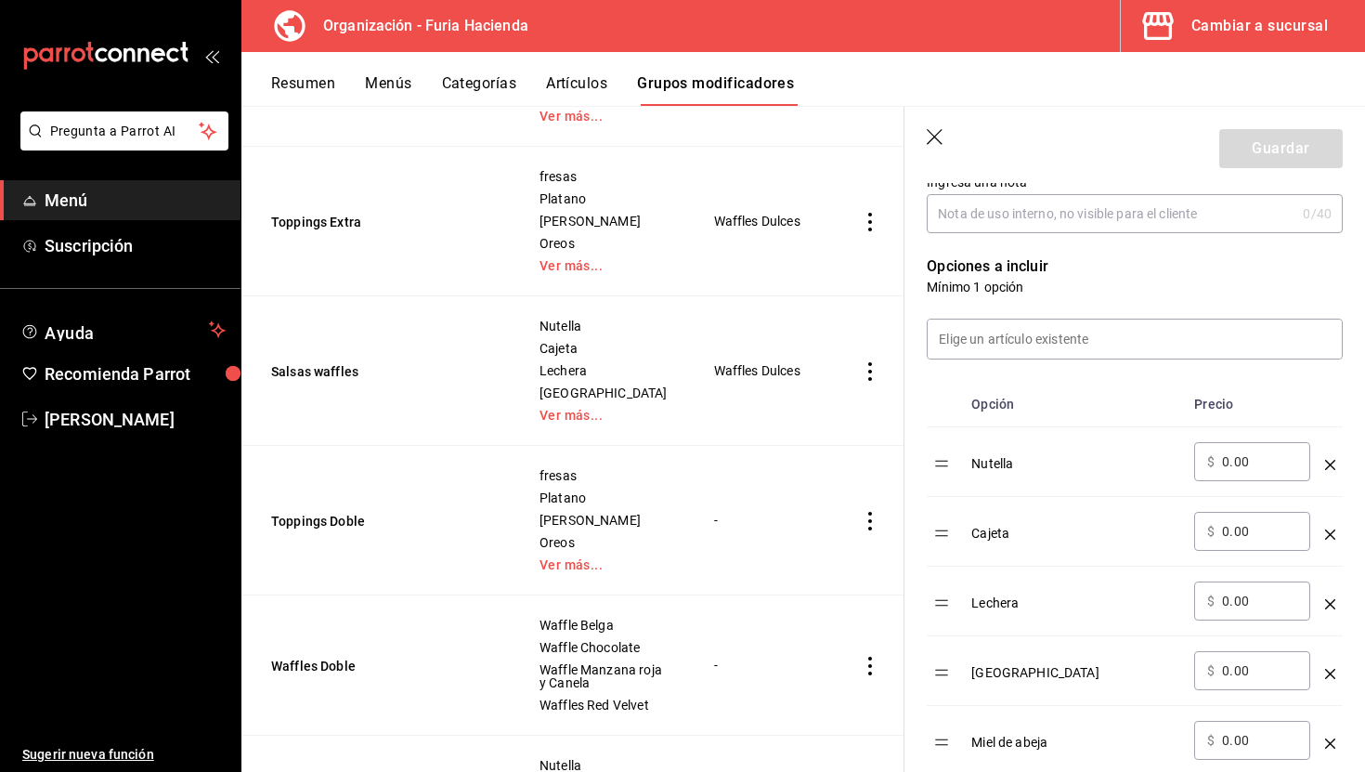
scroll to position [414, 0]
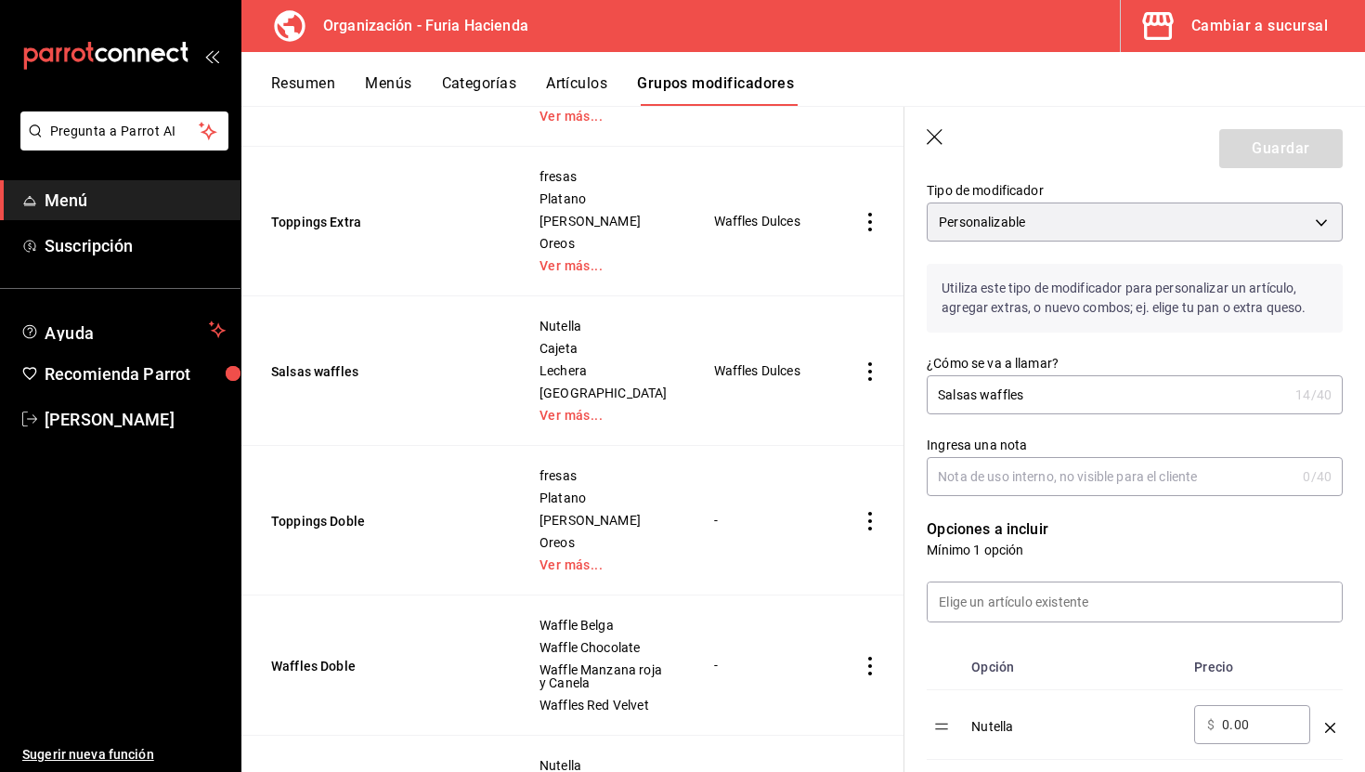
scroll to position [148, 0]
click at [1023, 605] on input at bounding box center [1135, 603] width 414 height 39
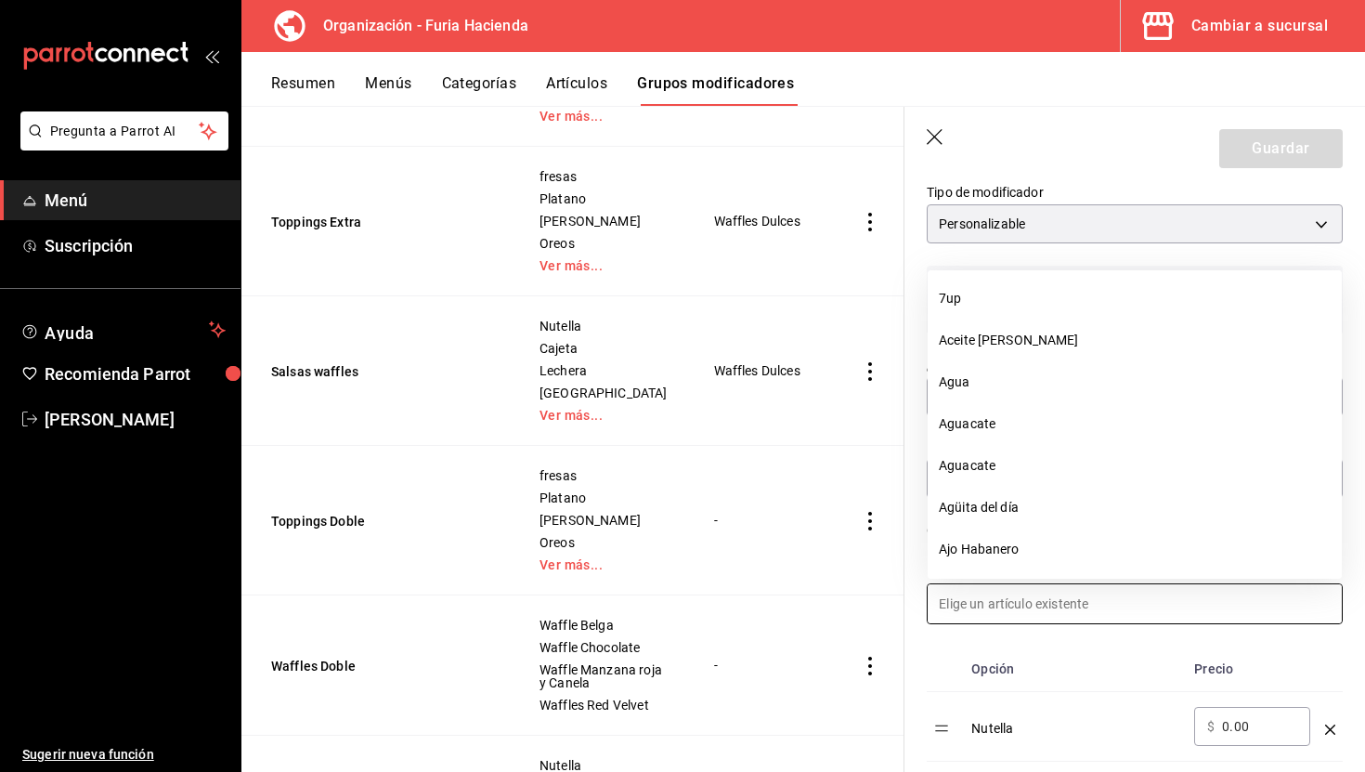
click at [1147, 190] on label "Tipo de modificador" at bounding box center [1135, 192] width 416 height 13
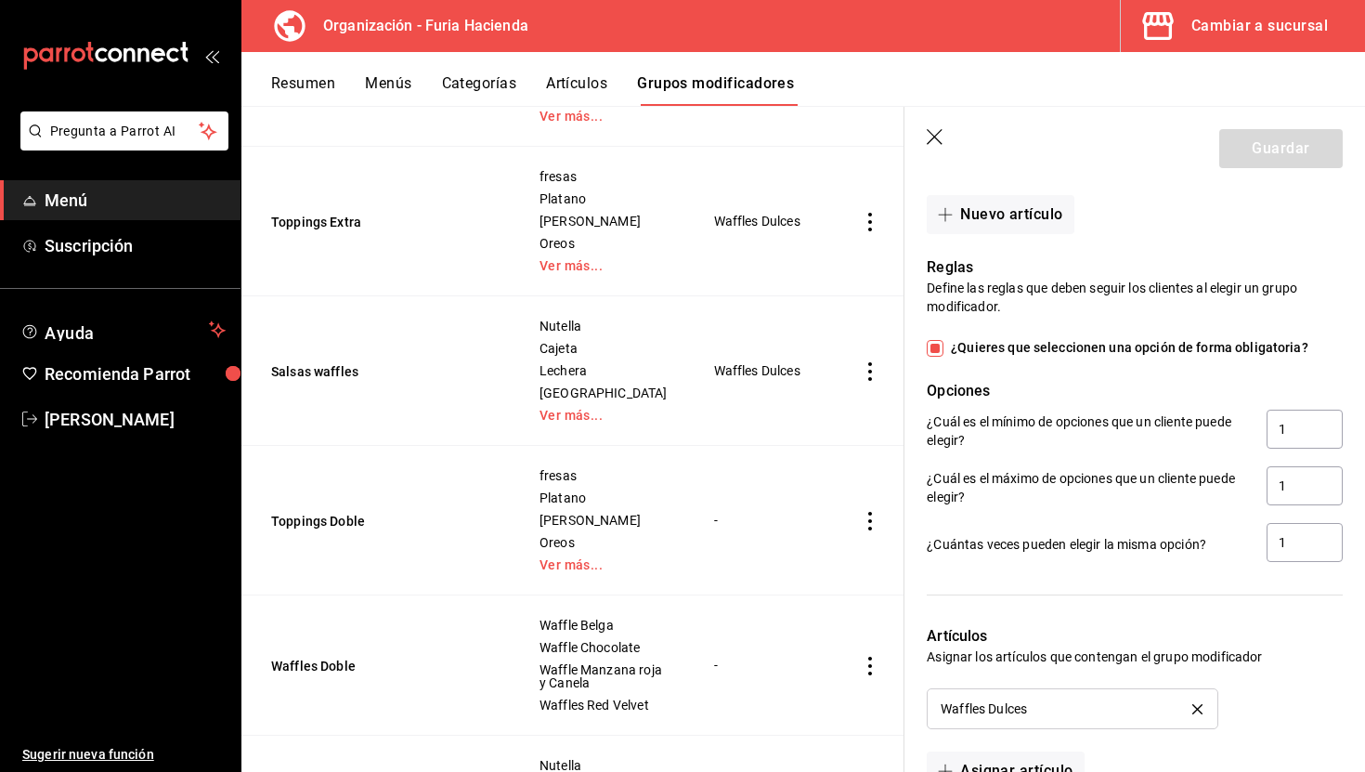
scroll to position [1223, 0]
click at [1299, 434] on input "1" at bounding box center [1305, 430] width 76 height 39
